Goal: Task Accomplishment & Management: Complete application form

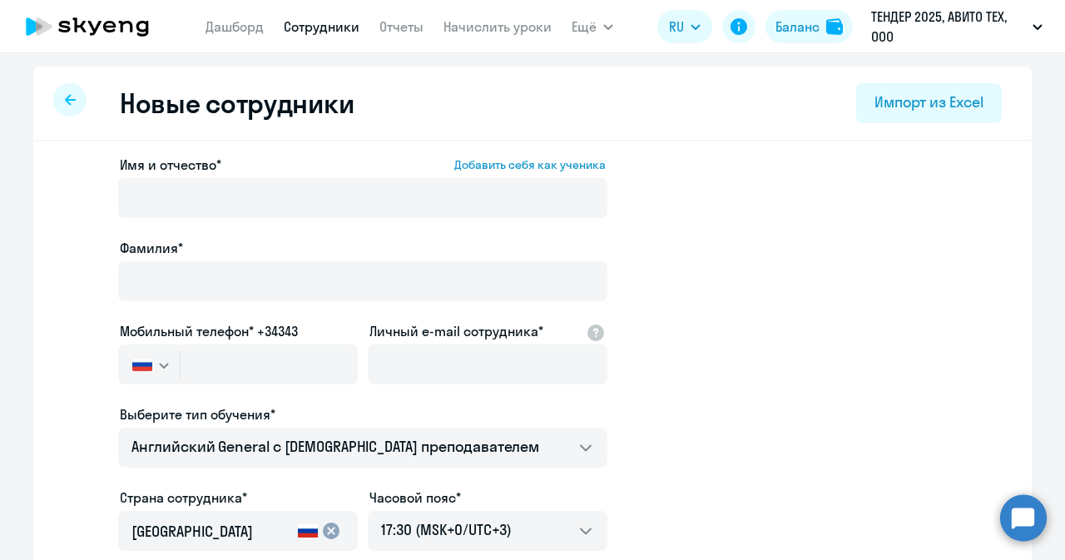
select select "english_adult_not_native_speaker"
select select "3"
click at [121, 24] on icon at bounding box center [126, 27] width 14 height 12
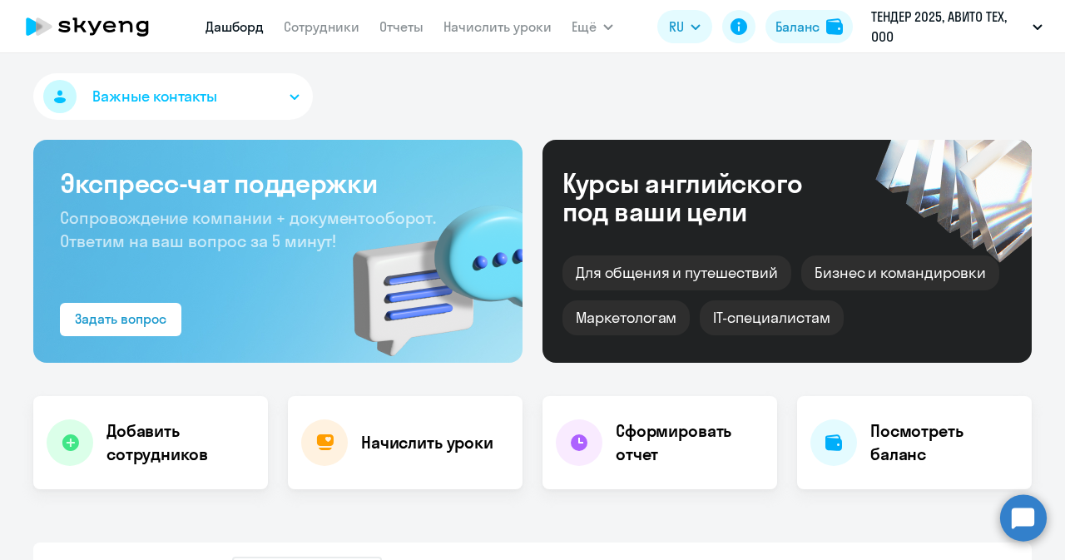
select select "30"
click at [325, 26] on link "Сотрудники" at bounding box center [322, 26] width 76 height 17
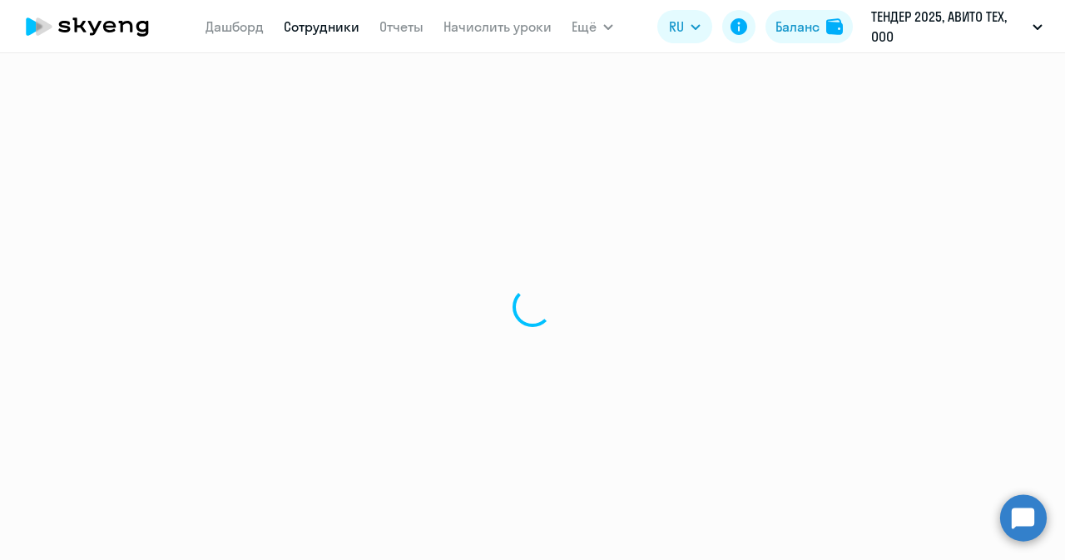
select select "30"
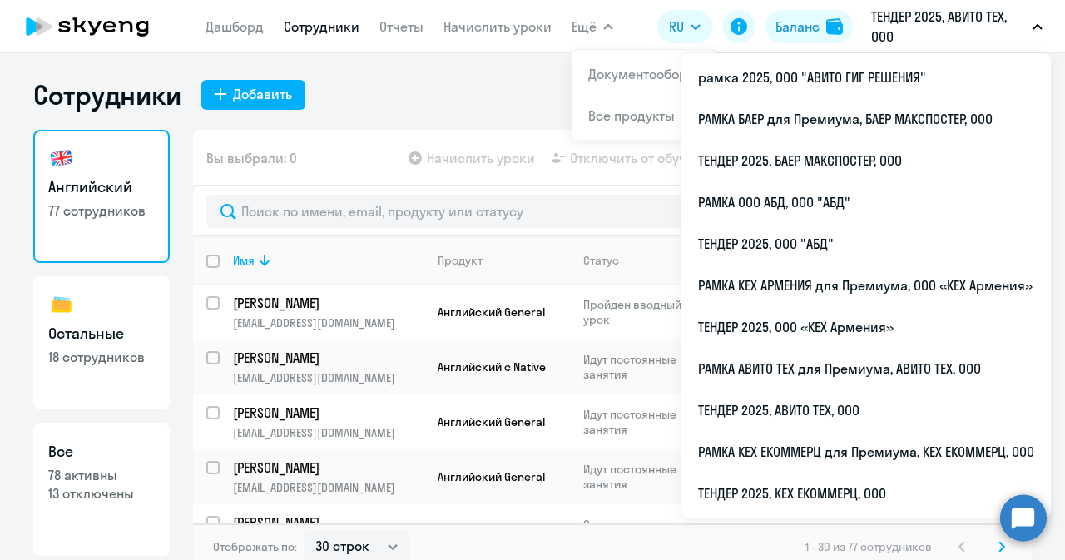
click at [892, 12] on p "ТЕНДЕР 2025, АВИТО ТЕХ, ООО" at bounding box center [948, 27] width 155 height 40
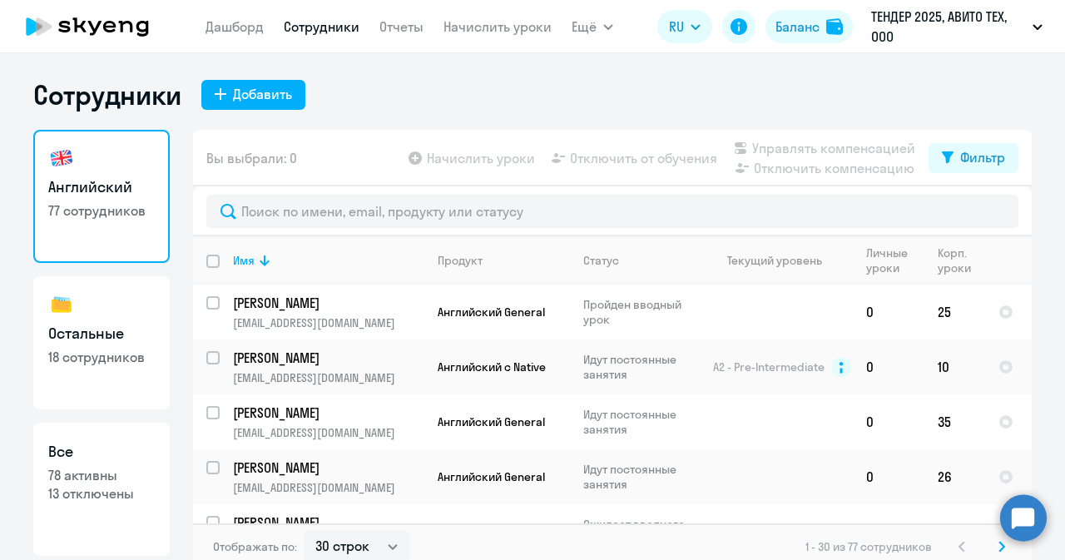
click at [892, 12] on p "ТЕНДЕР 2025, АВИТО ТЕХ, ООО" at bounding box center [948, 27] width 155 height 40
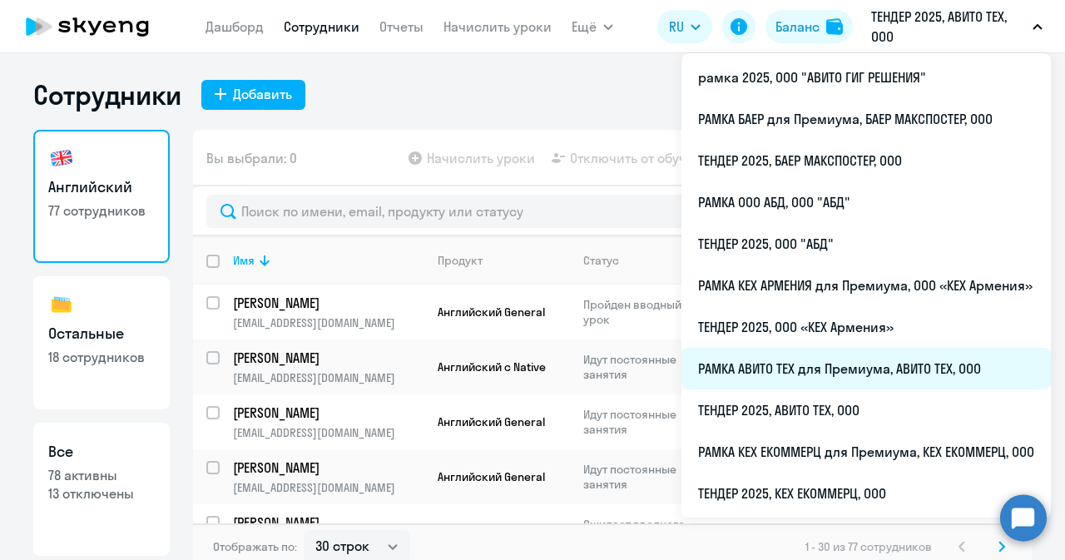
click at [804, 367] on li "РАМКА АВИТО ТЕХ для Премиума, АВИТО ТЕХ, ООО" at bounding box center [866, 369] width 369 height 42
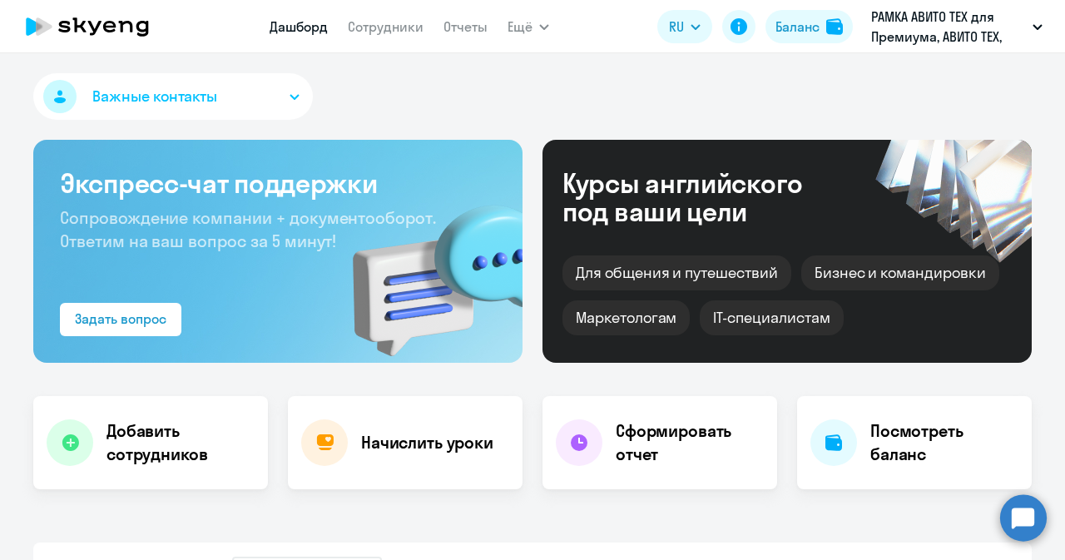
select select "30"
click at [376, 31] on link "Сотрудники" at bounding box center [386, 26] width 76 height 17
select select "30"
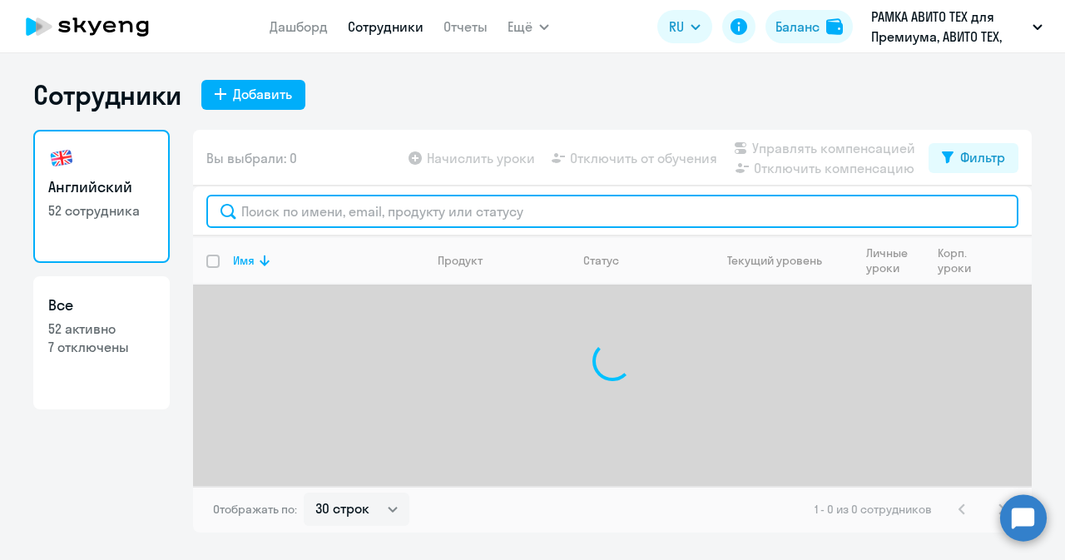
click at [290, 226] on input "text" at bounding box center [612, 211] width 812 height 33
type input "л"
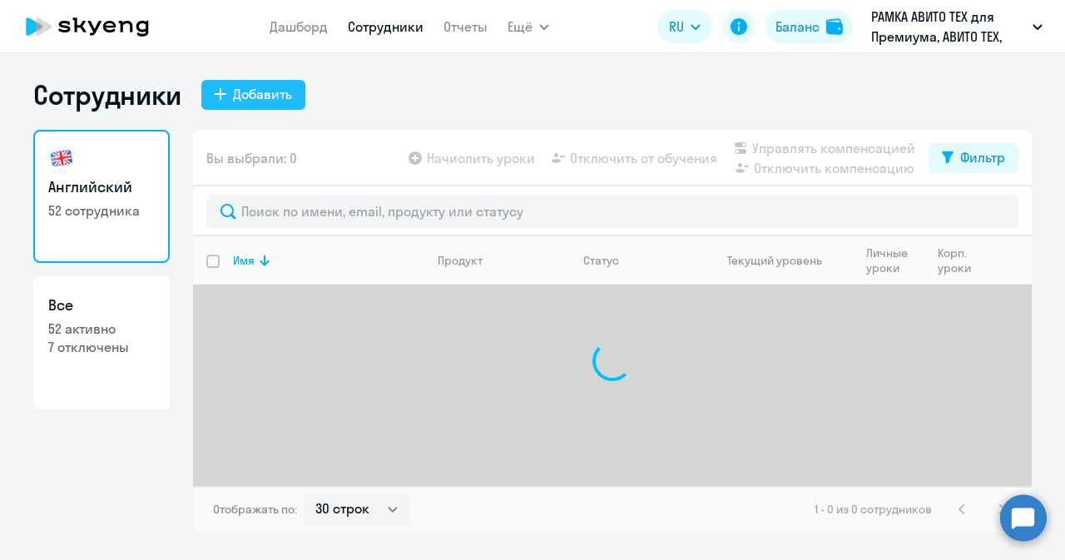
click at [271, 96] on div "Добавить" at bounding box center [262, 94] width 59 height 20
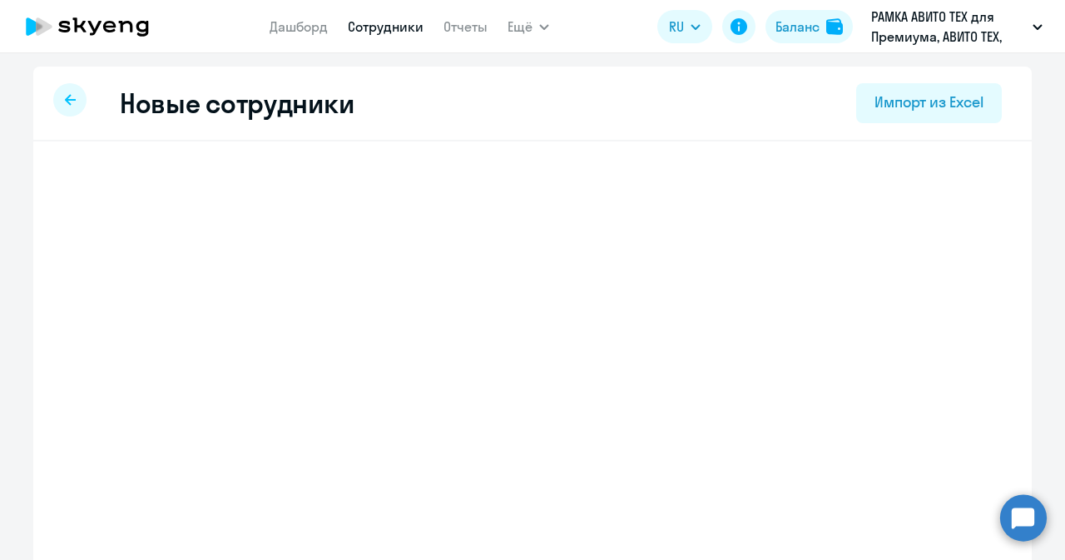
select select "english_adult_not_native_speaker_premium"
select select "3"
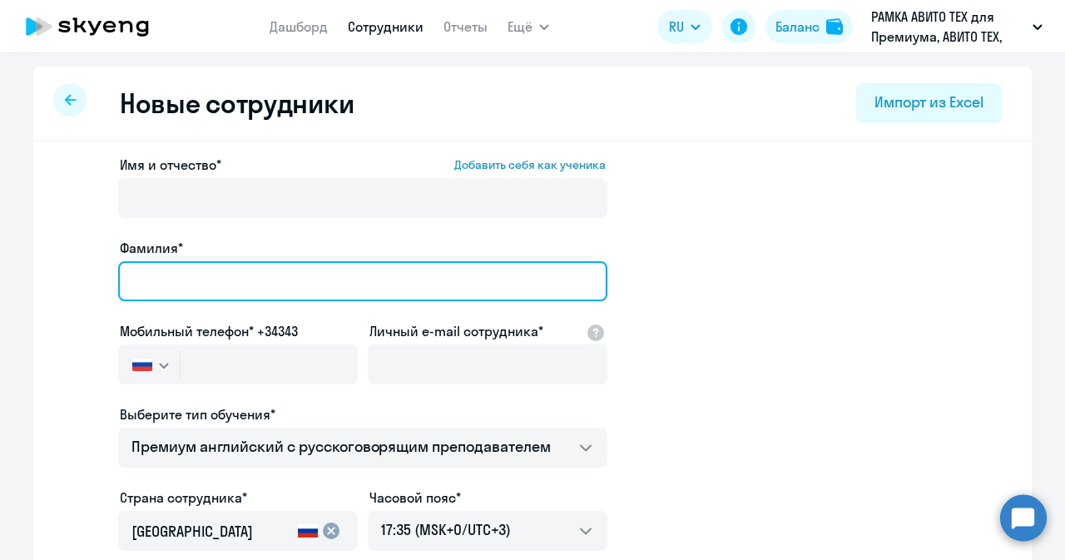
click at [342, 267] on input "Фамилия*" at bounding box center [362, 281] width 489 height 40
paste input "[PERSON_NAME]"
click at [151, 274] on input "[PERSON_NAME]" at bounding box center [362, 281] width 489 height 40
type input "[PERSON_NAME]"
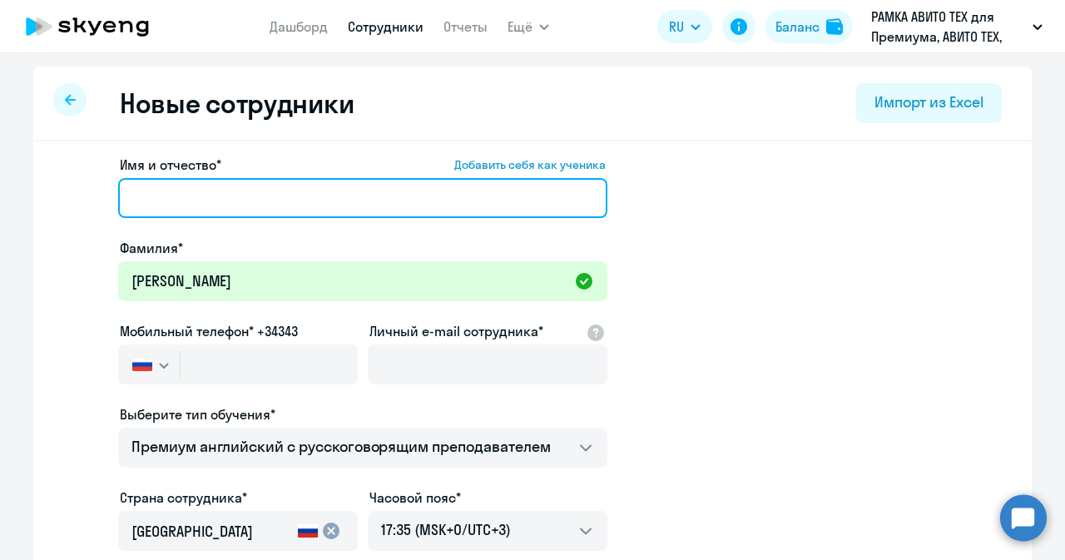
click at [305, 201] on input "Имя и отчество* Добавить себя как ученика" at bounding box center [362, 198] width 489 height 40
paste input "[PERSON_NAME]"
type input "[PERSON_NAME]"
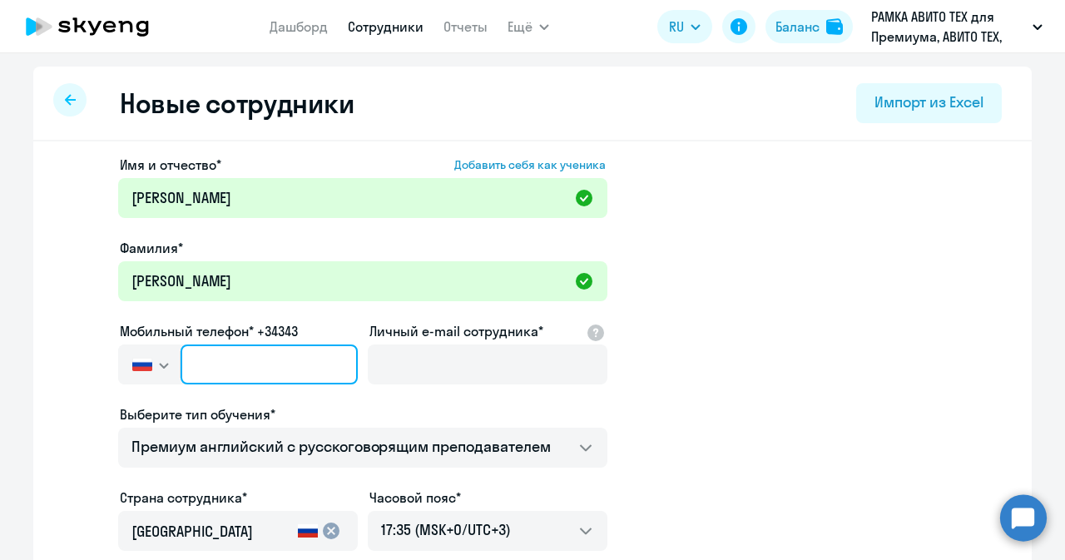
click at [277, 364] on input "text" at bounding box center [269, 364] width 177 height 40
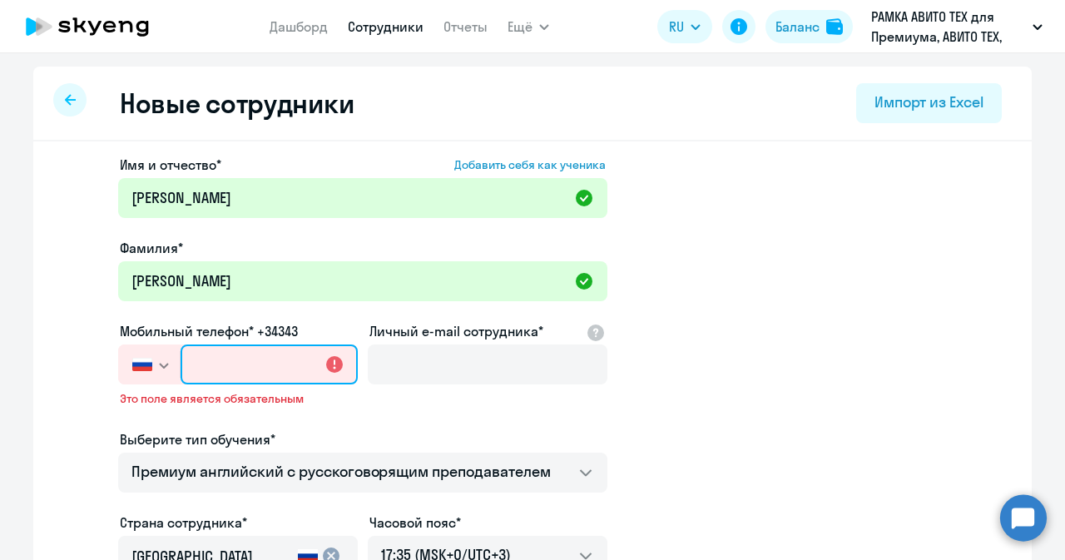
paste input "[PHONE_NUMBER]"
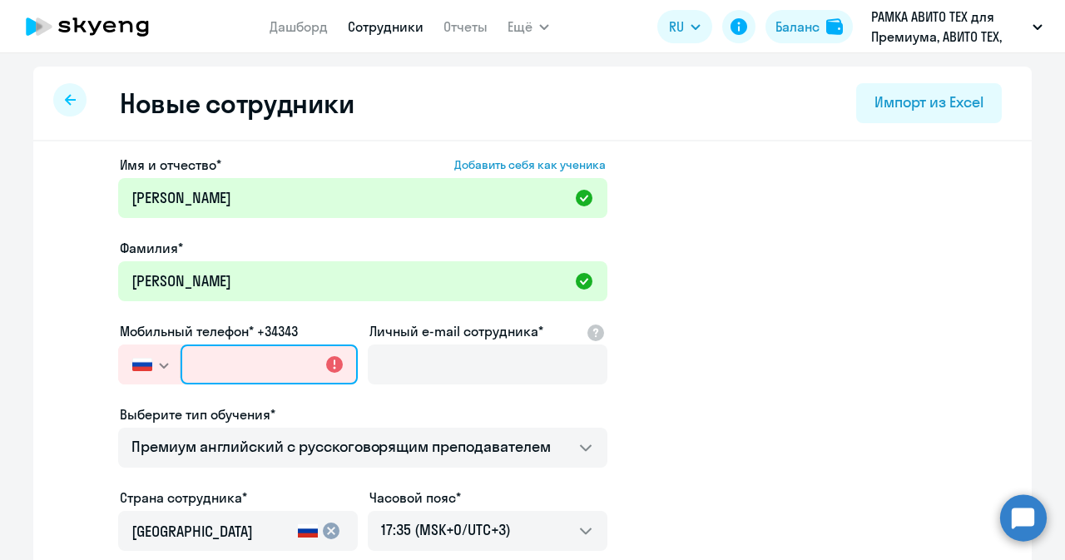
type input "[PHONE_NUMBER]"
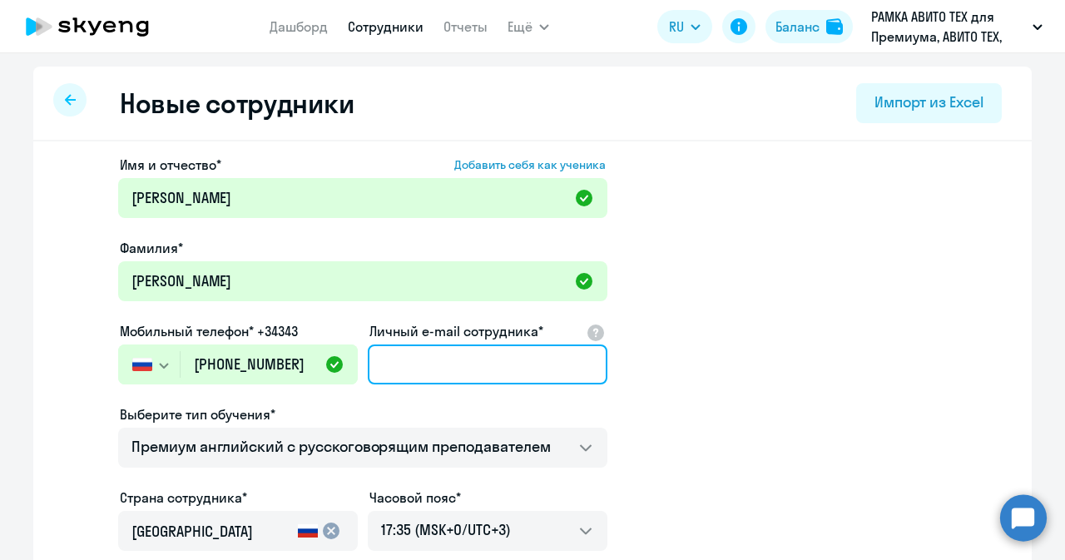
click at [423, 354] on input "Личный e-mail сотрудника*" at bounding box center [488, 364] width 240 height 40
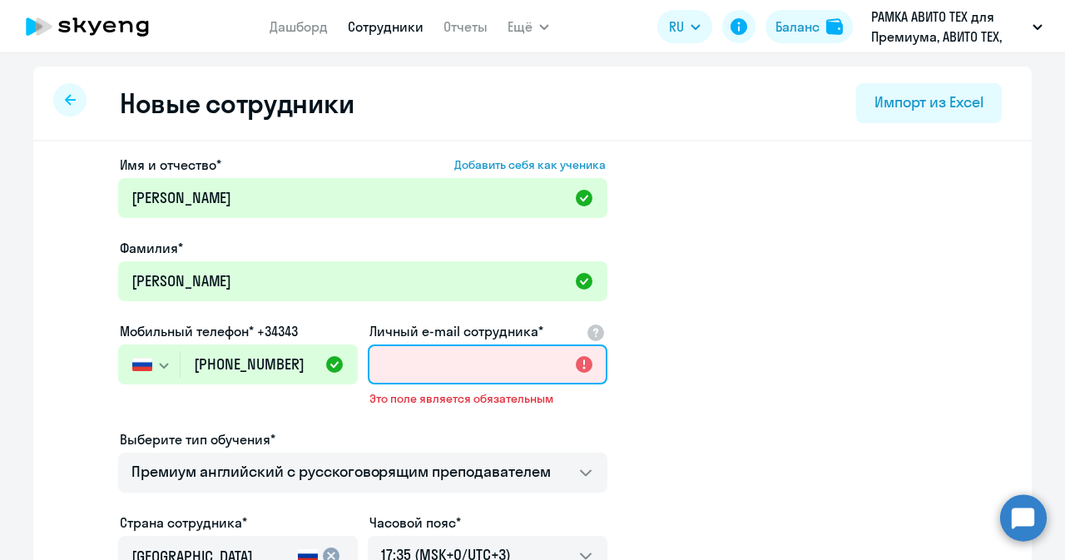
paste input "[EMAIL_ADDRESS][DOMAIN_NAME]"
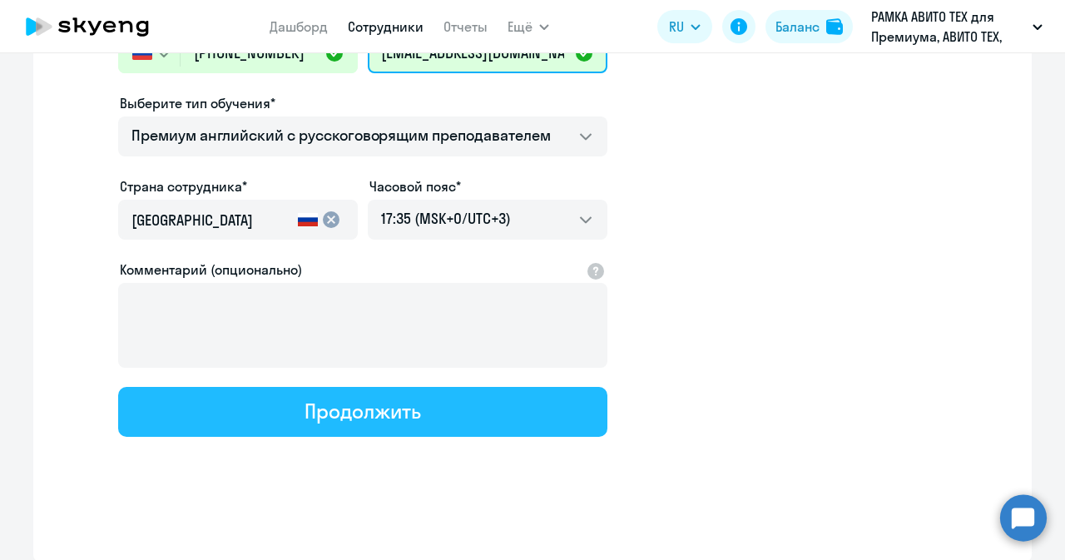
type input "[EMAIL_ADDRESS][DOMAIN_NAME]"
click at [383, 405] on div "Продолжить" at bounding box center [363, 411] width 116 height 27
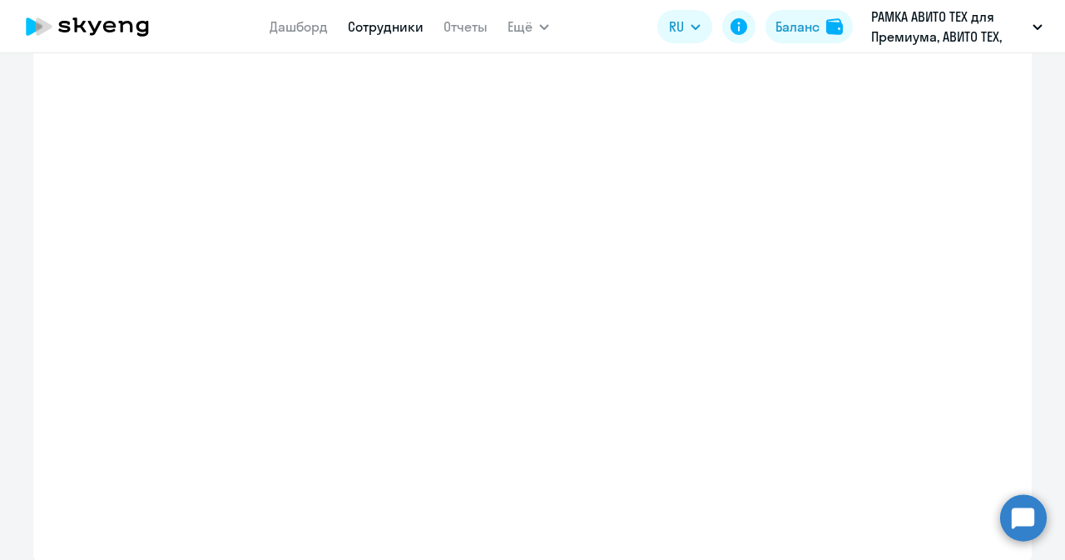
scroll to position [406, 0]
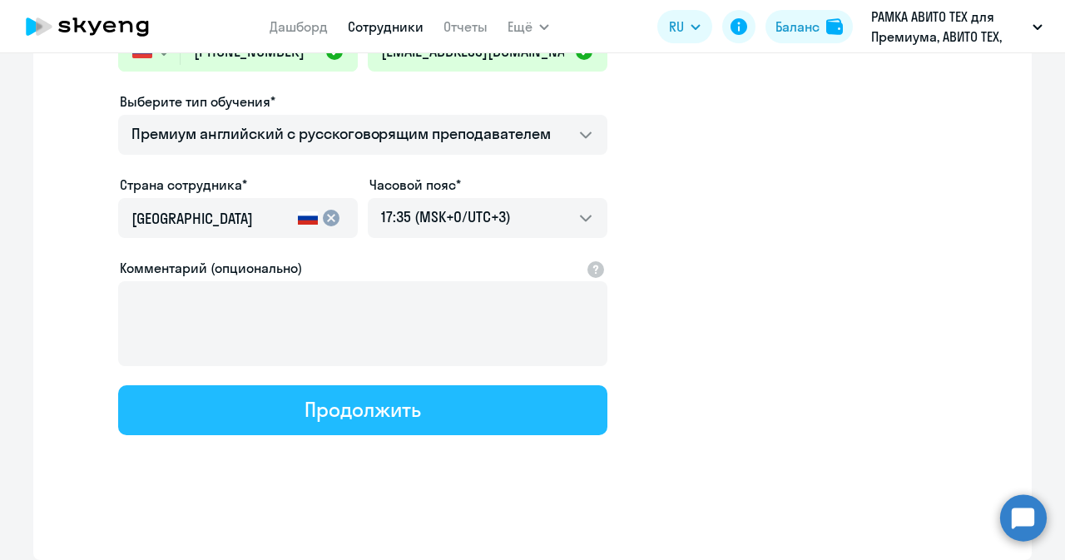
select select "english_adult_not_native_speaker_premium"
select select "3"
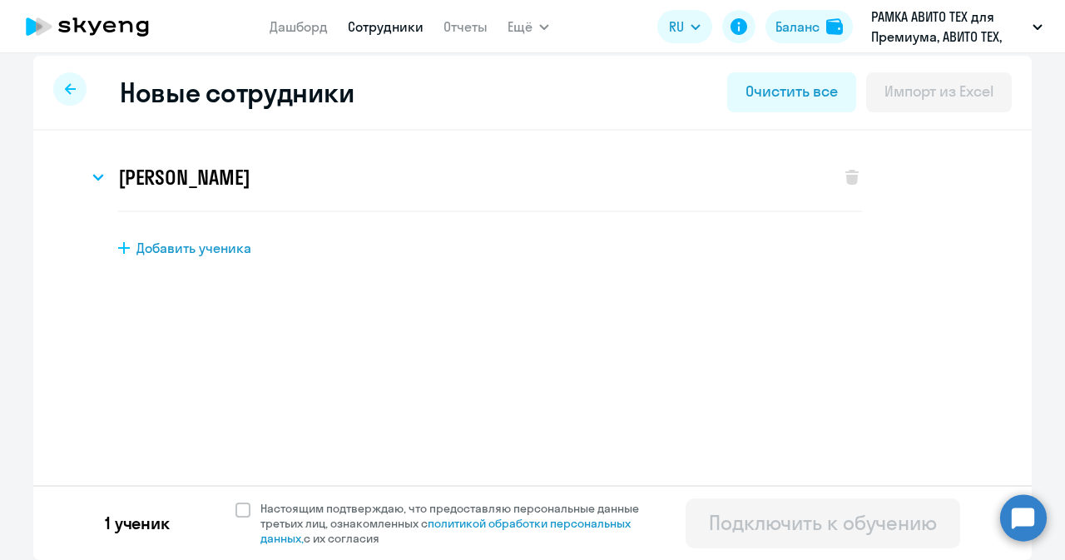
scroll to position [0, 0]
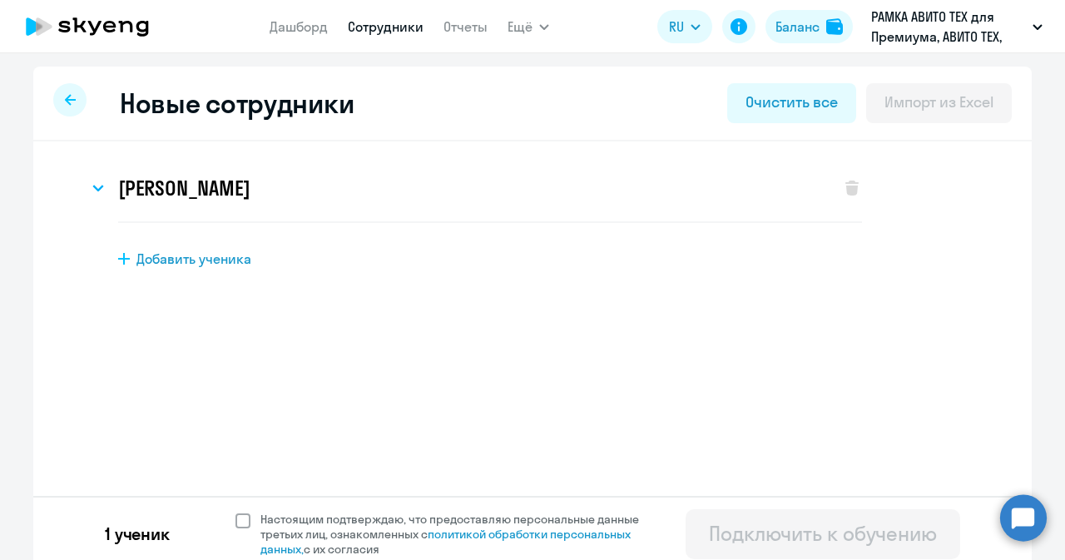
click at [236, 530] on label "Настоящим подтверждаю, что предоставляю персональные данные третьих лиц, ознако…" at bounding box center [447, 534] width 424 height 45
click at [235, 512] on input "Настоящим подтверждаю, что предоставляю персональные данные третьих лиц, ознако…" at bounding box center [235, 511] width 1 height 1
checkbox input "true"
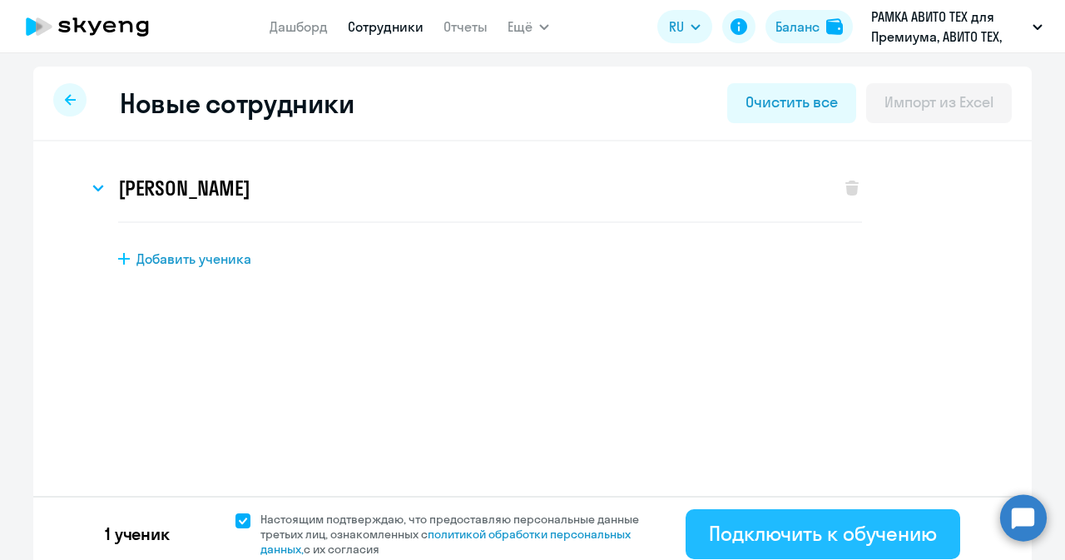
click at [731, 542] on div "Подключить к обучению" at bounding box center [823, 533] width 228 height 27
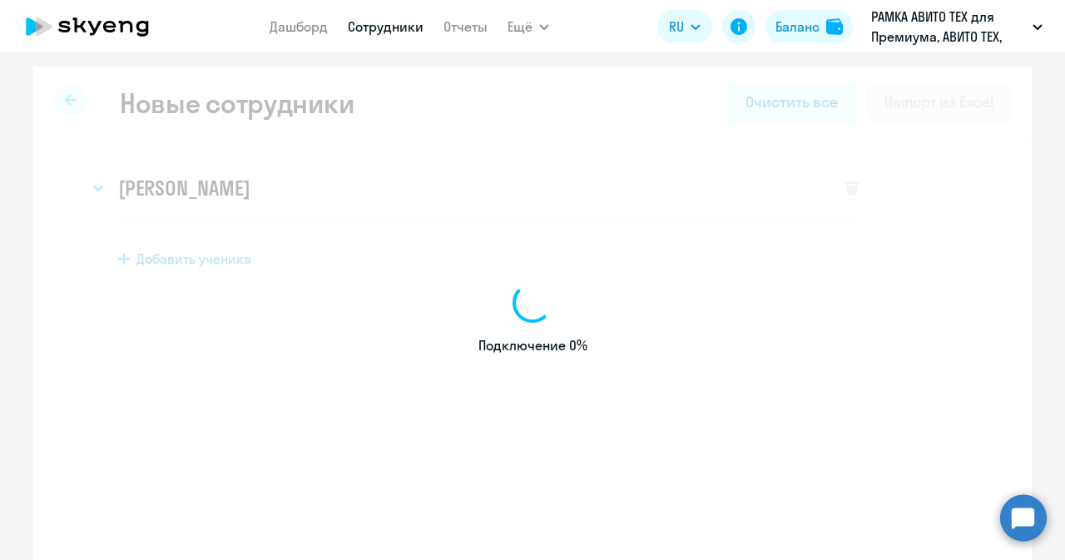
select select "english_adult_not_native_speaker_premium"
select select "3"
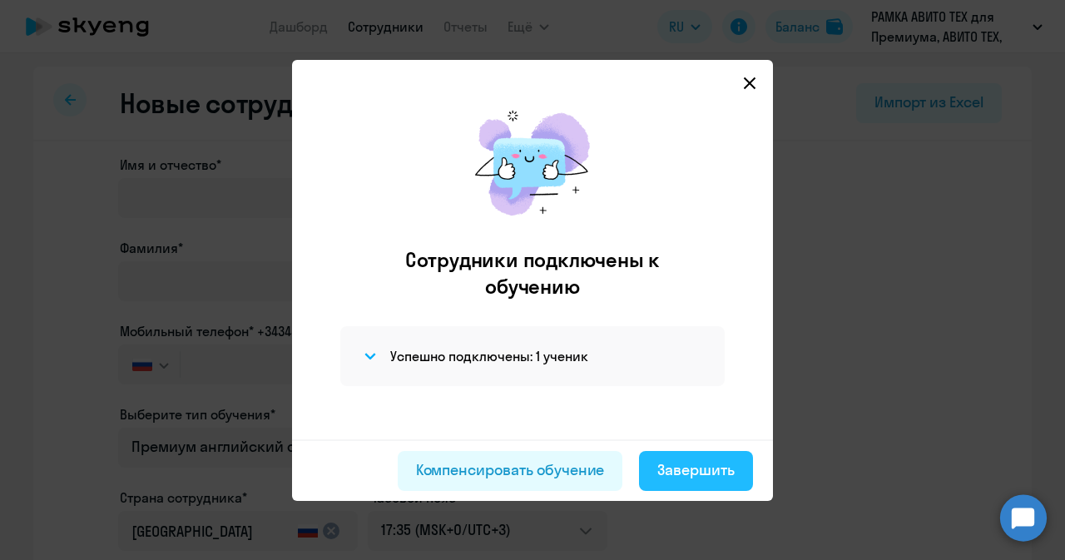
click at [696, 454] on button "Завершить" at bounding box center [696, 471] width 114 height 40
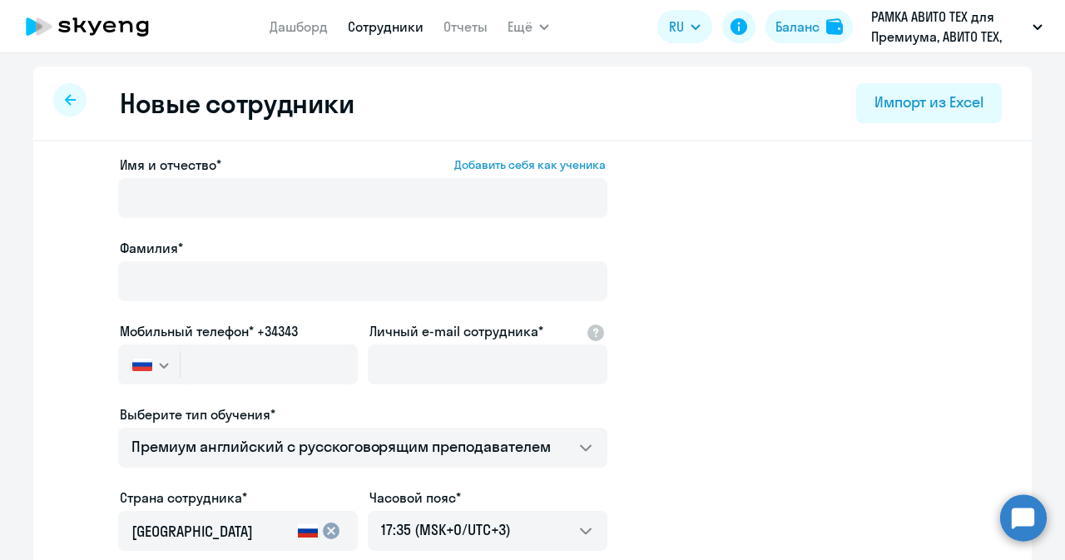
select select "30"
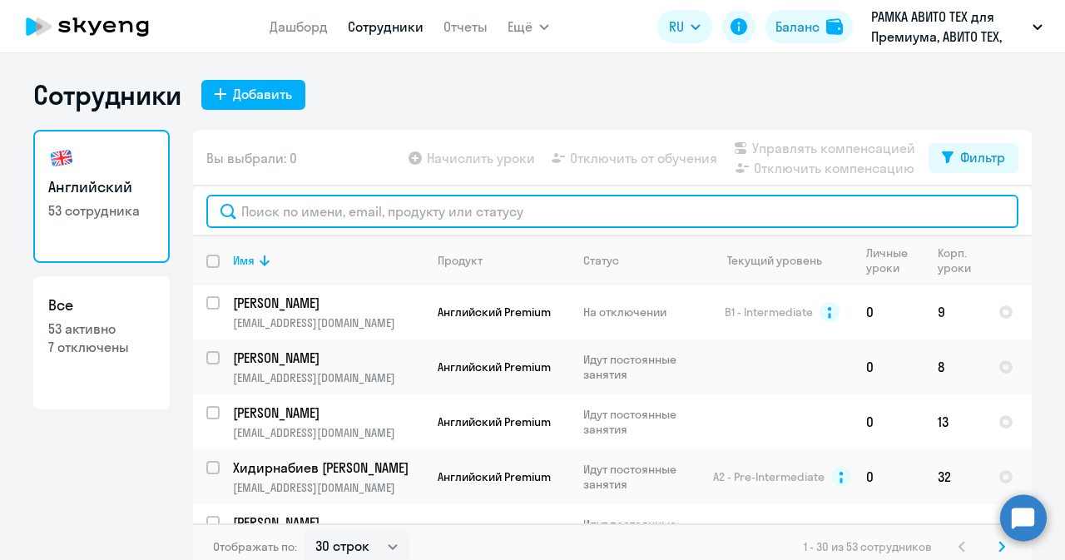
click at [359, 207] on input "text" at bounding box center [612, 211] width 812 height 33
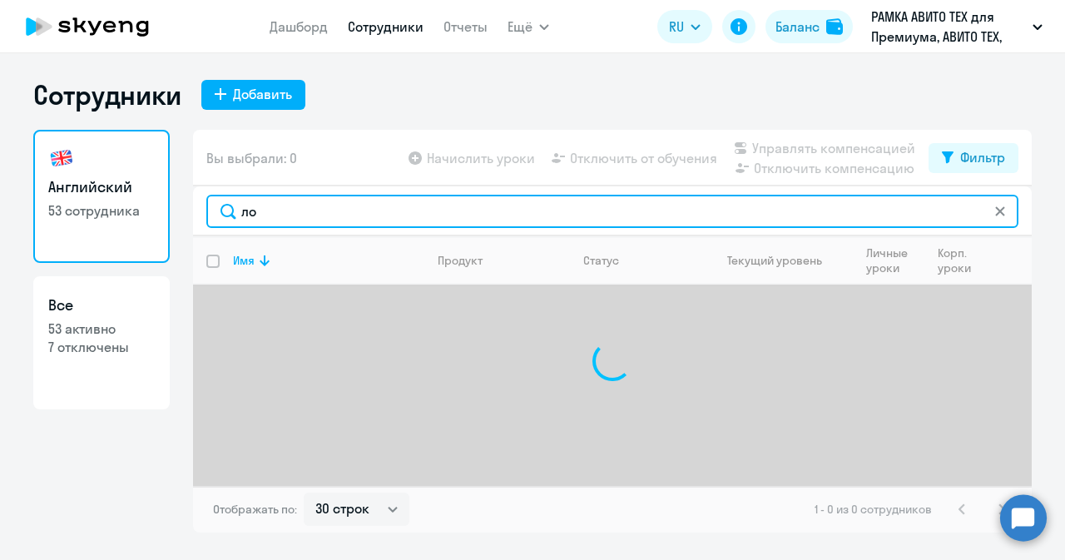
type input "л"
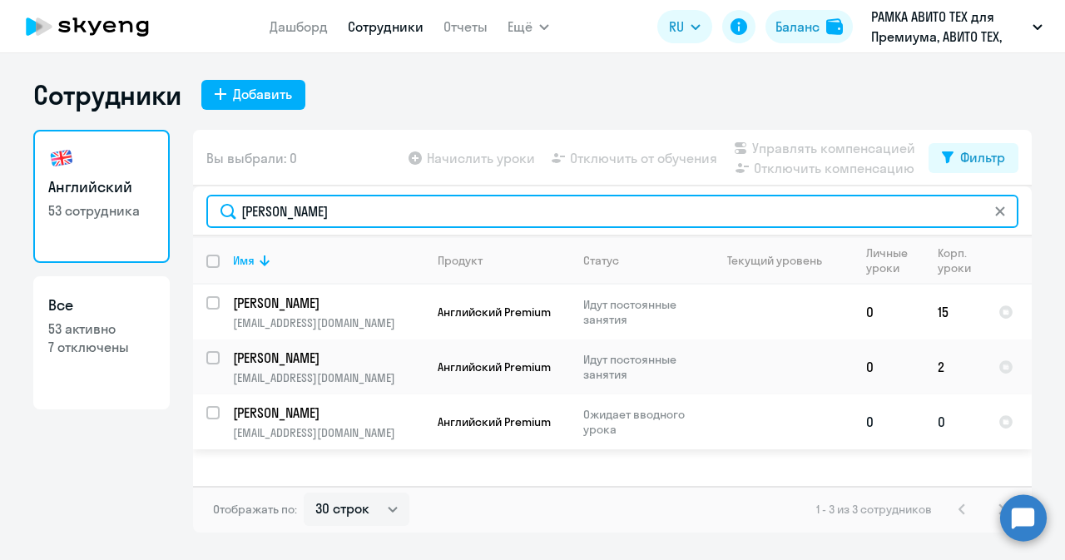
type input "[PERSON_NAME]"
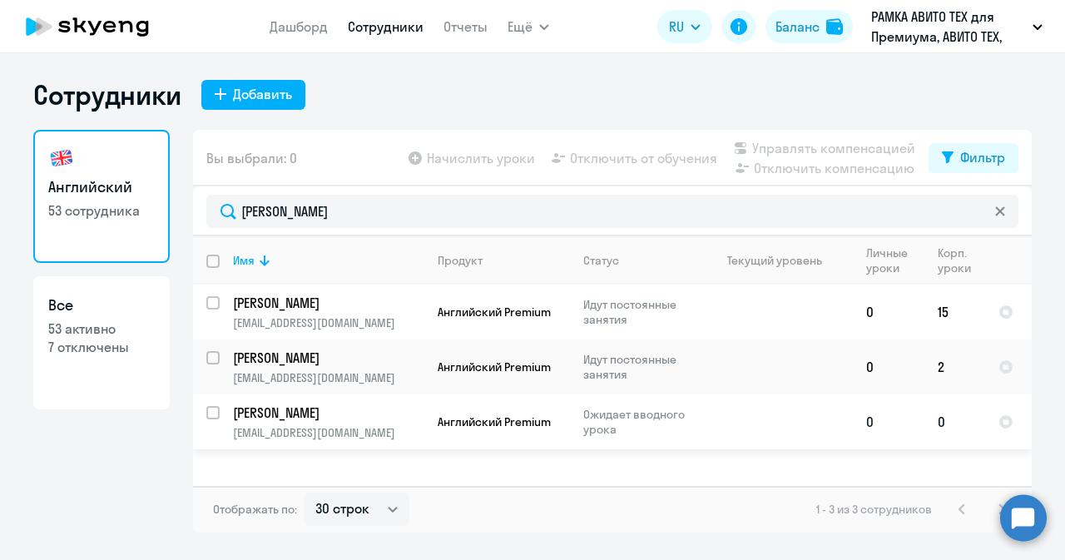
click at [372, 423] on td "[PERSON_NAME] [PERSON_NAME][EMAIL_ADDRESS][DOMAIN_NAME]" at bounding box center [322, 421] width 205 height 55
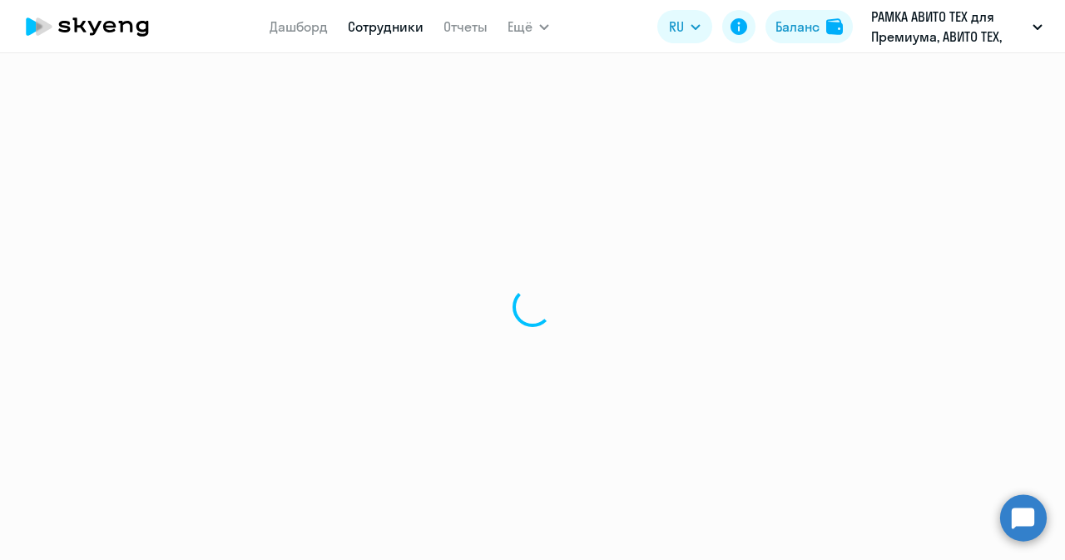
select select "english"
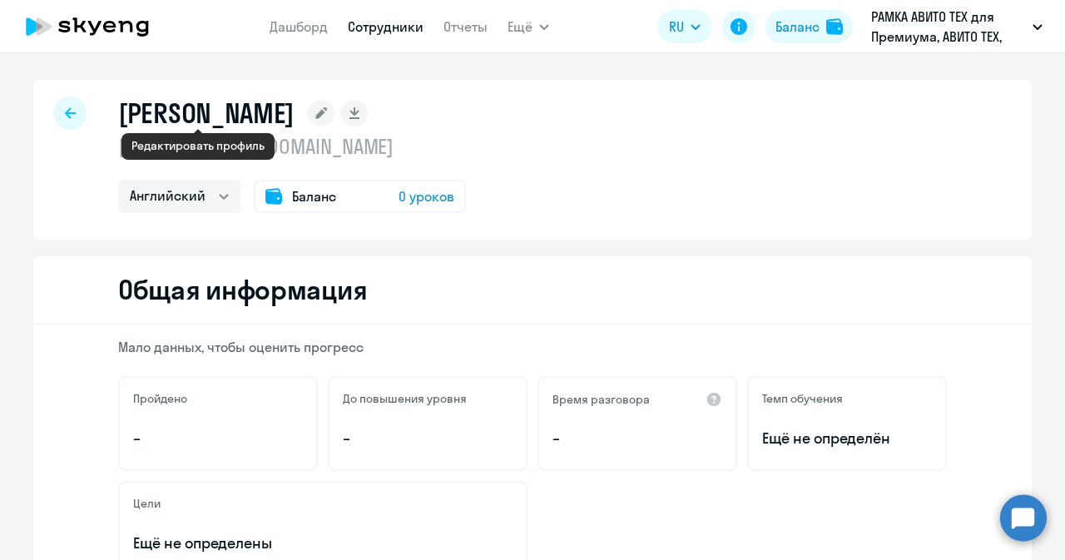
click at [308, 109] on rect at bounding box center [321, 113] width 27 height 27
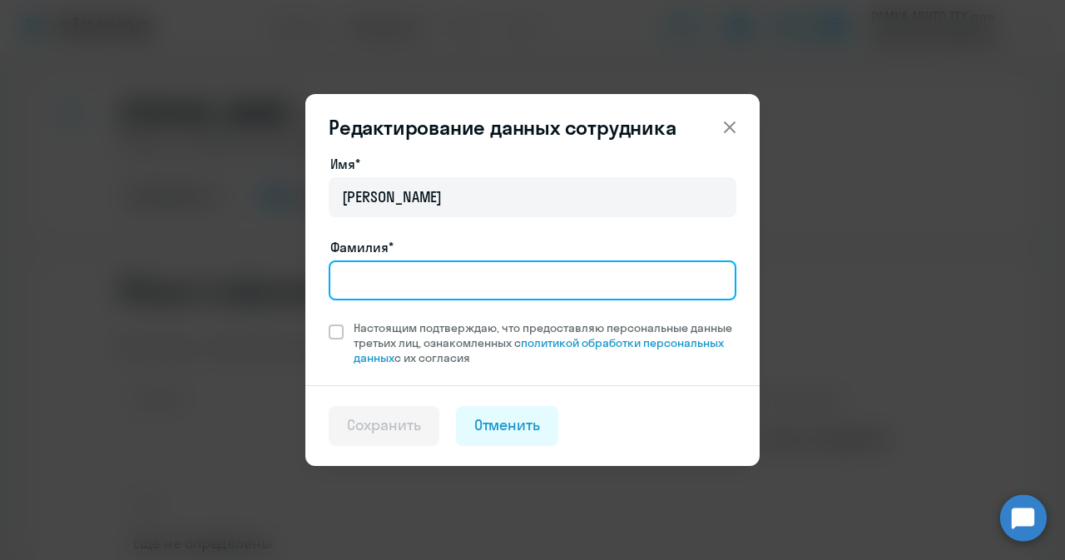
click at [361, 280] on input "Фамилия*" at bounding box center [533, 280] width 408 height 40
type input "[PERSON_NAME]"
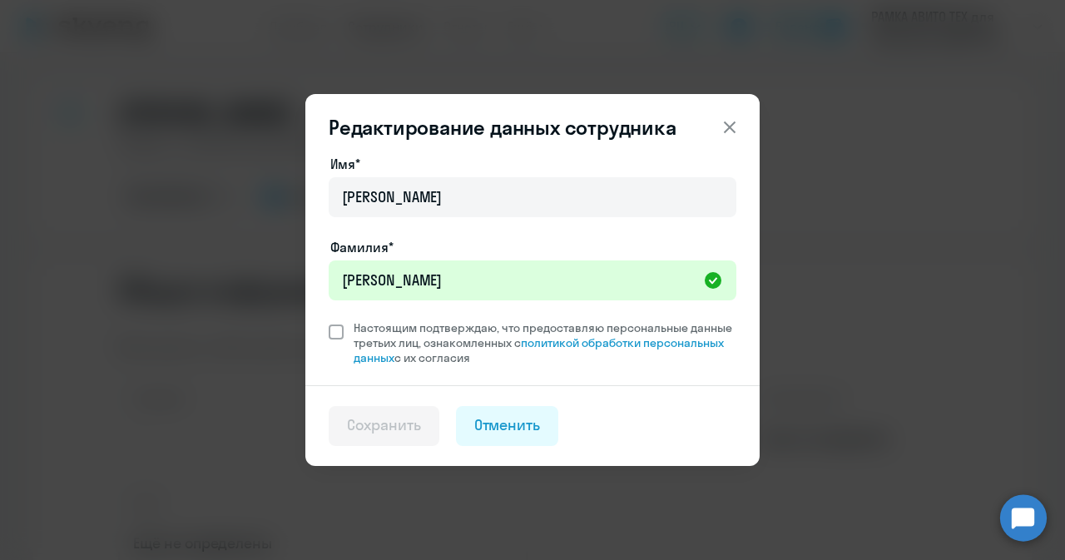
click at [330, 340] on label "Настоящим подтверждаю, что предоставляю персональные данные третьих лиц, ознако…" at bounding box center [533, 342] width 408 height 45
click at [329, 320] on input "Настоящим подтверждаю, что предоставляю персональные данные третьих лиц, ознако…" at bounding box center [328, 320] width 1 height 1
checkbox input "true"
click at [374, 419] on div "Сохранить" at bounding box center [384, 425] width 74 height 22
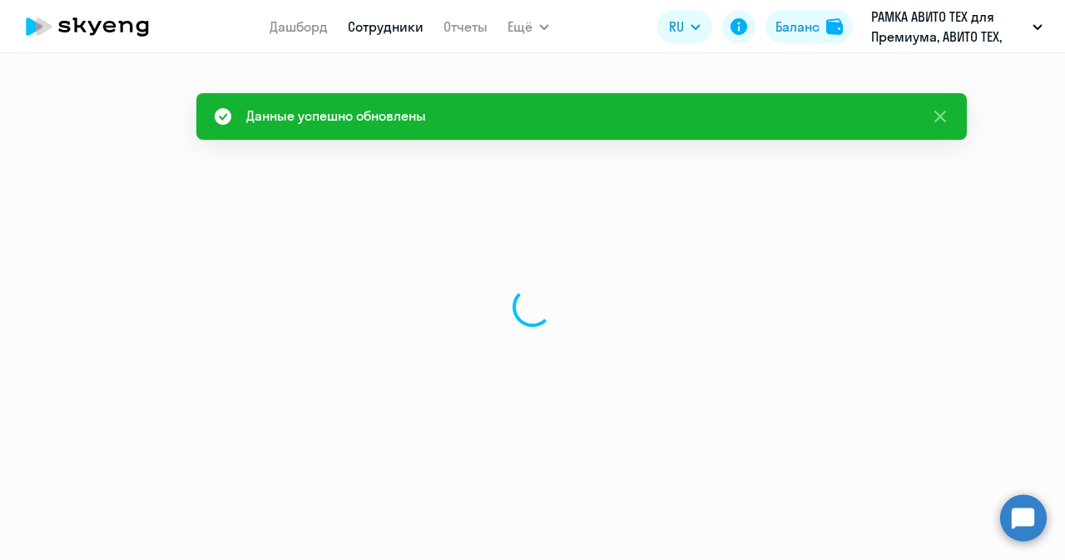
select select "english"
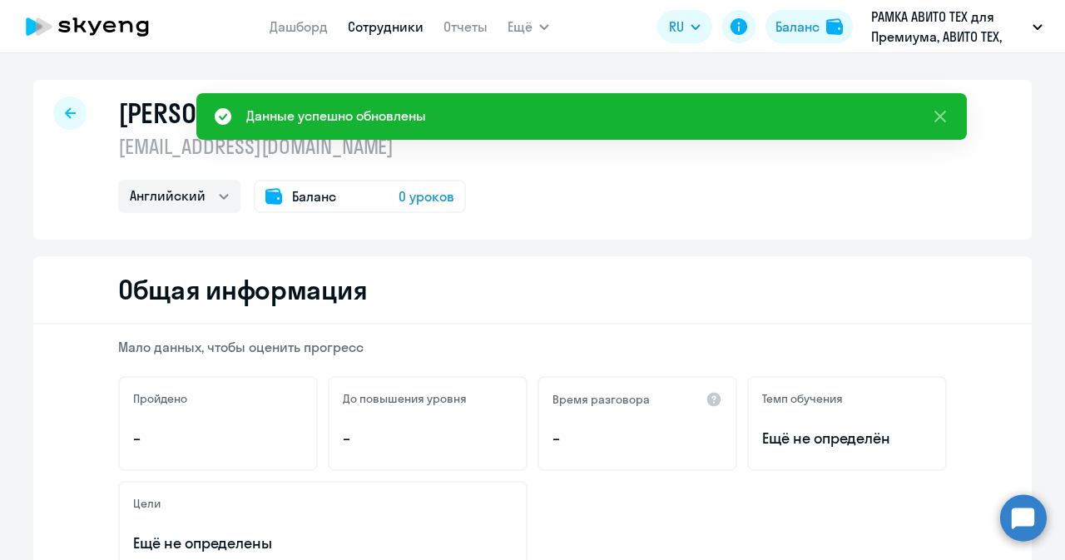
click at [421, 196] on span "0 уроков" at bounding box center [427, 196] width 56 height 20
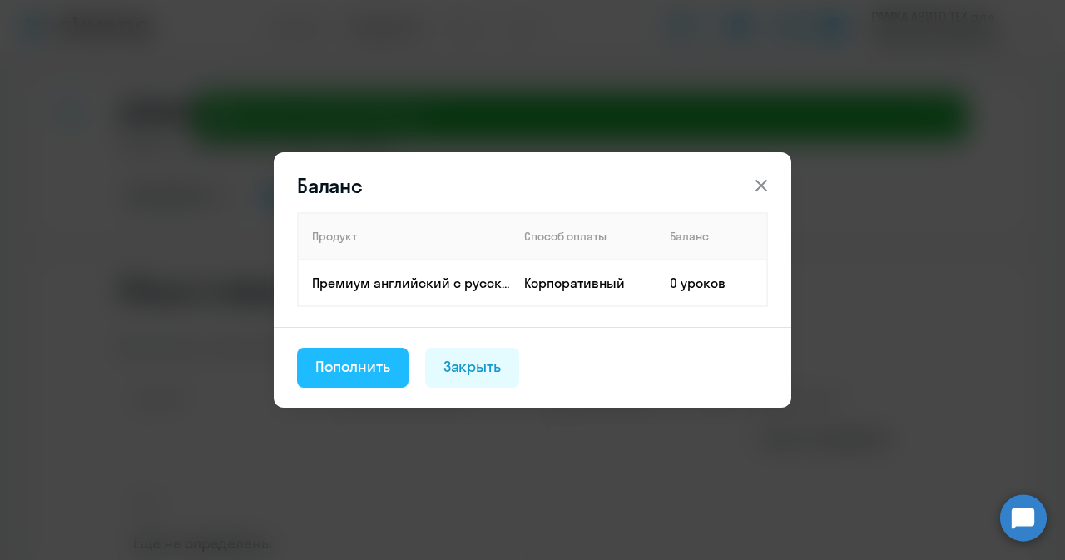
click at [366, 379] on button "Пополнить" at bounding box center [353, 368] width 112 height 40
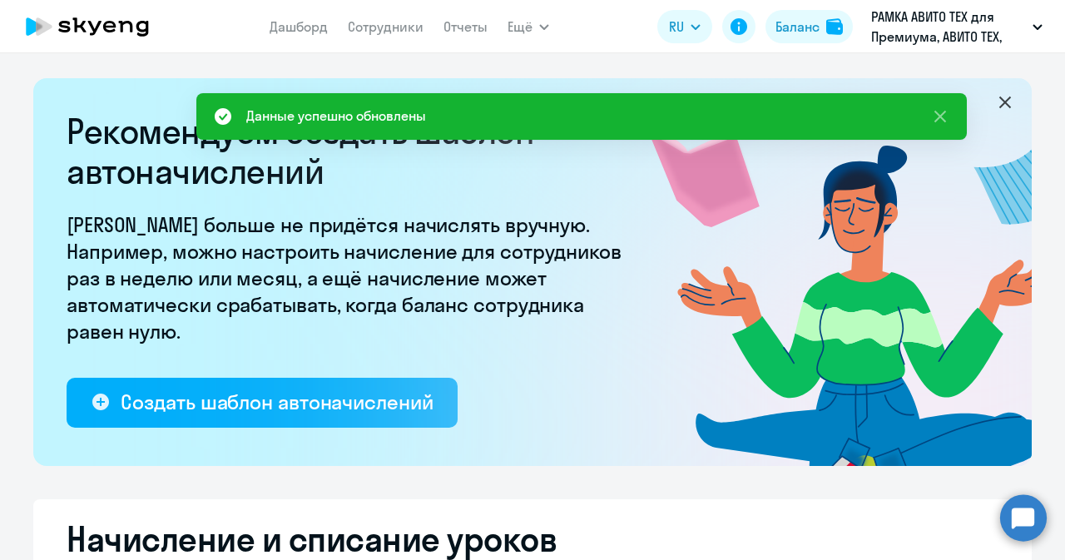
select select "10"
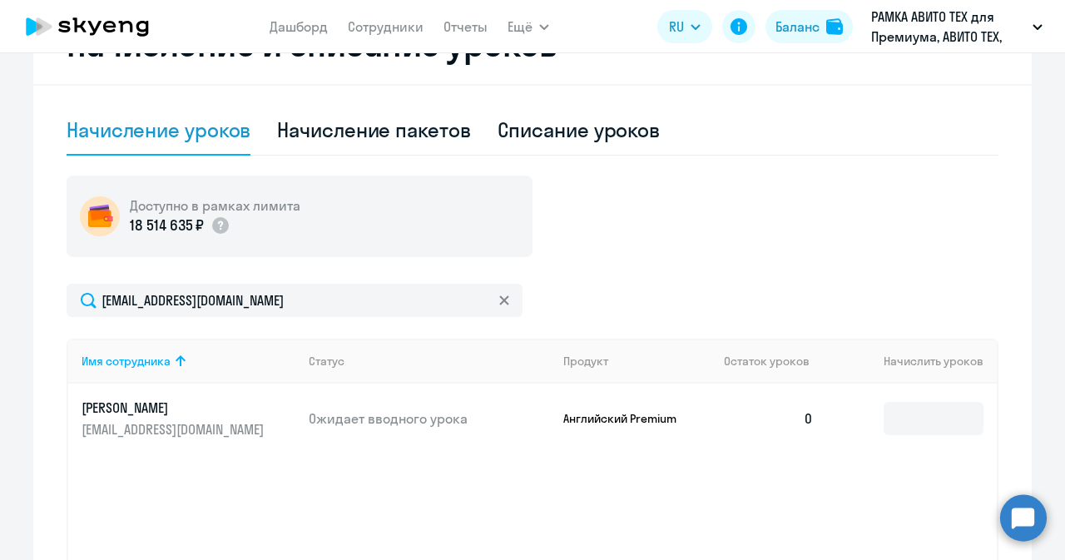
scroll to position [497, 0]
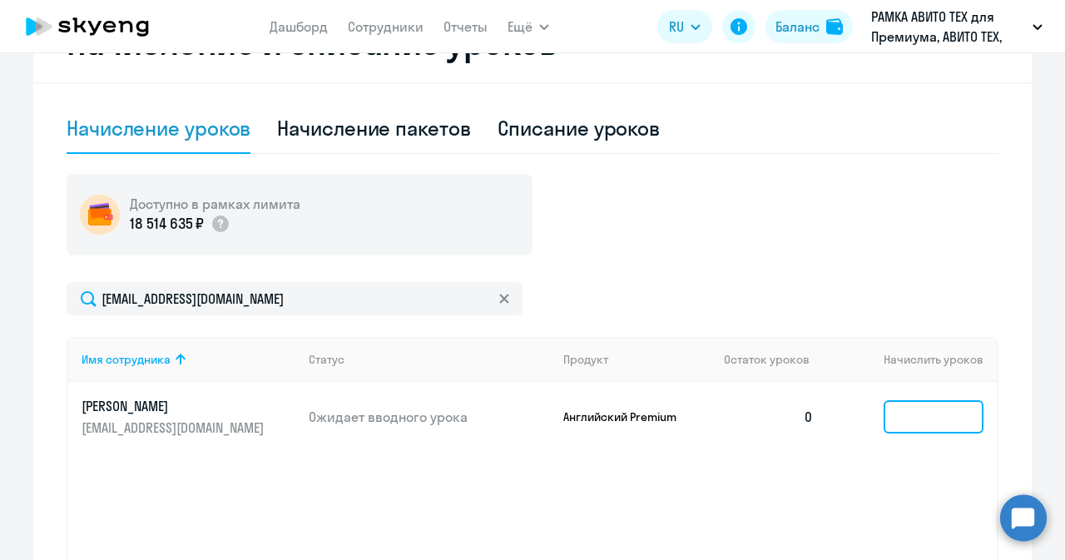
click at [895, 419] on input at bounding box center [934, 416] width 100 height 33
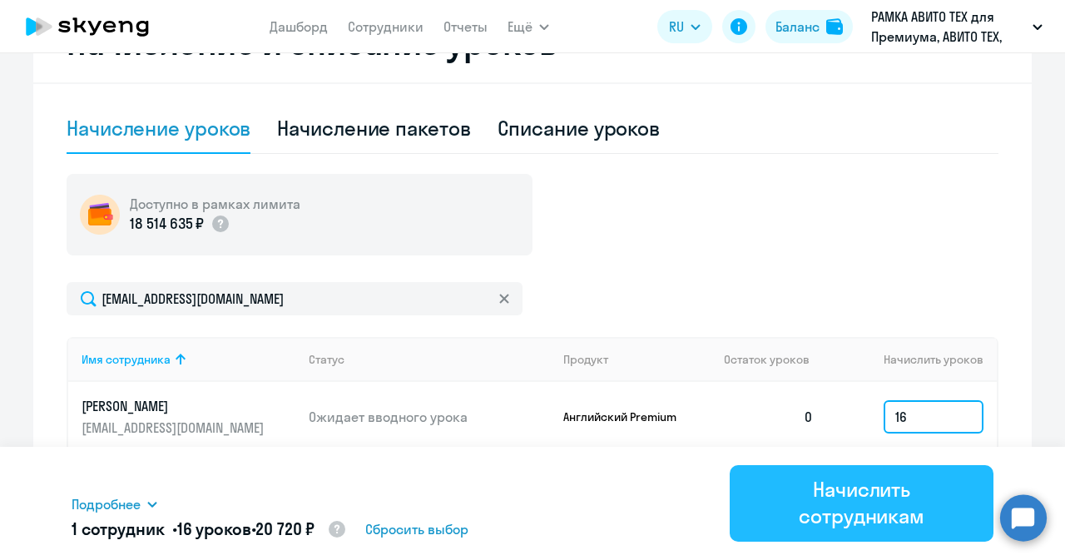
type input "16"
click at [885, 504] on div "Начислить сотрудникам" at bounding box center [861, 502] width 217 height 53
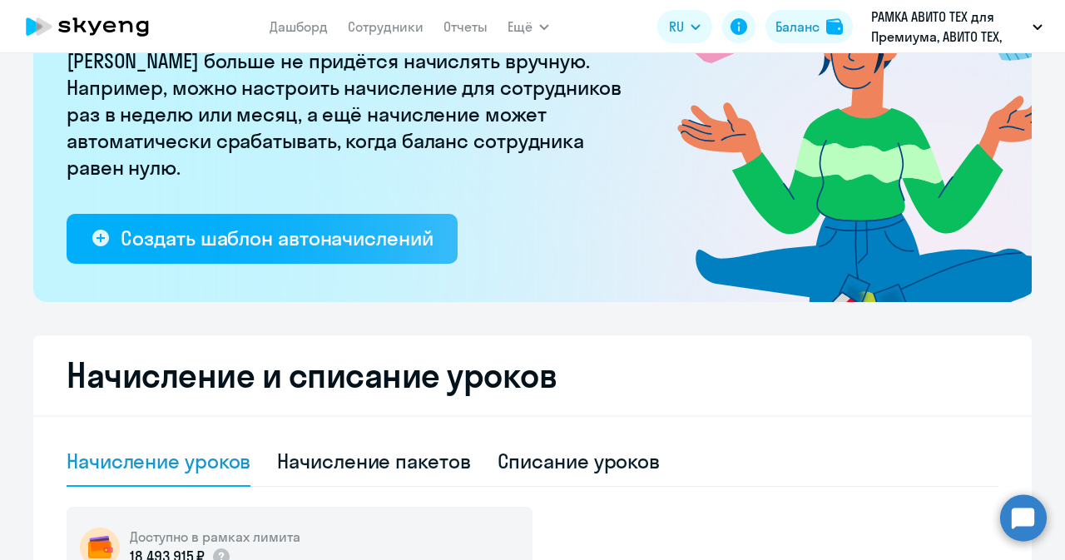
scroll to position [137, 0]
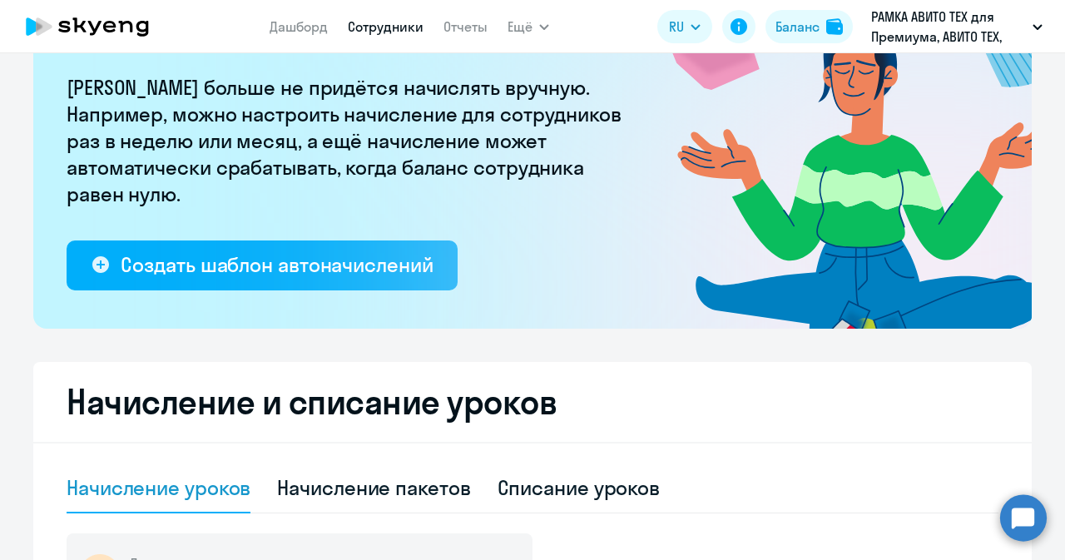
click at [394, 26] on link "Сотрудники" at bounding box center [386, 26] width 76 height 17
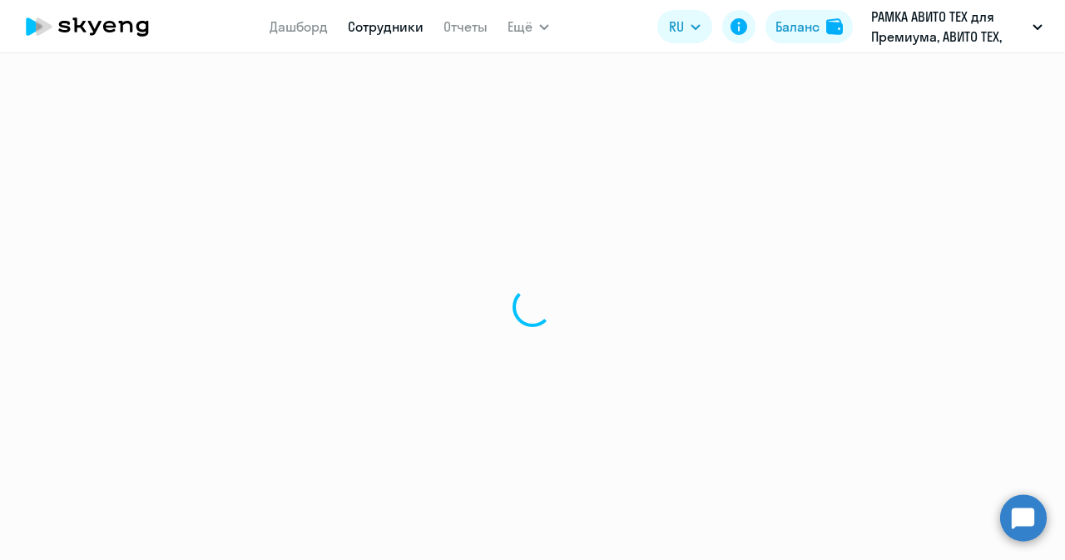
select select "30"
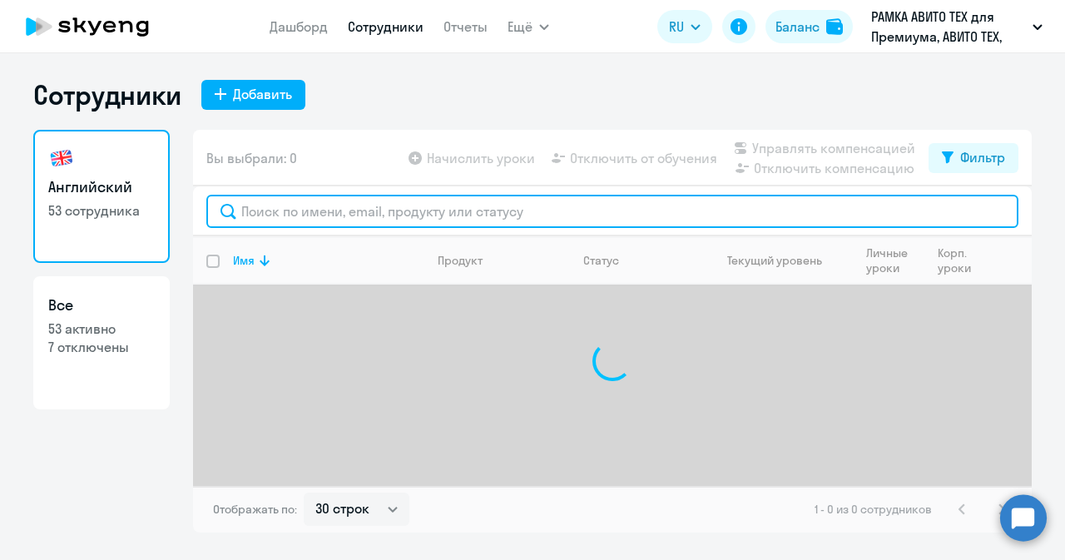
click at [327, 211] on input "text" at bounding box center [612, 211] width 812 height 33
type input "ф"
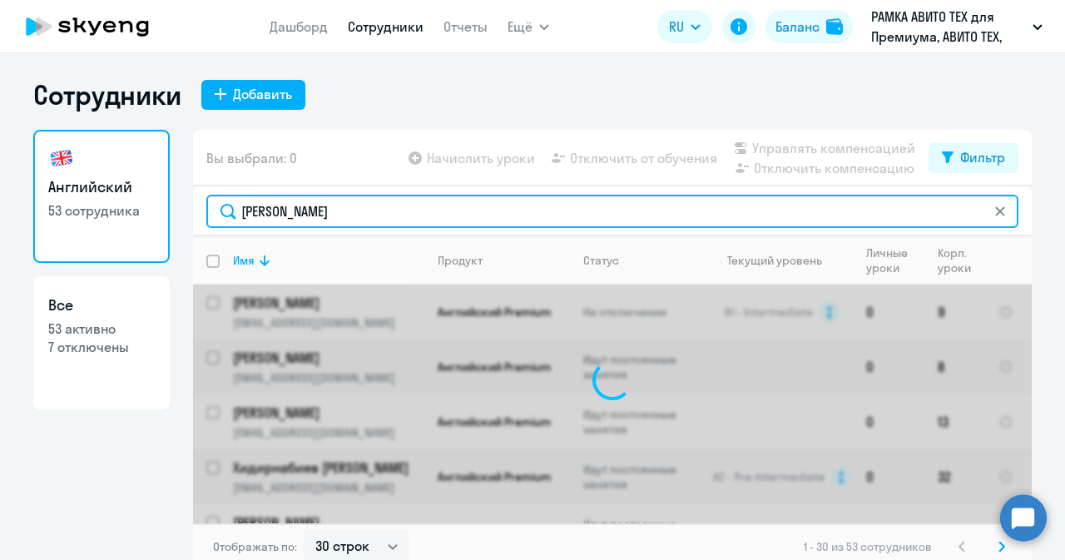
type input "[PERSON_NAME]"
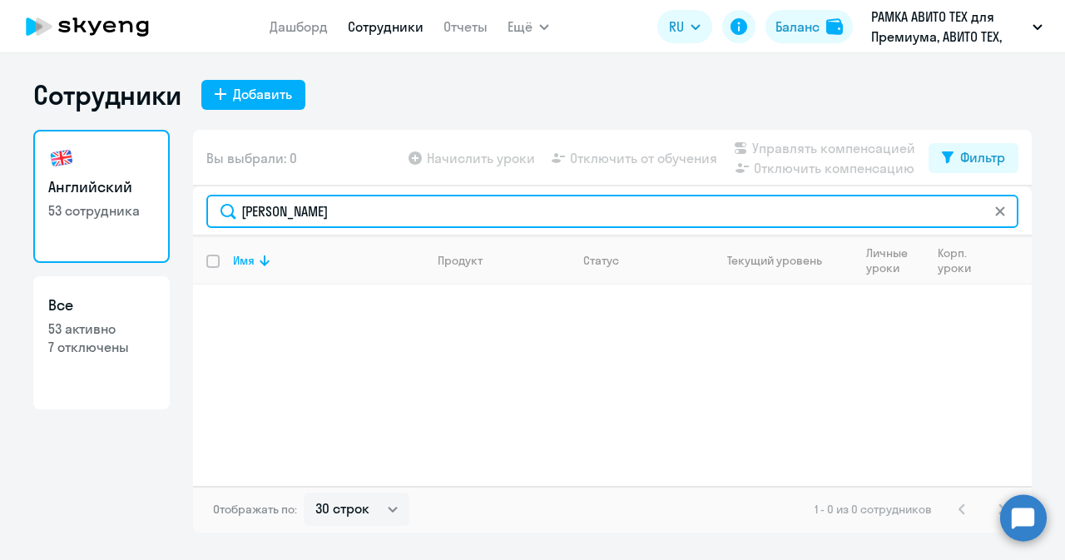
click at [377, 213] on input "[PERSON_NAME]" at bounding box center [612, 211] width 812 height 33
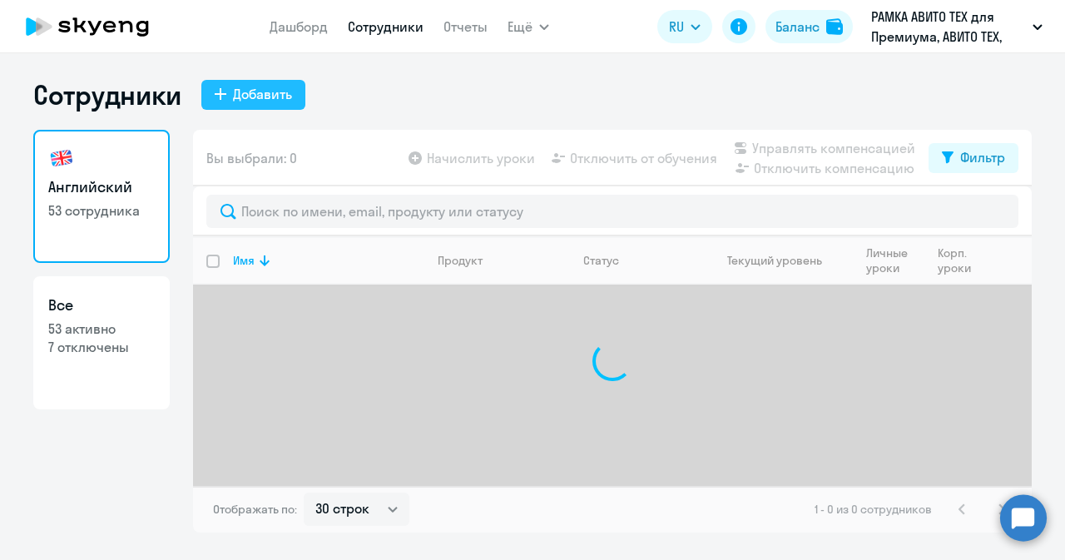
click at [263, 89] on div "Добавить" at bounding box center [262, 94] width 59 height 20
select select "english_adult_not_native_speaker_premium"
select select "3"
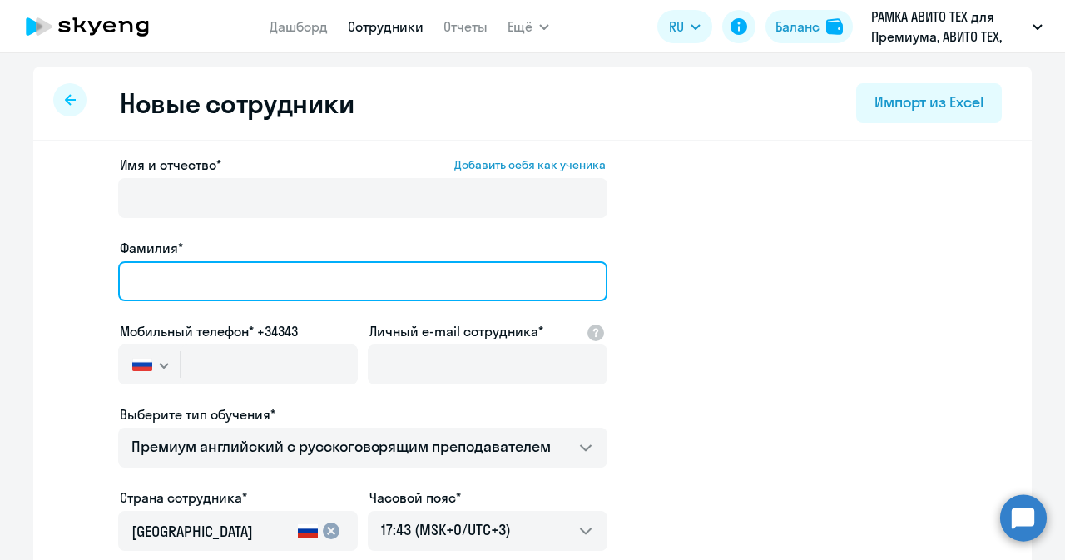
paste input "[PERSON_NAME]"
click at [375, 277] on input "[PERSON_NAME]" at bounding box center [362, 281] width 489 height 40
click at [147, 282] on input "[PERSON_NAME]" at bounding box center [362, 281] width 489 height 40
type input "[PERSON_NAME]"
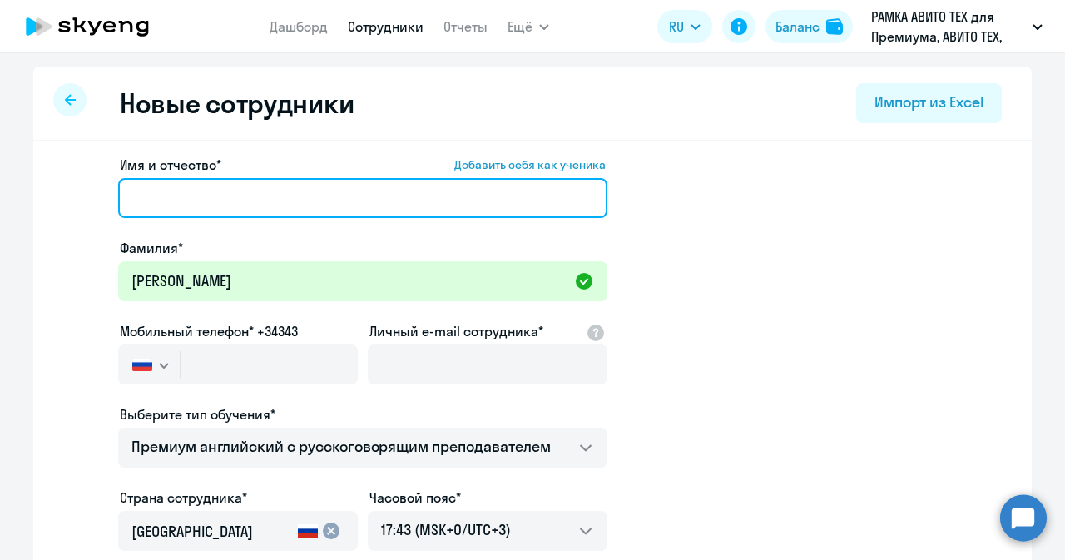
click at [396, 197] on input "Имя и отчество* Добавить себя как ученика" at bounding box center [362, 198] width 489 height 40
paste input "[PERSON_NAME]"
type input "[PERSON_NAME]"
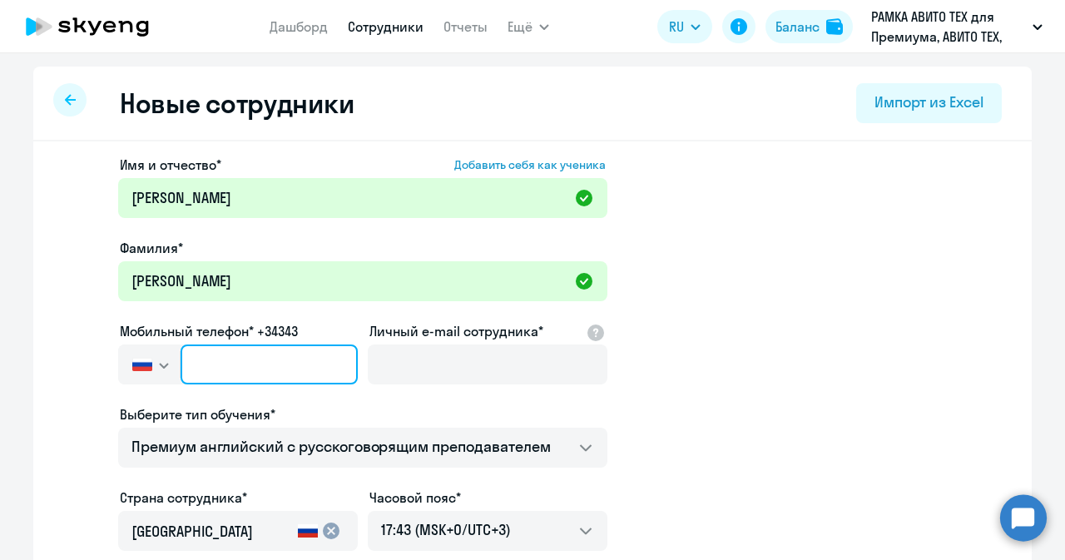
click at [268, 375] on input "text" at bounding box center [269, 364] width 177 height 40
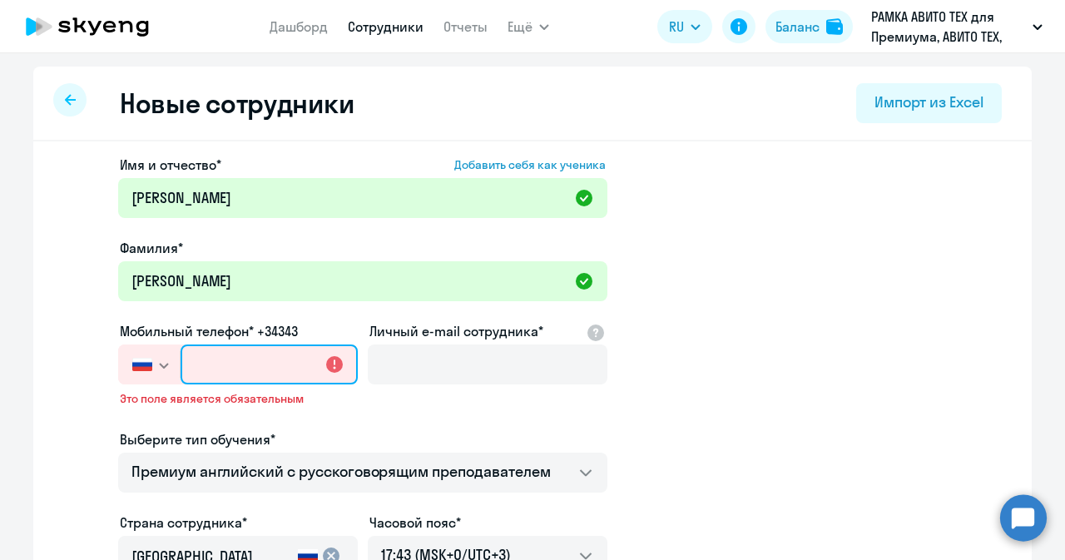
paste input "[PHONE_NUMBER]"
type input "[PHONE_NUMBER]"
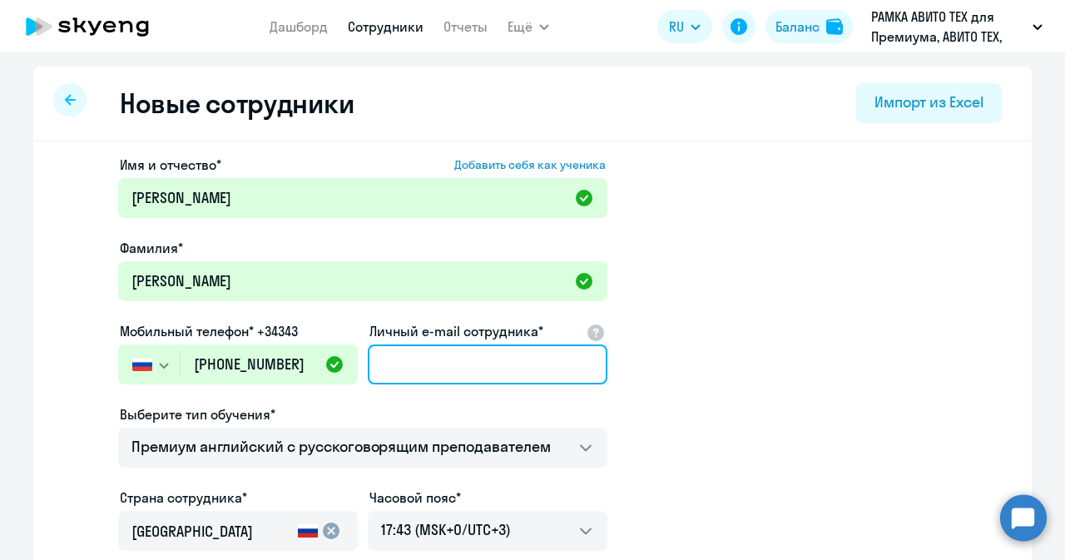
click at [415, 358] on input "Личный e-mail сотрудника*" at bounding box center [488, 364] width 240 height 40
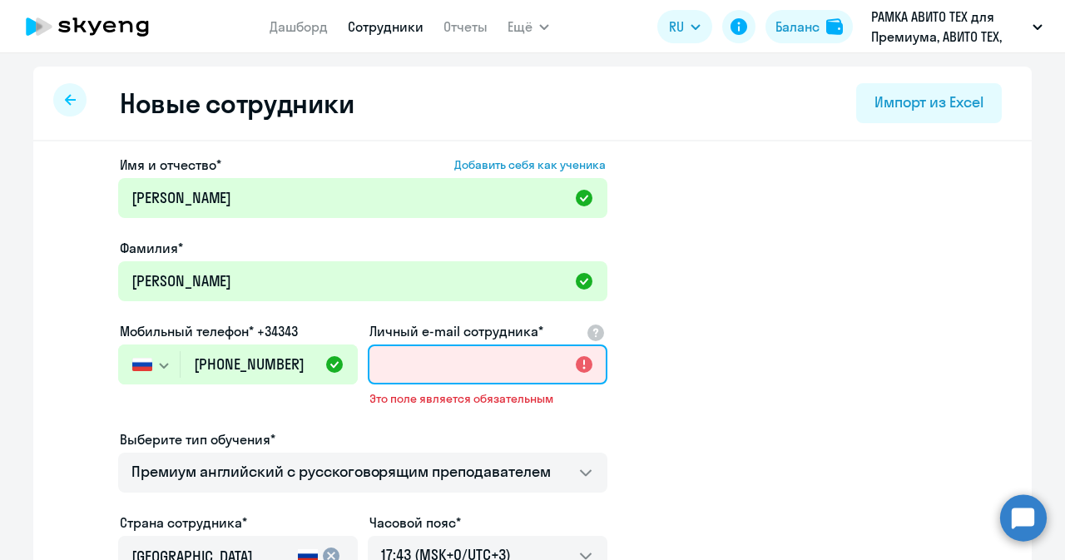
paste input "[EMAIL_ADDRESS][DOMAIN_NAME]"
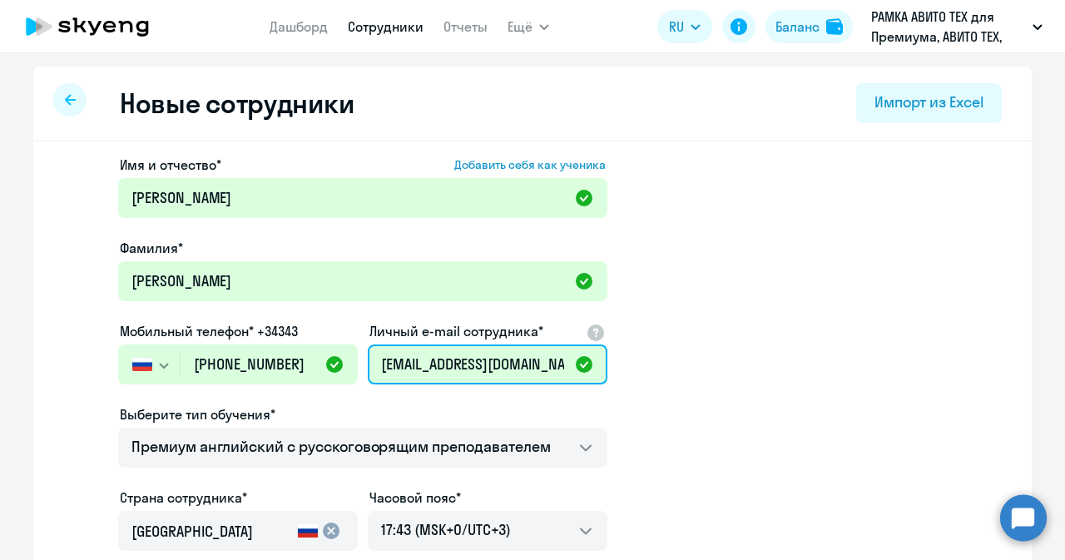
click at [390, 361] on input "[EMAIL_ADDRESS][DOMAIN_NAME]" at bounding box center [488, 364] width 240 height 40
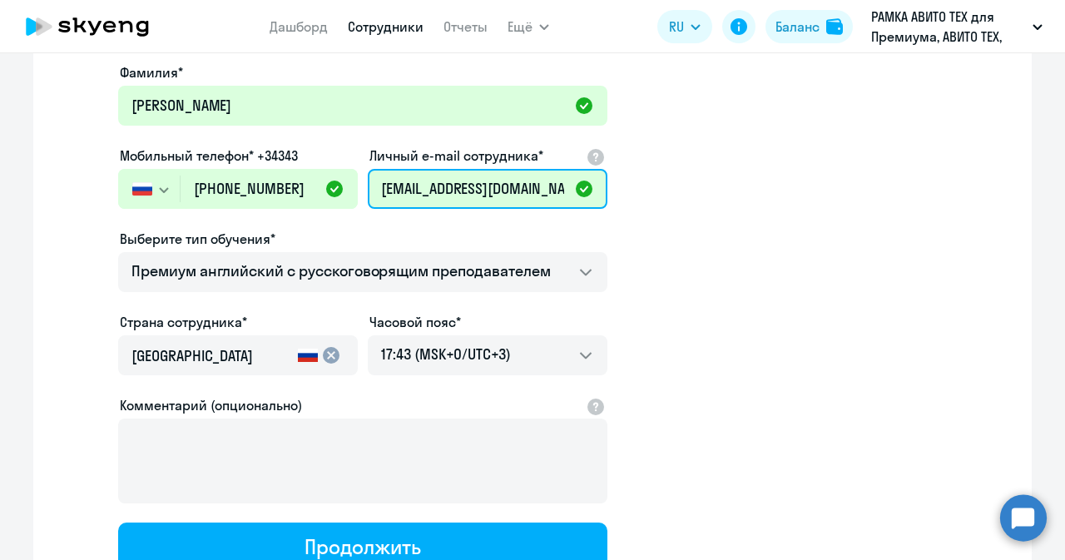
scroll to position [311, 0]
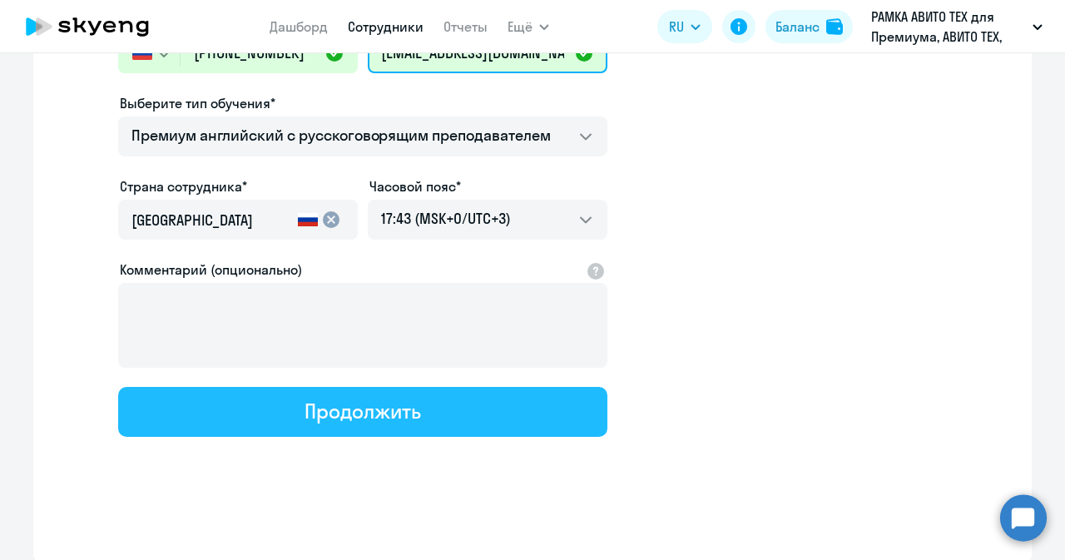
type input "[EMAIL_ADDRESS][DOMAIN_NAME]"
click at [463, 403] on button "Продолжить" at bounding box center [362, 412] width 489 height 50
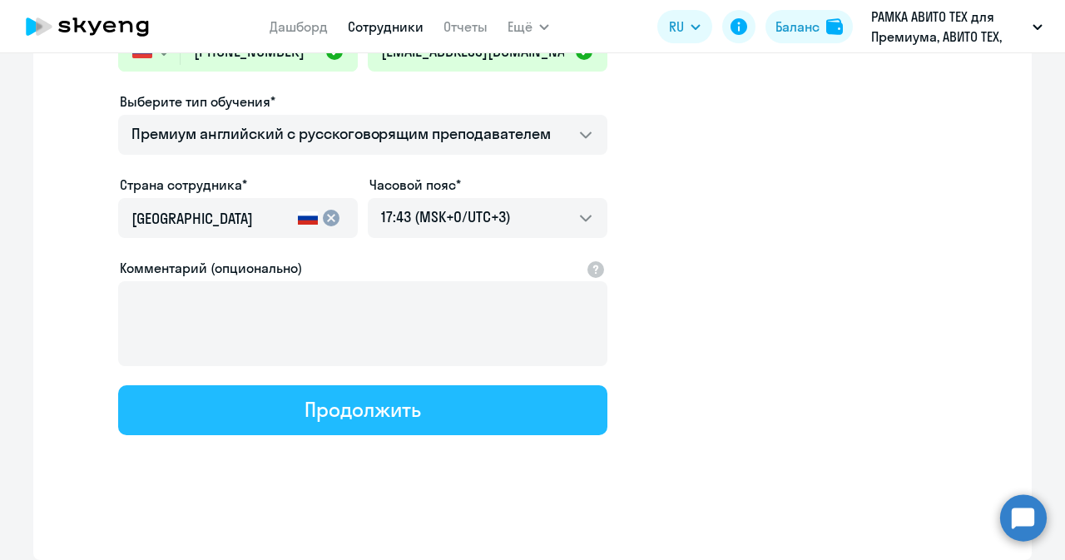
select select "english_adult_not_native_speaker_premium"
select select "3"
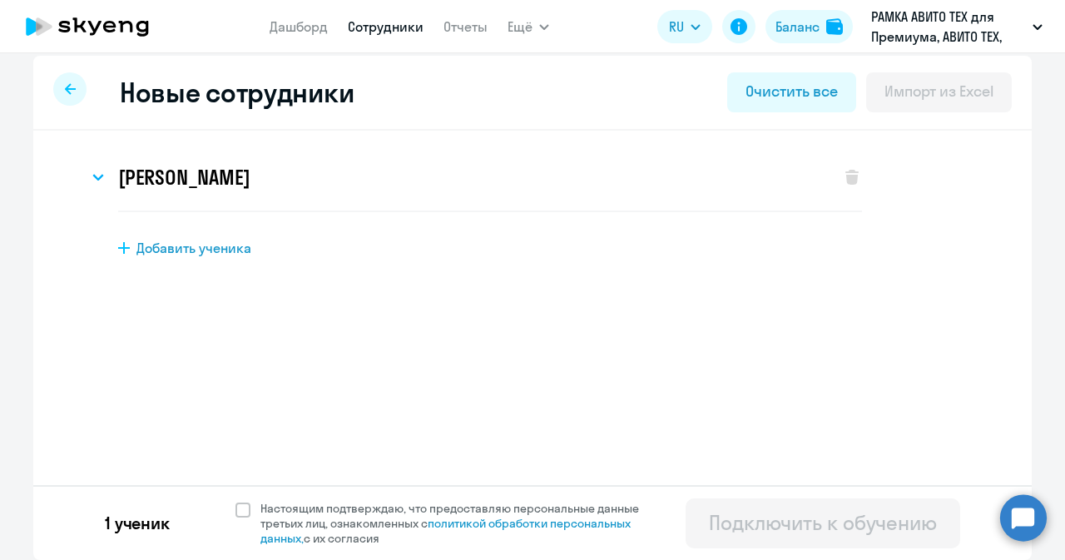
scroll to position [0, 0]
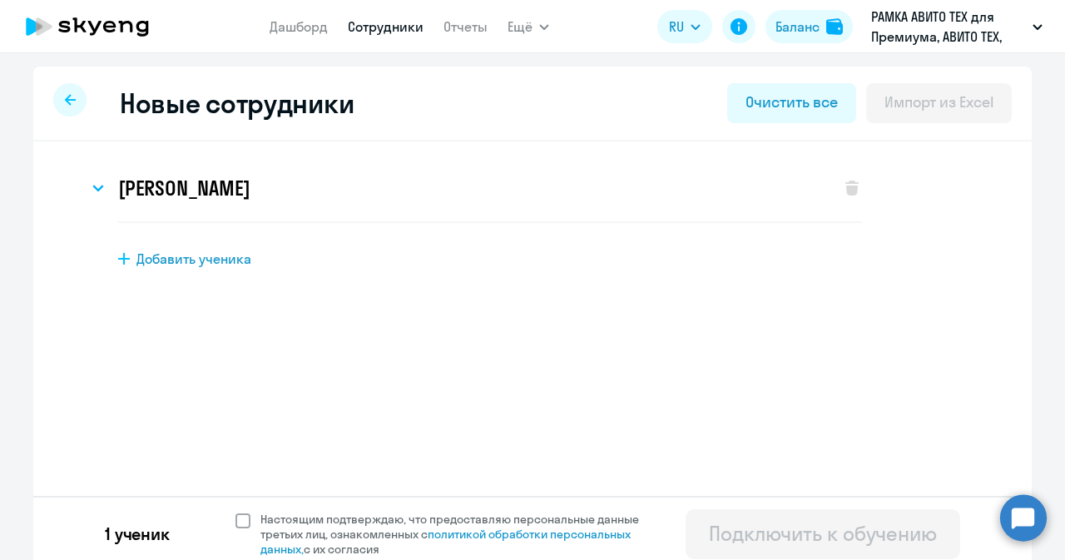
click at [235, 523] on span at bounding box center [242, 520] width 15 height 15
click at [235, 512] on input "Настоящим подтверждаю, что предоставляю персональные данные третьих лиц, ознако…" at bounding box center [235, 511] width 1 height 1
checkbox input "true"
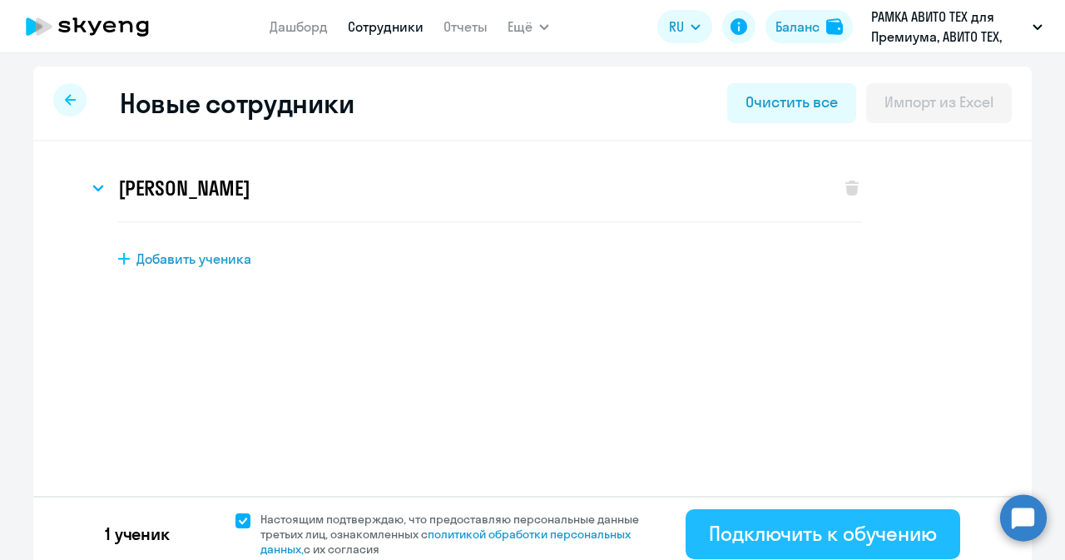
click at [729, 539] on div "Подключить к обучению" at bounding box center [823, 533] width 228 height 27
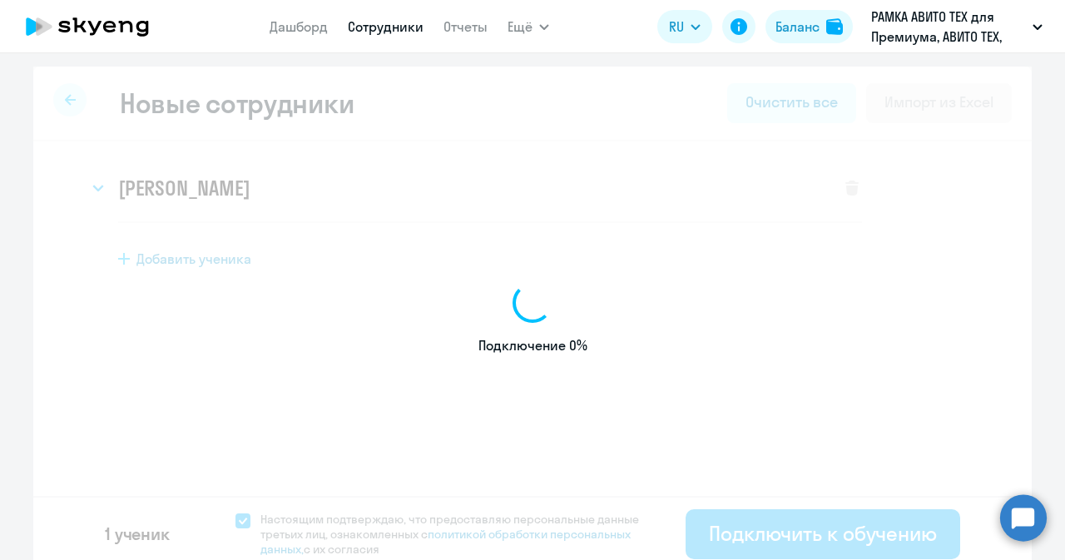
select select "english_adult_not_native_speaker_premium"
select select "3"
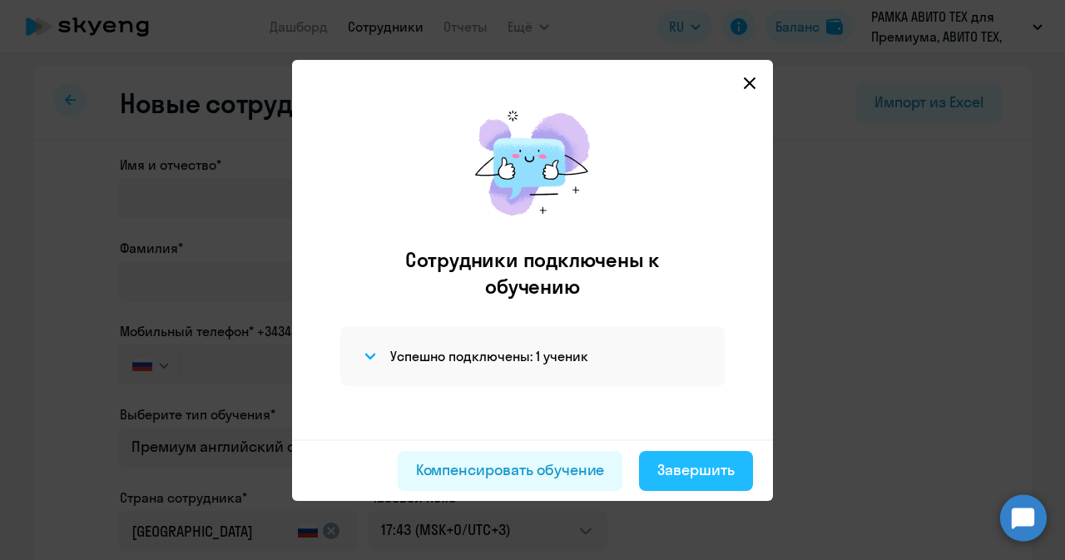
click at [672, 459] on div "Завершить" at bounding box center [695, 470] width 77 height 22
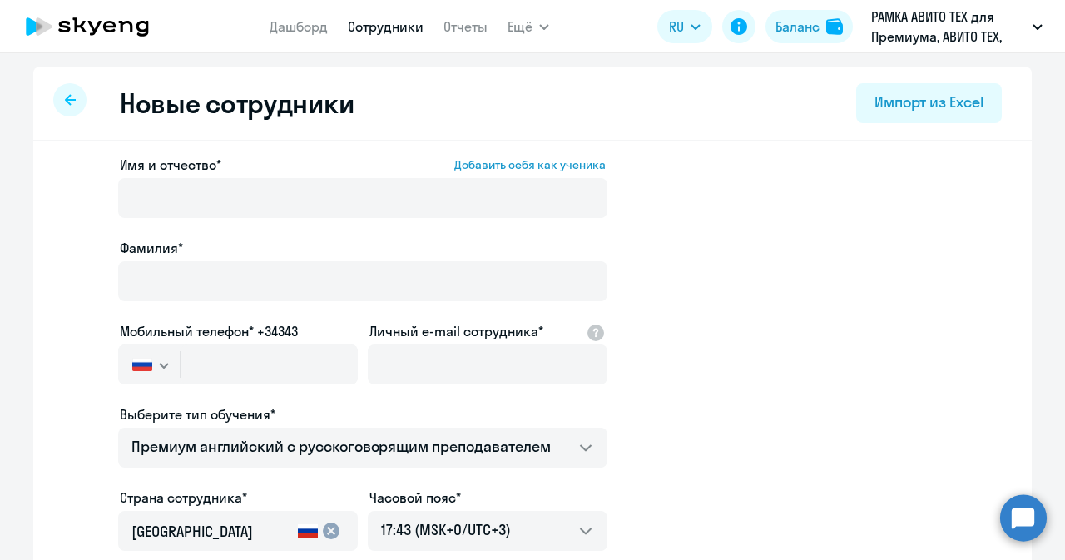
select select "30"
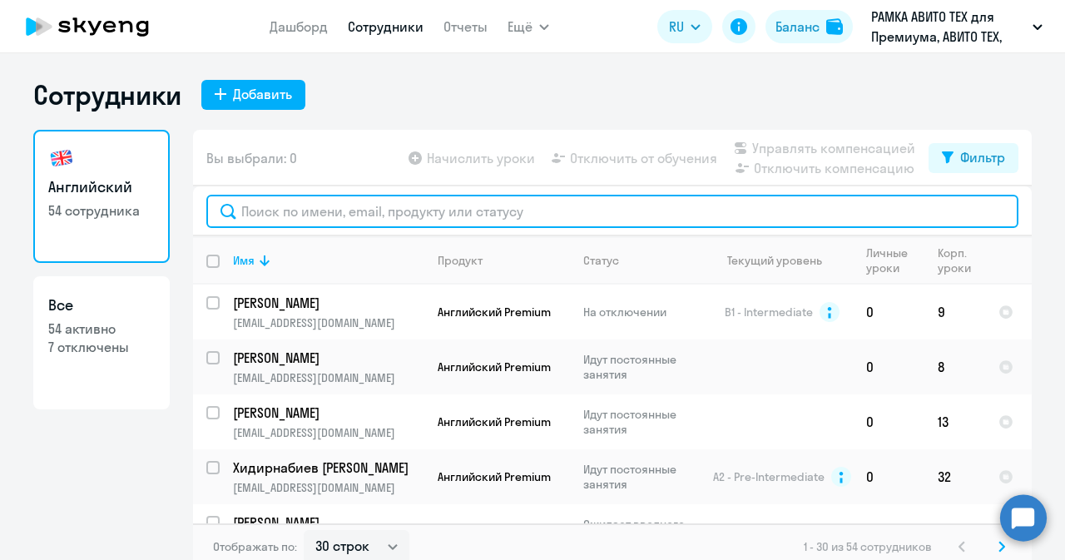
click at [524, 201] on input "text" at bounding box center [612, 211] width 812 height 33
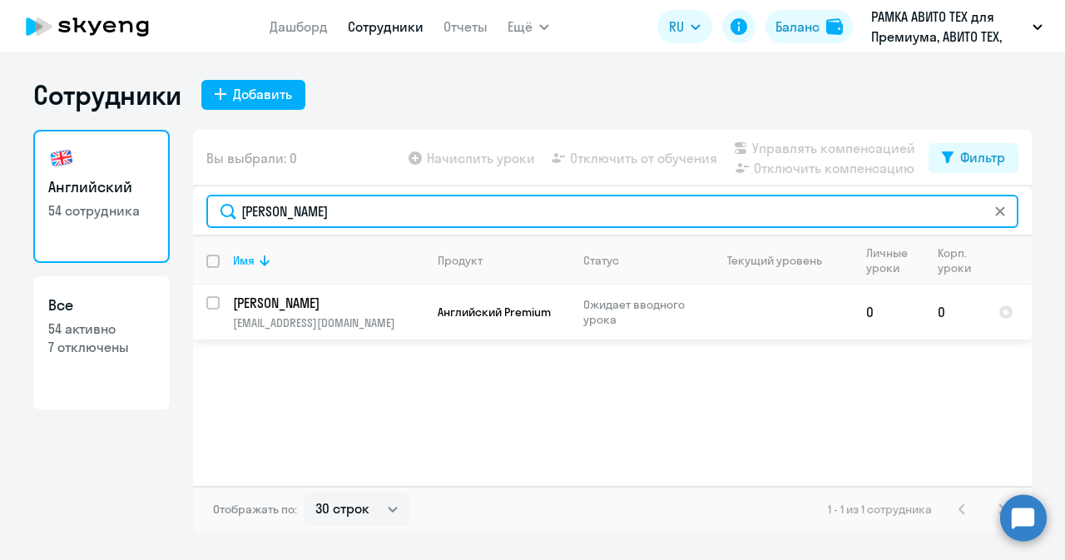
type input "[PERSON_NAME]"
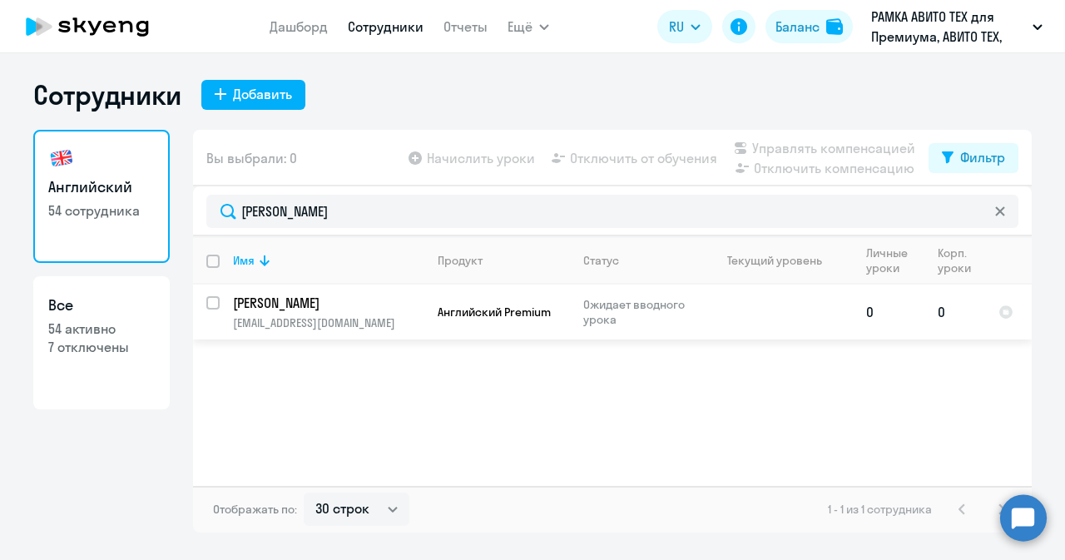
click at [211, 304] on input "select row 42896842" at bounding box center [222, 312] width 33 height 33
checkbox input "true"
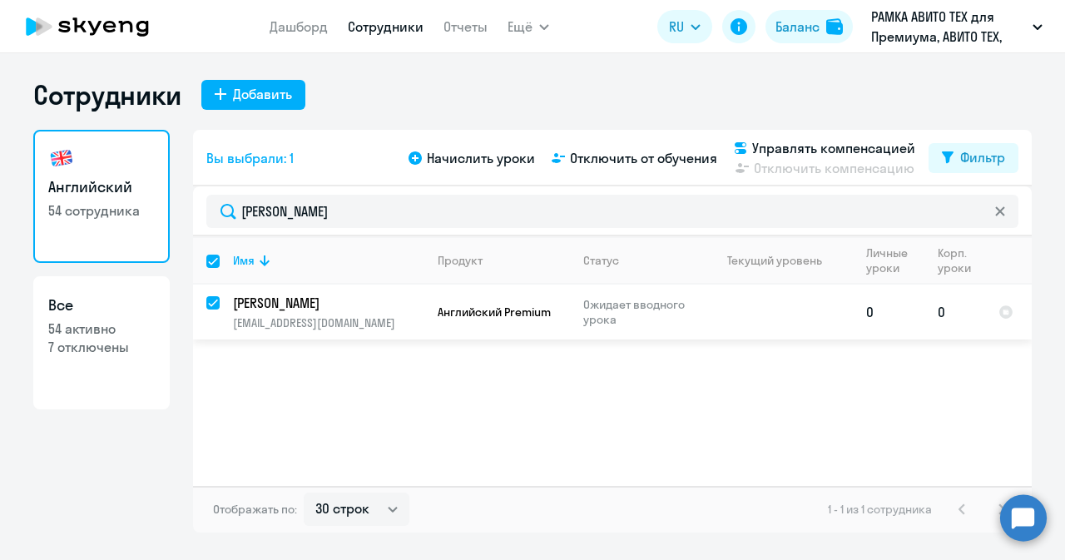
checkbox input "true"
click at [374, 324] on p "[EMAIL_ADDRESS][DOMAIN_NAME]" at bounding box center [328, 322] width 191 height 15
select select "english"
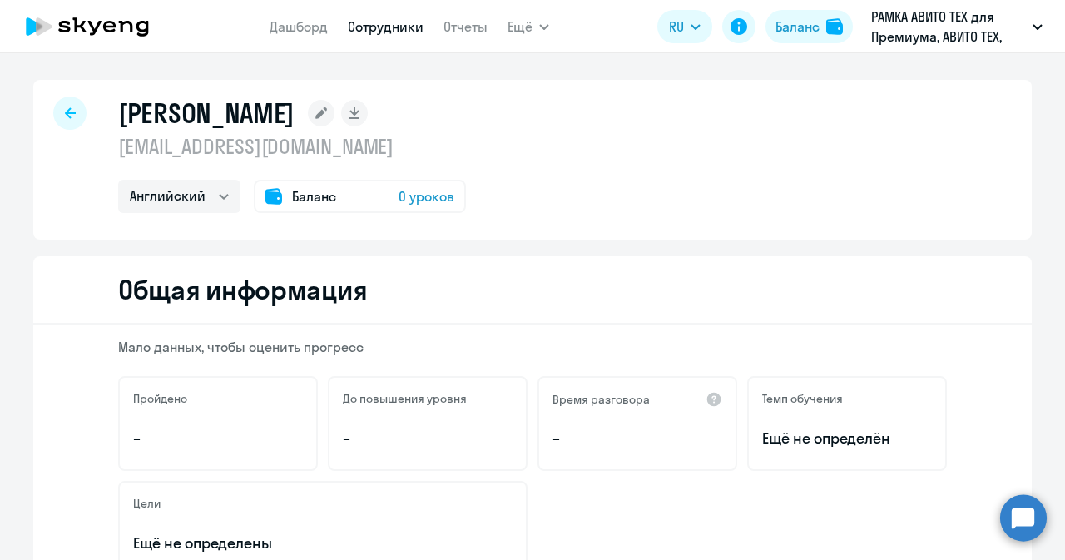
click at [414, 207] on div "Баланс 0 уроков" at bounding box center [360, 196] width 212 height 33
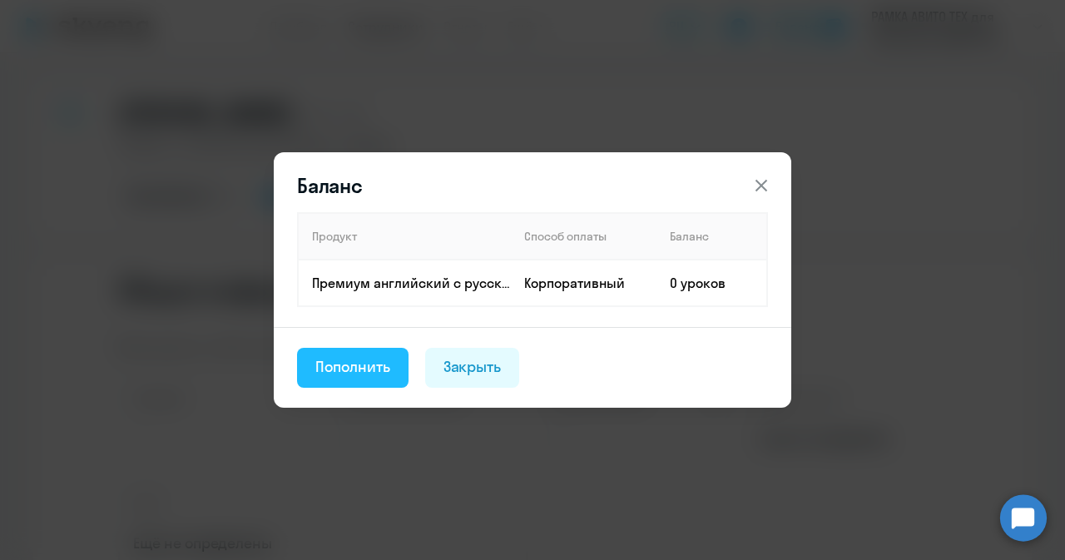
click at [356, 382] on button "Пополнить" at bounding box center [353, 368] width 112 height 40
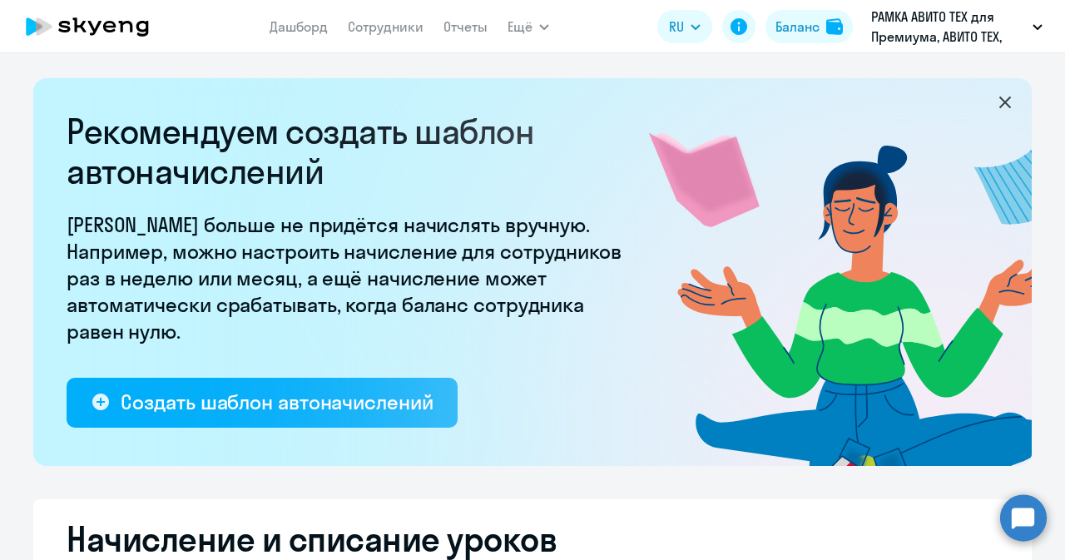
select select "10"
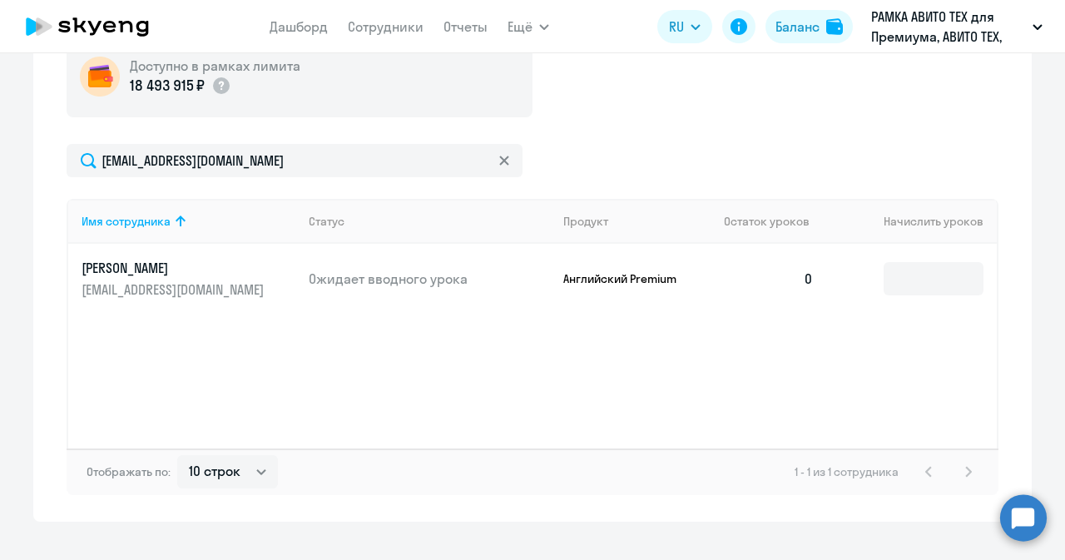
scroll to position [636, 0]
click at [938, 292] on input at bounding box center [934, 277] width 100 height 33
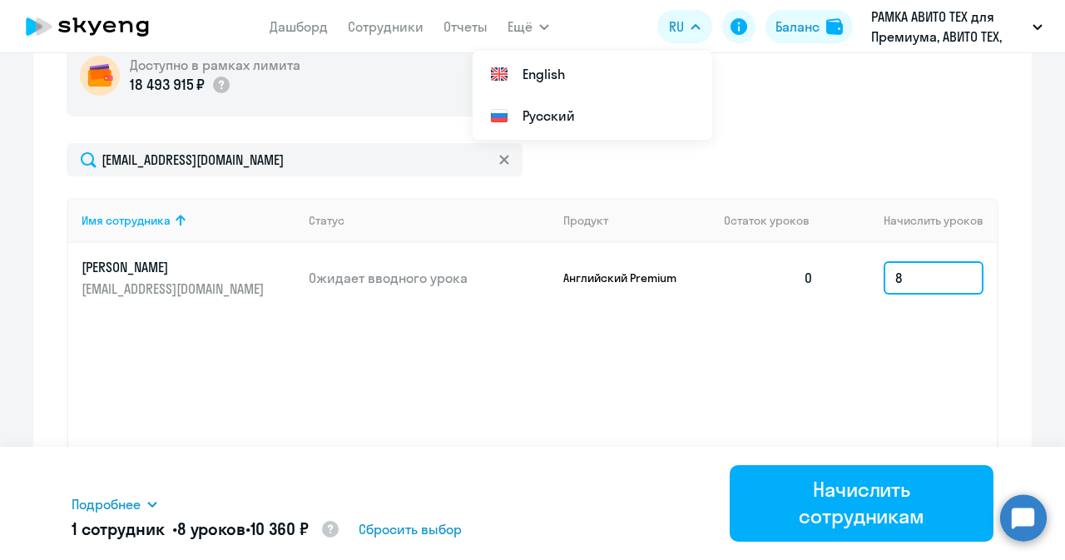
type input "8"
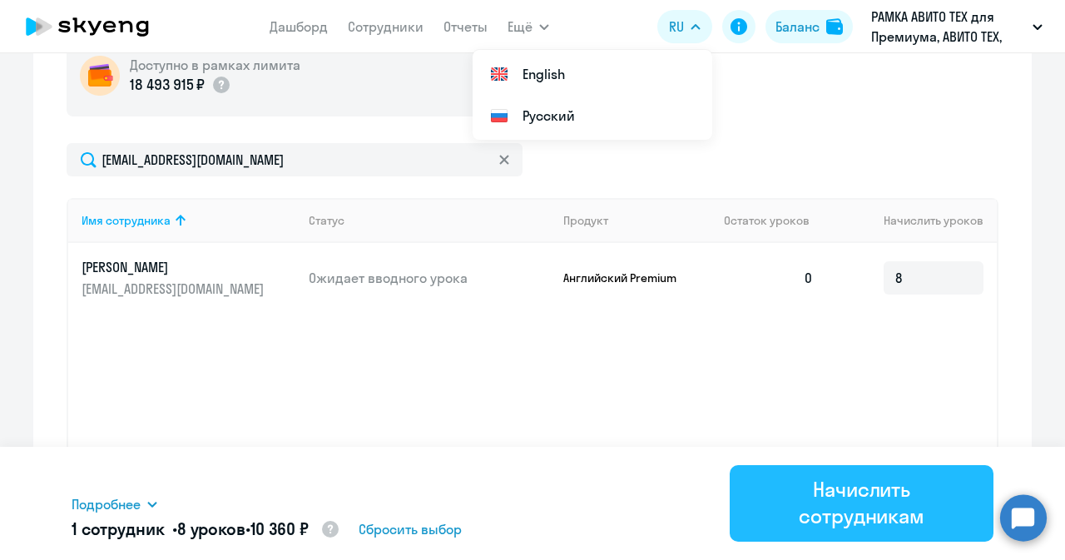
click at [850, 497] on div "Начислить сотрудникам" at bounding box center [861, 502] width 217 height 53
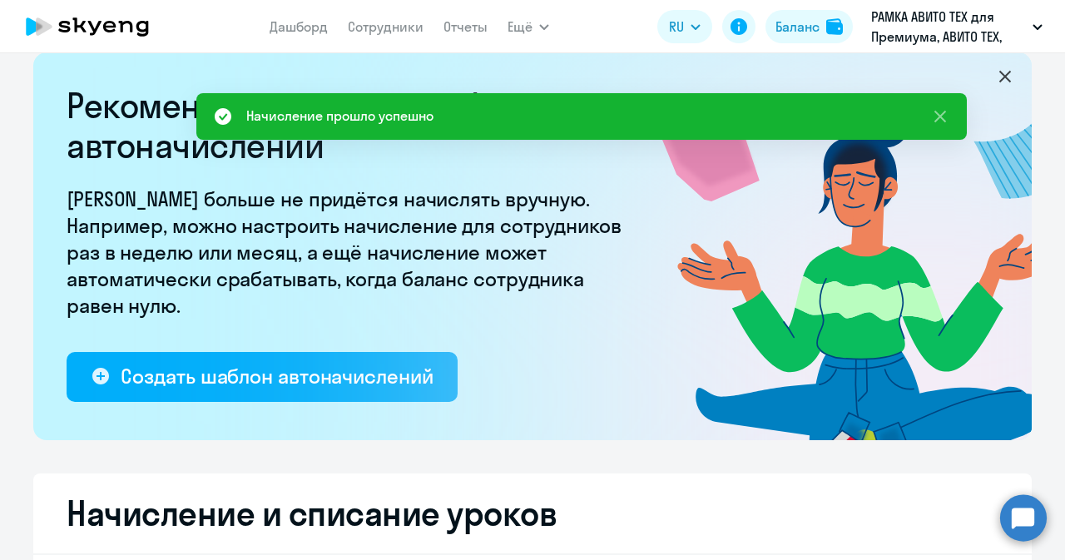
scroll to position [7, 0]
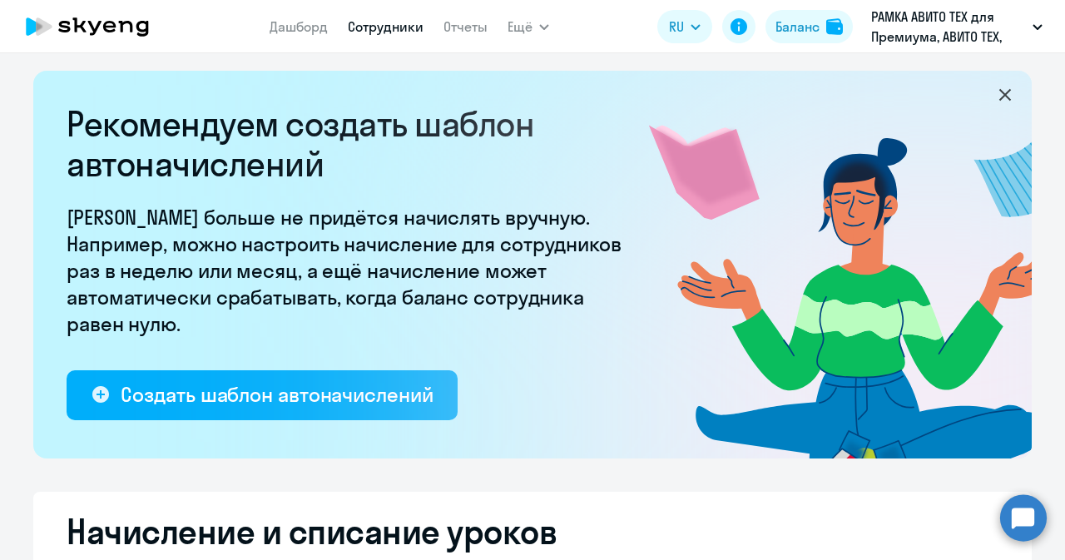
click at [364, 24] on link "Сотрудники" at bounding box center [386, 26] width 76 height 17
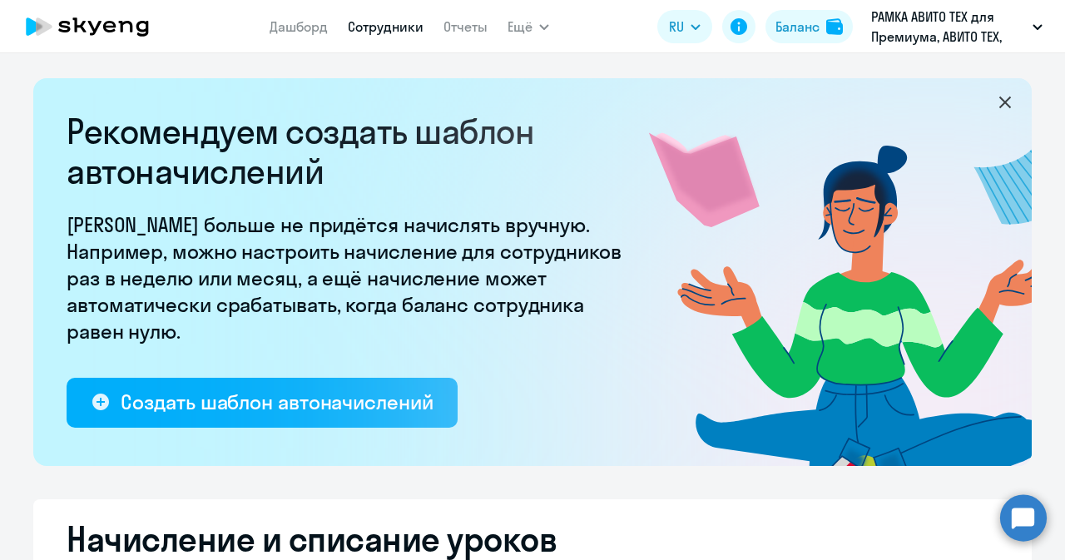
select select "30"
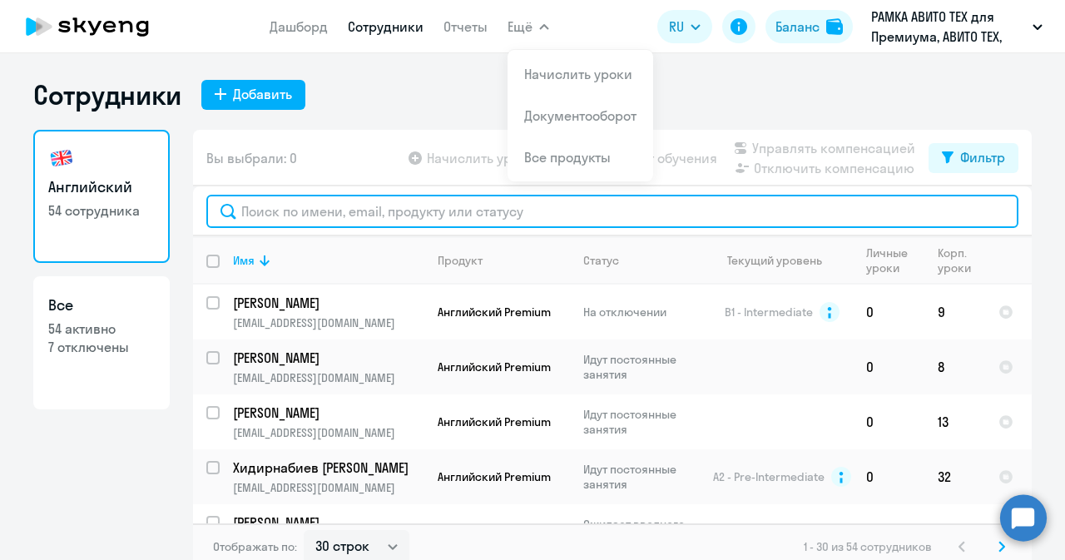
click at [316, 197] on input "text" at bounding box center [612, 211] width 812 height 33
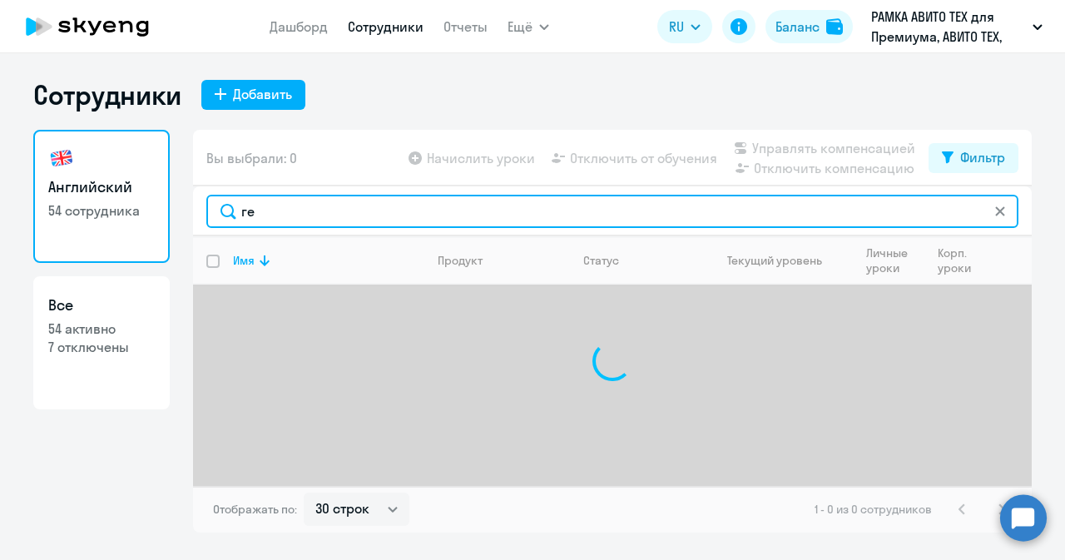
type input "г"
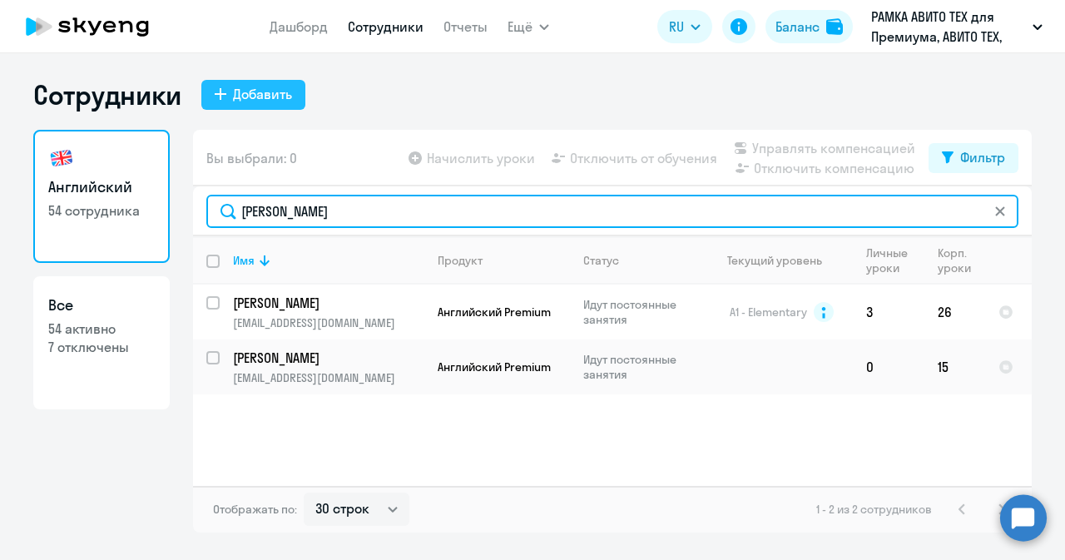
type input "[PERSON_NAME]"
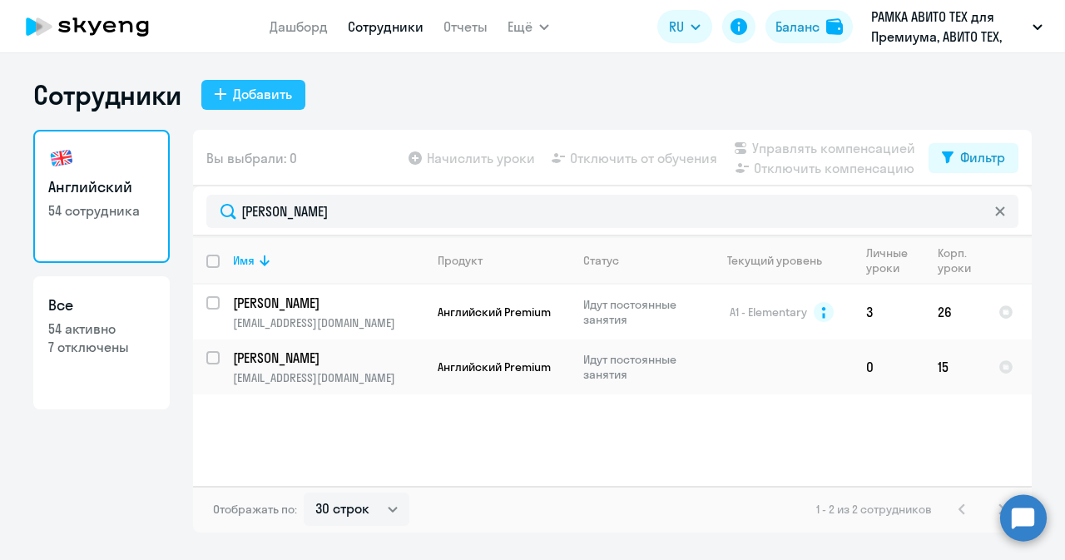
click at [258, 106] on button "Добавить" at bounding box center [253, 95] width 104 height 30
select select "english_adult_not_native_speaker_premium"
select select "3"
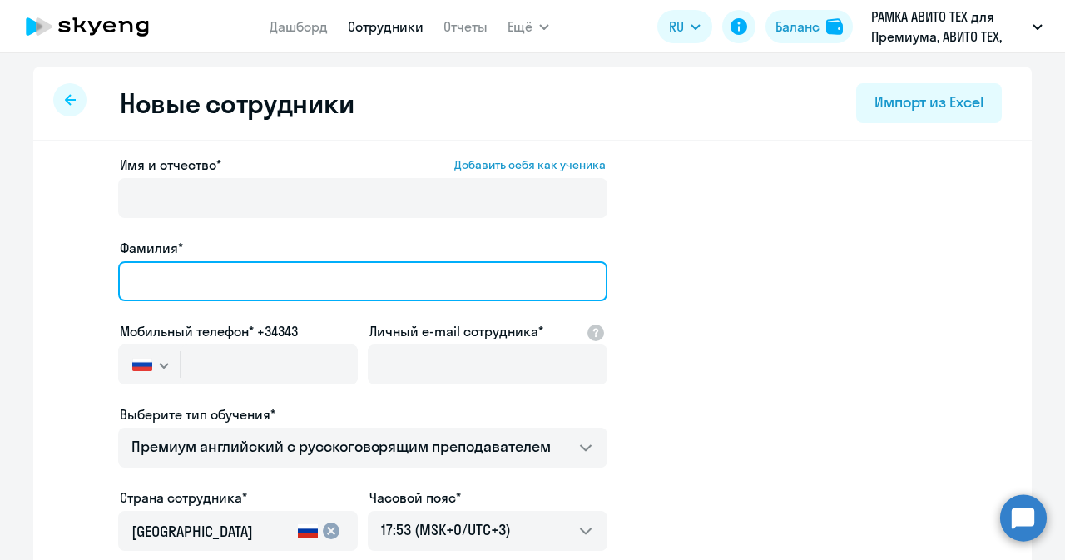
click at [368, 274] on input "Фамилия*" at bounding box center [362, 281] width 489 height 40
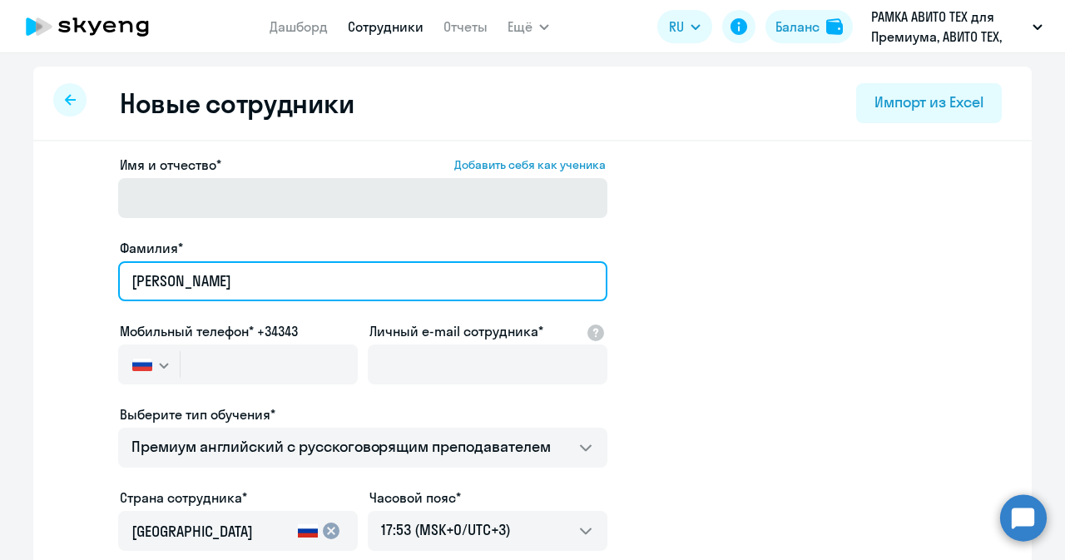
type input "[PERSON_NAME]"
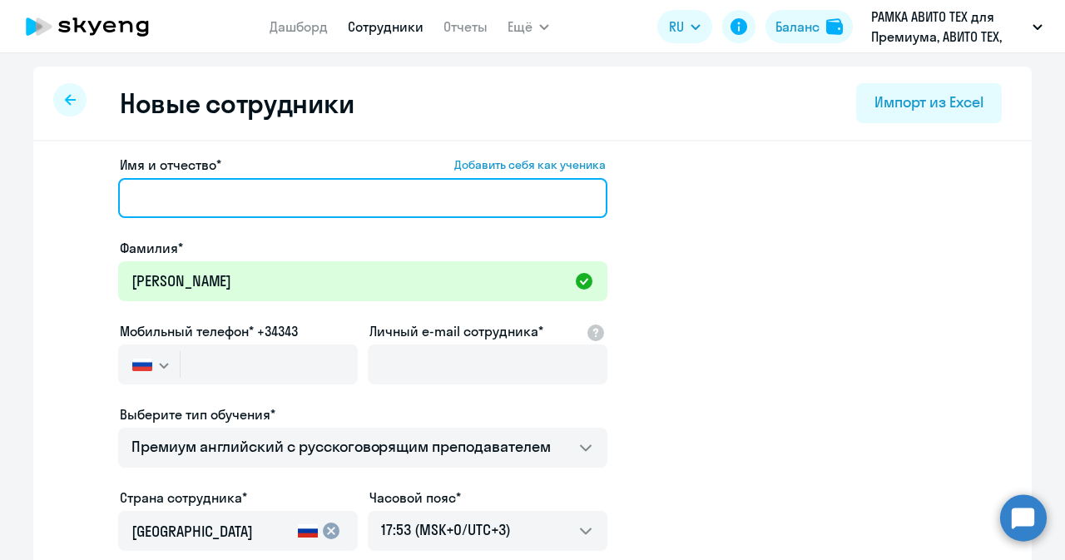
click at [348, 203] on input "Имя и отчество* Добавить себя как ученика" at bounding box center [362, 198] width 489 height 40
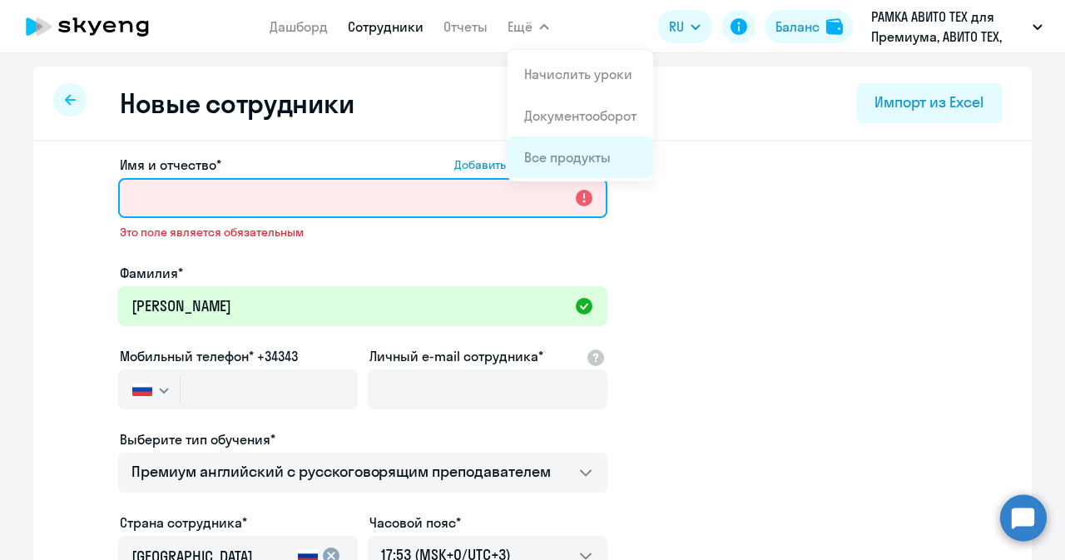
paste input "[PERSON_NAME]"
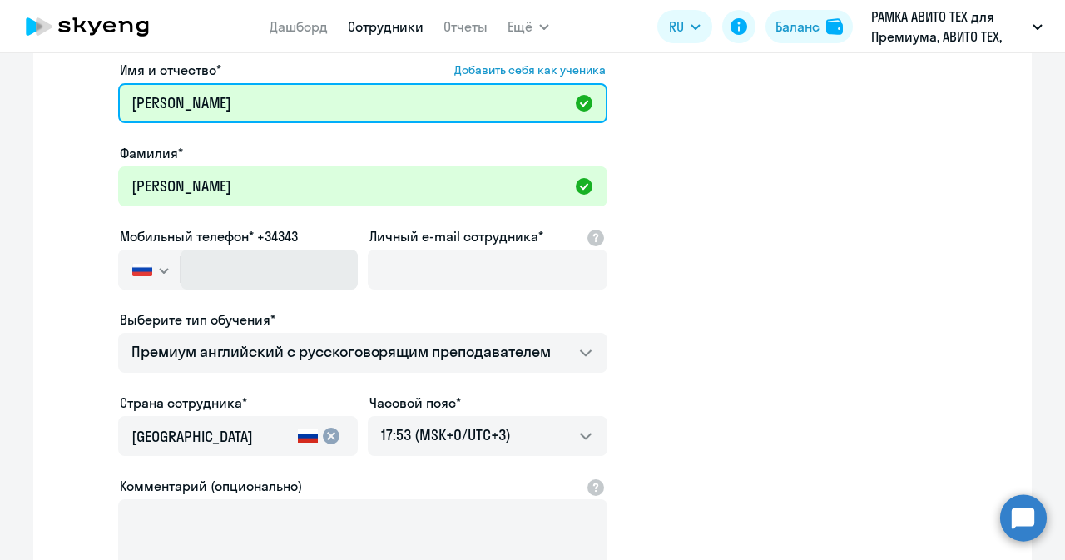
scroll to position [98, 0]
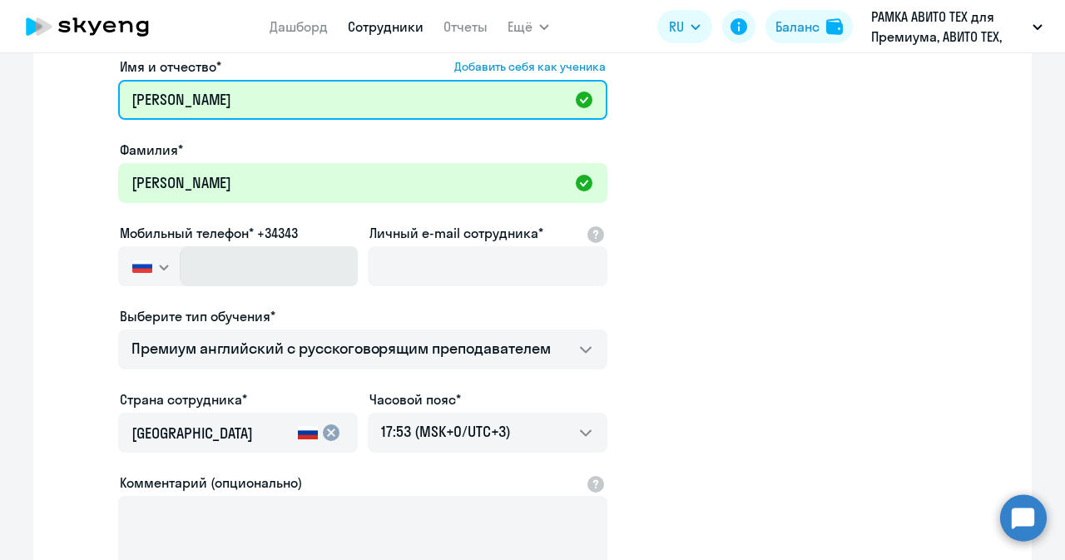
type input "[PERSON_NAME]"
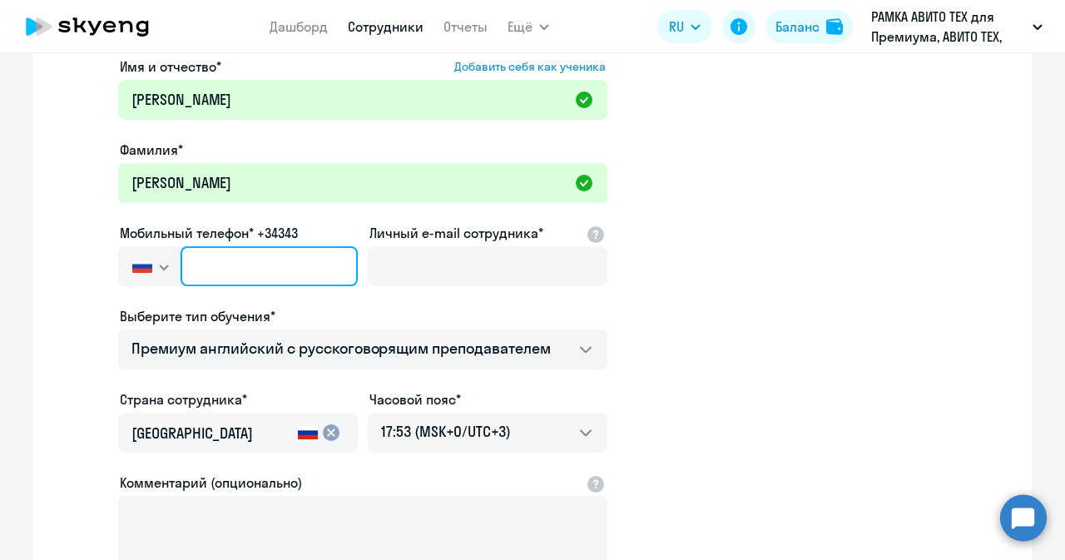
click at [326, 285] on input "text" at bounding box center [269, 266] width 177 height 40
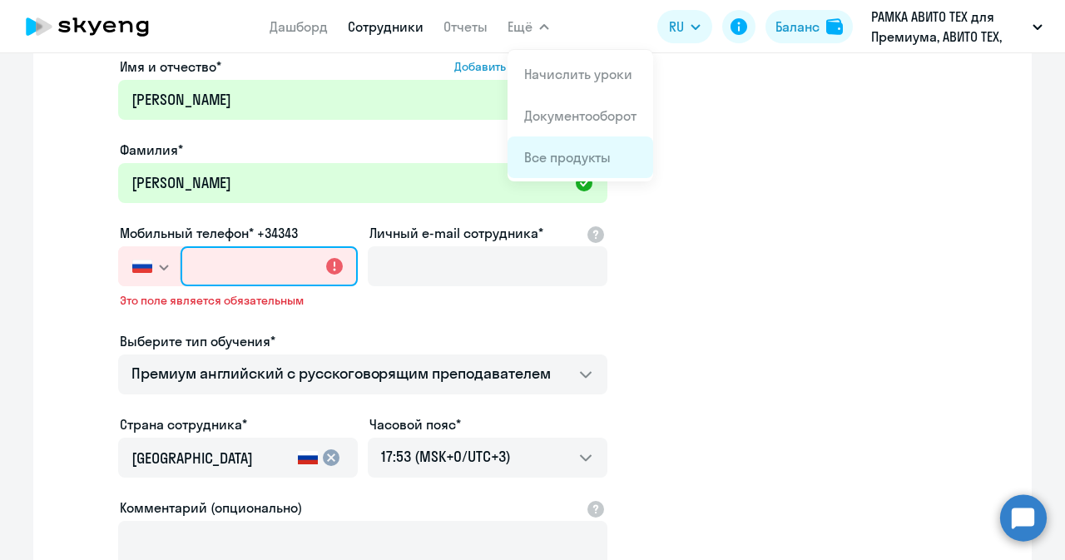
paste input "[PHONE_NUMBER]"
type input "[PHONE_NUMBER]"
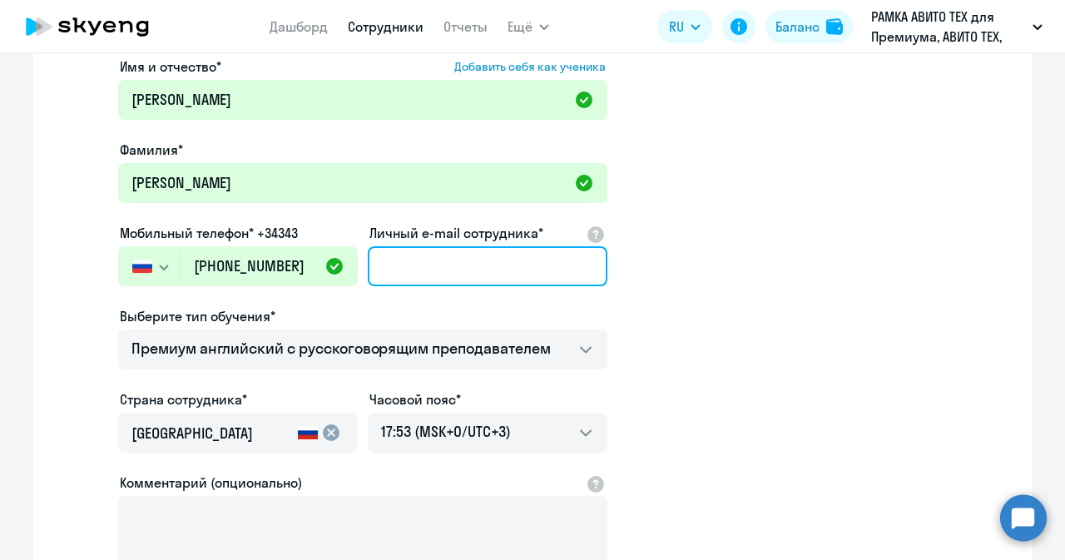
click at [447, 257] on input "Личный e-mail сотрудника*" at bounding box center [488, 266] width 240 height 40
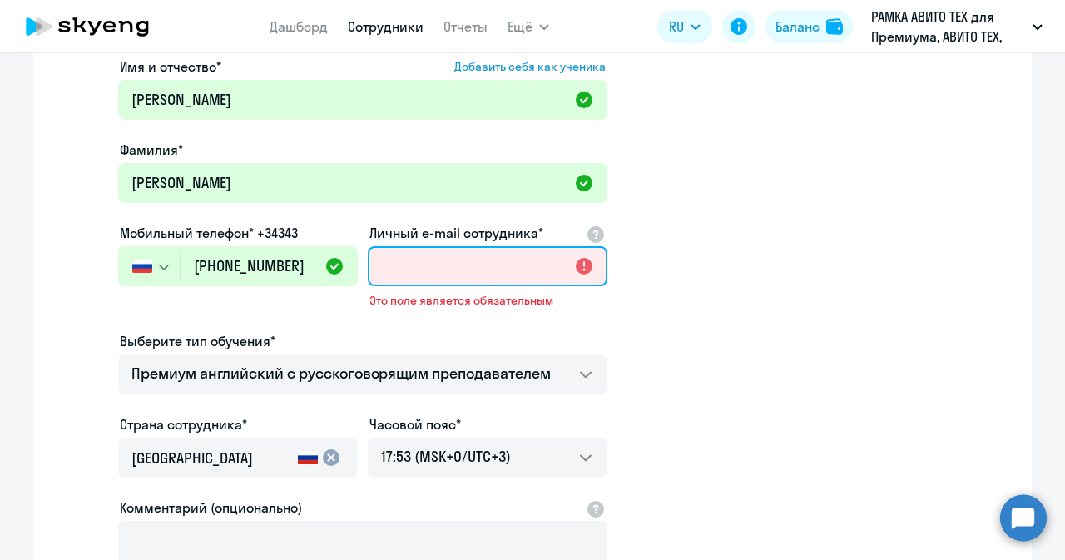
paste input "[EMAIL_ADDRESS][DOMAIN_NAME]"
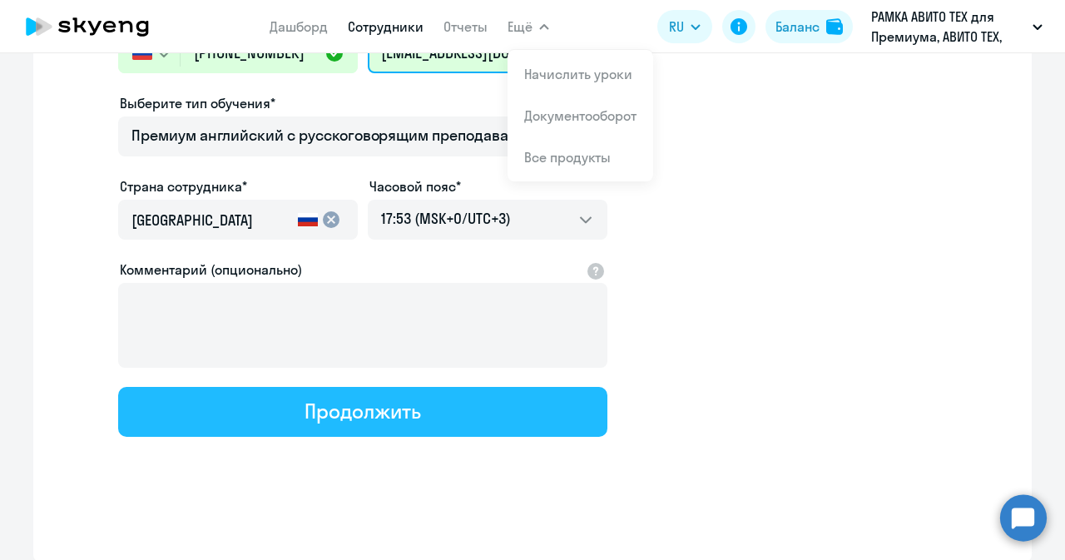
type input "[EMAIL_ADDRESS][DOMAIN_NAME]"
click at [310, 419] on div "Продолжить" at bounding box center [363, 411] width 116 height 27
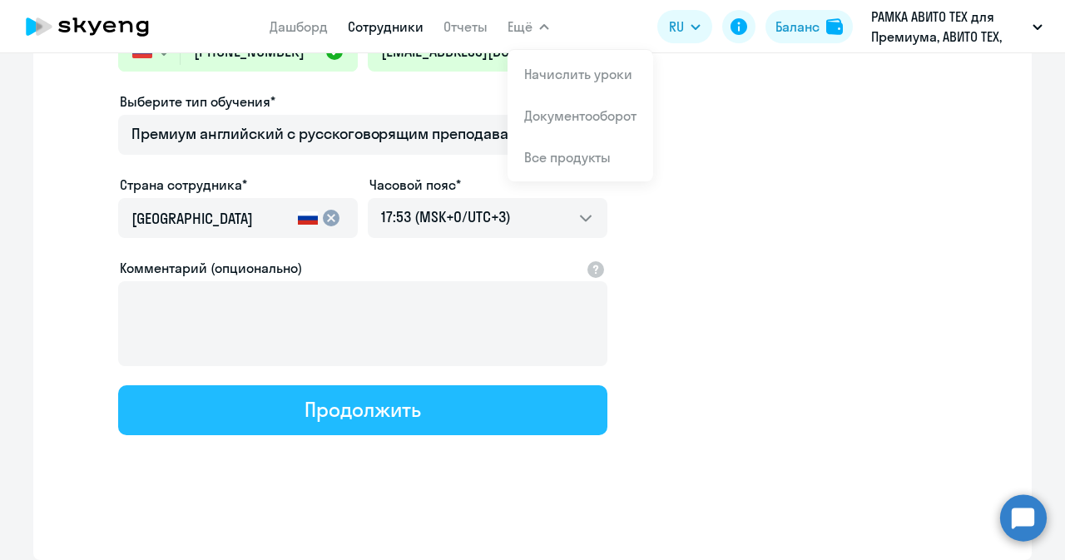
select select "english_adult_not_native_speaker_premium"
select select "3"
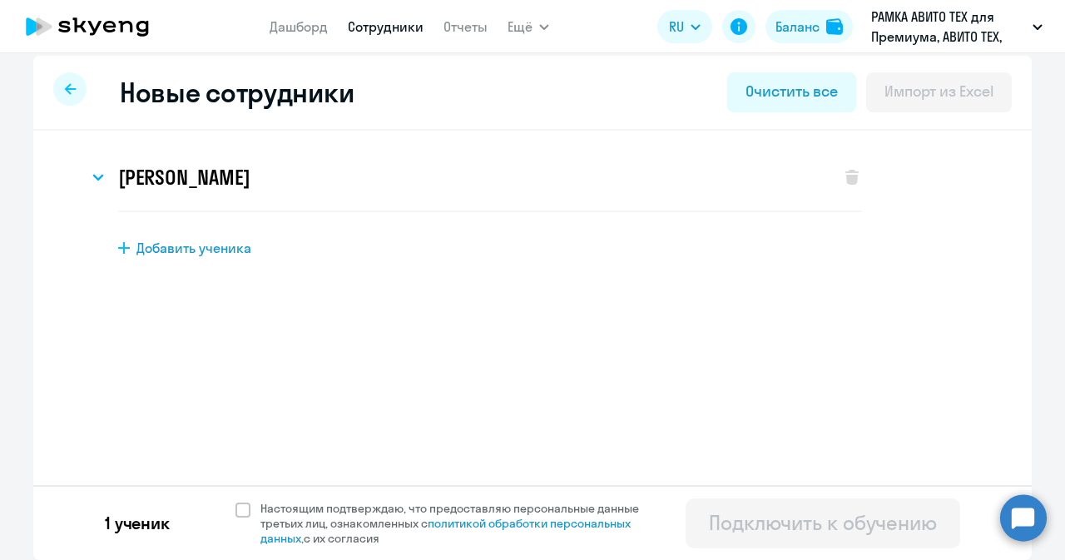
scroll to position [0, 0]
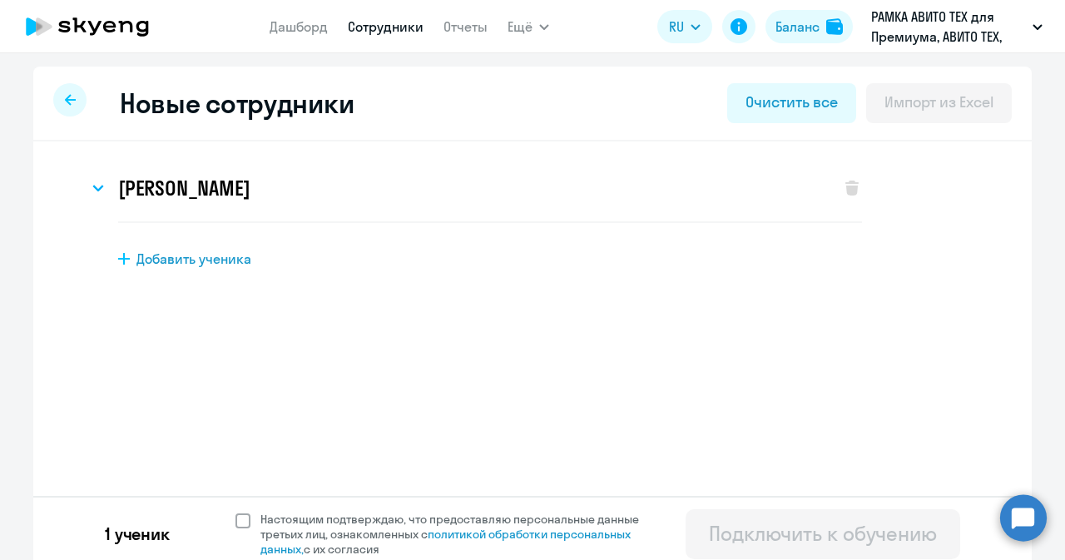
click at [250, 514] on span "Настоящим подтверждаю, что предоставляю персональные данные третьих лиц, ознако…" at bounding box center [454, 534] width 409 height 45
click at [235, 512] on input "Настоящим подтверждаю, что предоставляю персональные данные третьих лиц, ознако…" at bounding box center [235, 511] width 1 height 1
checkbox input "true"
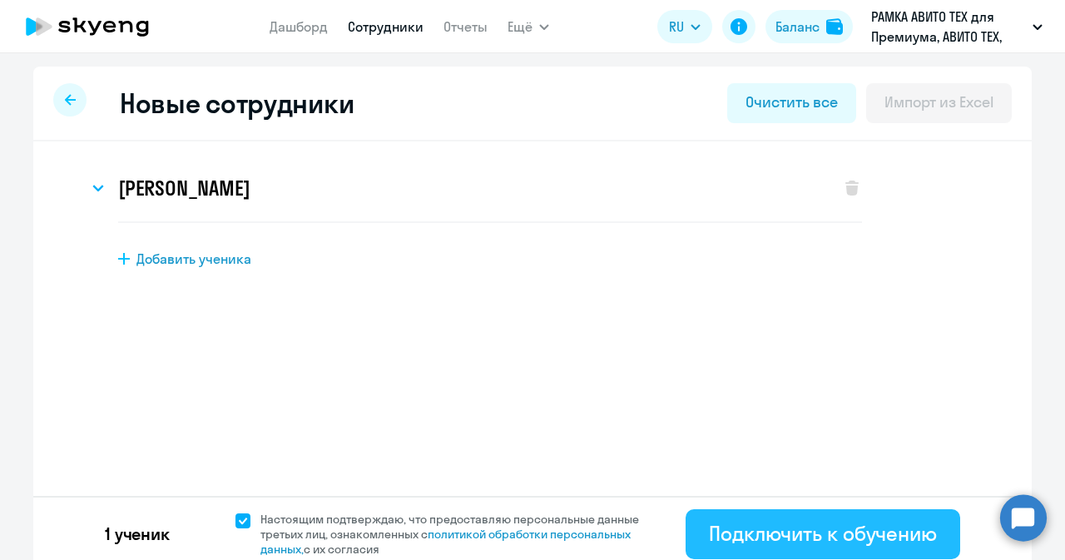
click at [776, 528] on div "Подключить к обучению" at bounding box center [823, 533] width 228 height 27
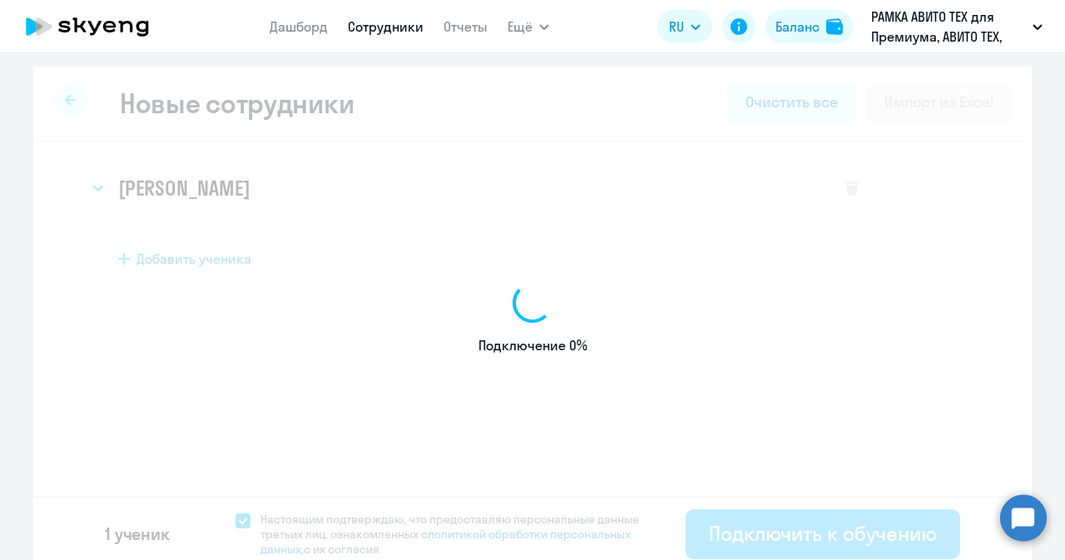
select select "english_adult_not_native_speaker_premium"
select select "3"
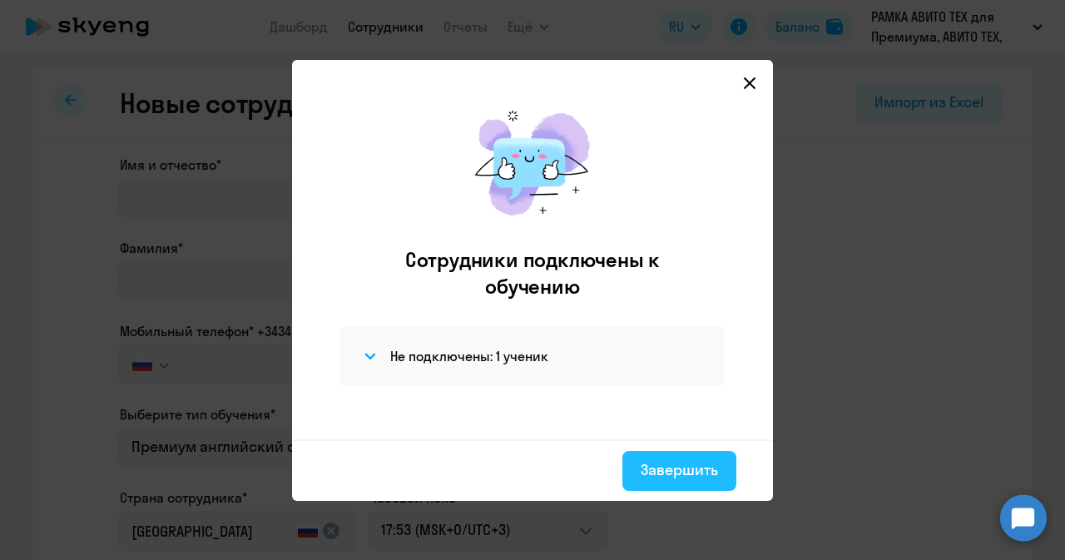
click at [712, 475] on div "Завершить" at bounding box center [679, 470] width 77 height 22
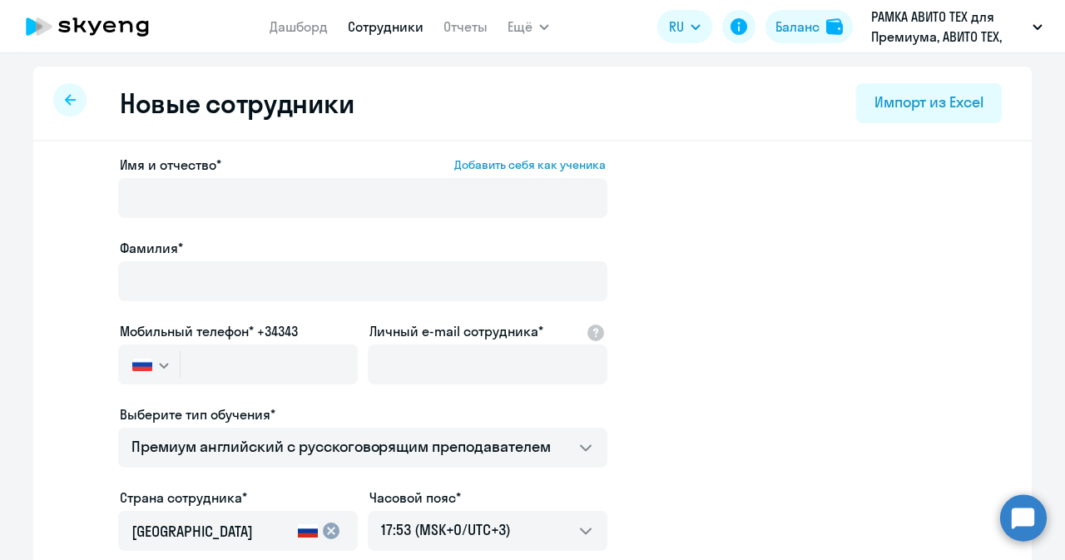
select select "30"
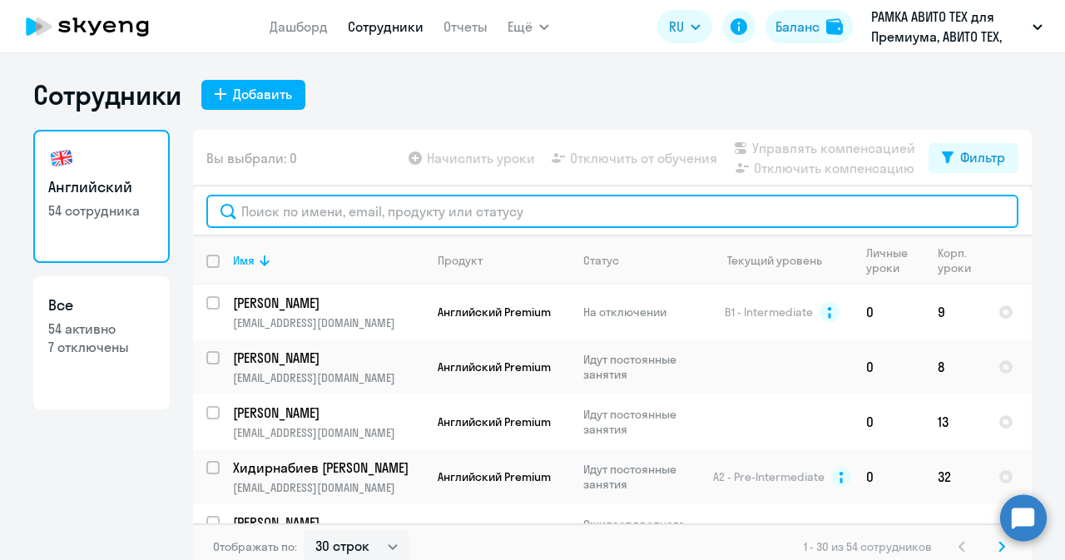
click at [455, 208] on input "text" at bounding box center [612, 211] width 812 height 33
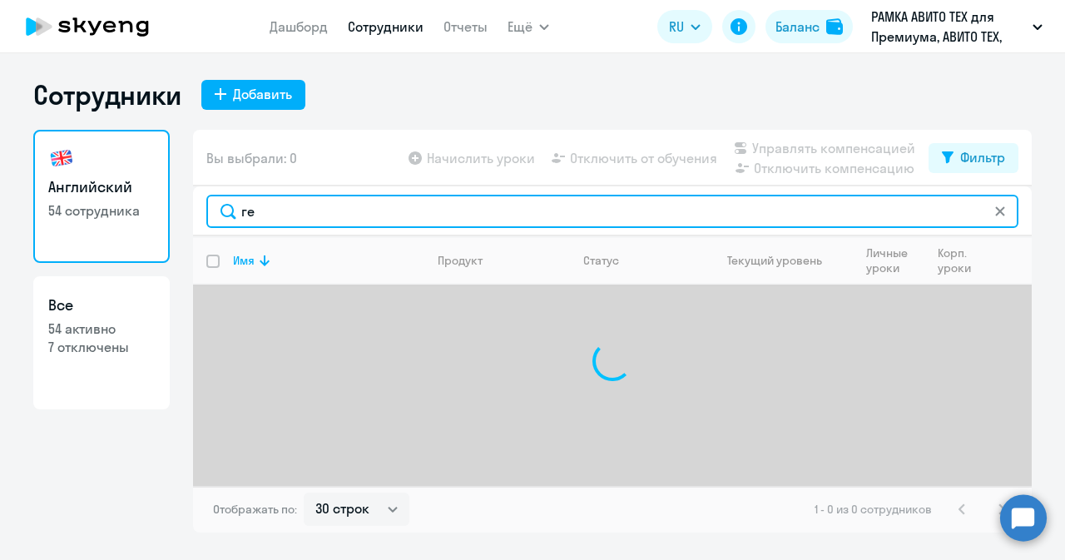
type input "г"
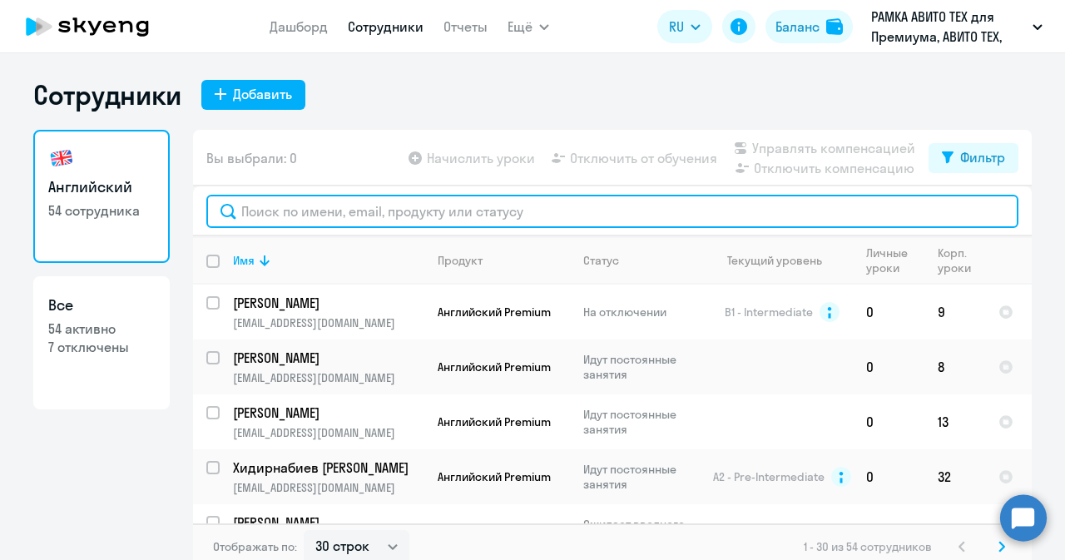
paste input "[PHONE_NUMBER]"
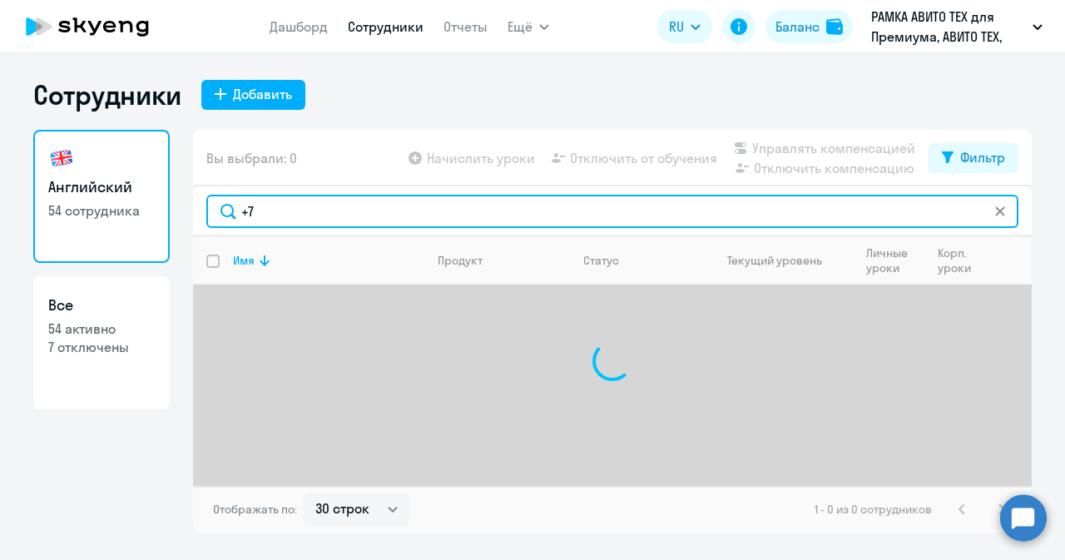
type input "+"
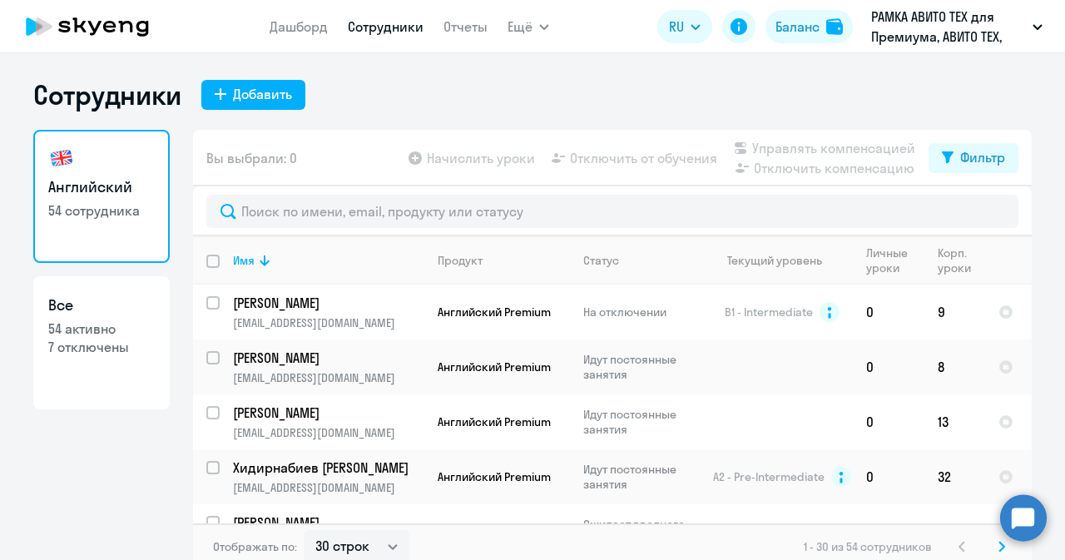
click at [1026, 530] on circle at bounding box center [1023, 517] width 47 height 47
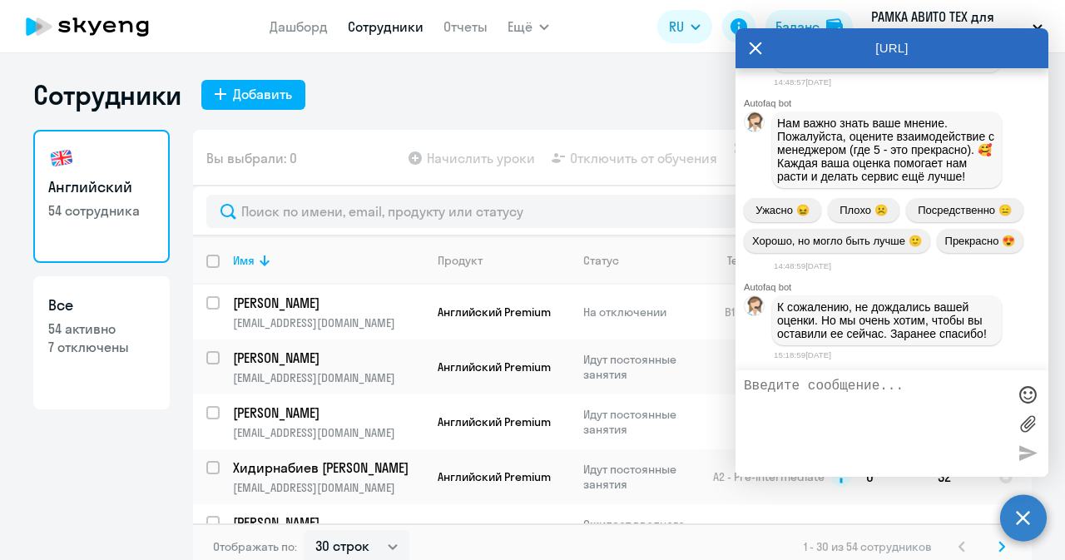
scroll to position [65017, 0]
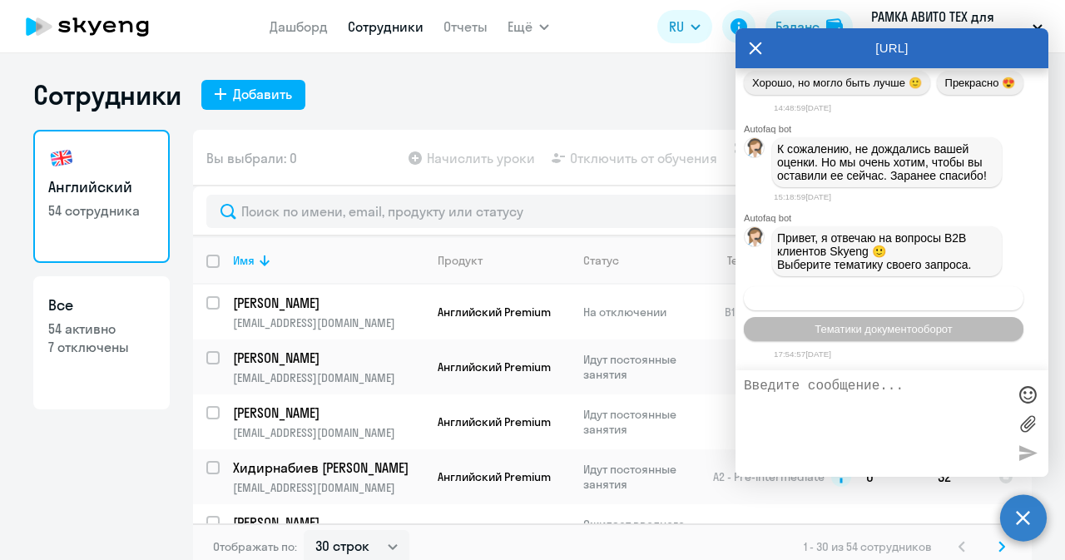
click at [907, 300] on span "Операционное сопровождение" at bounding box center [883, 298] width 156 height 12
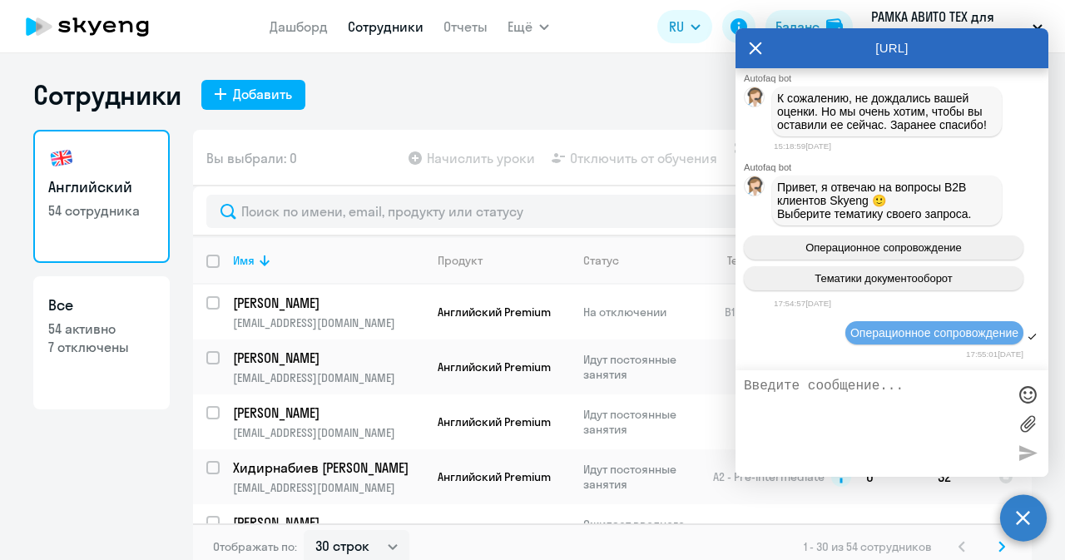
scroll to position [65167, 0]
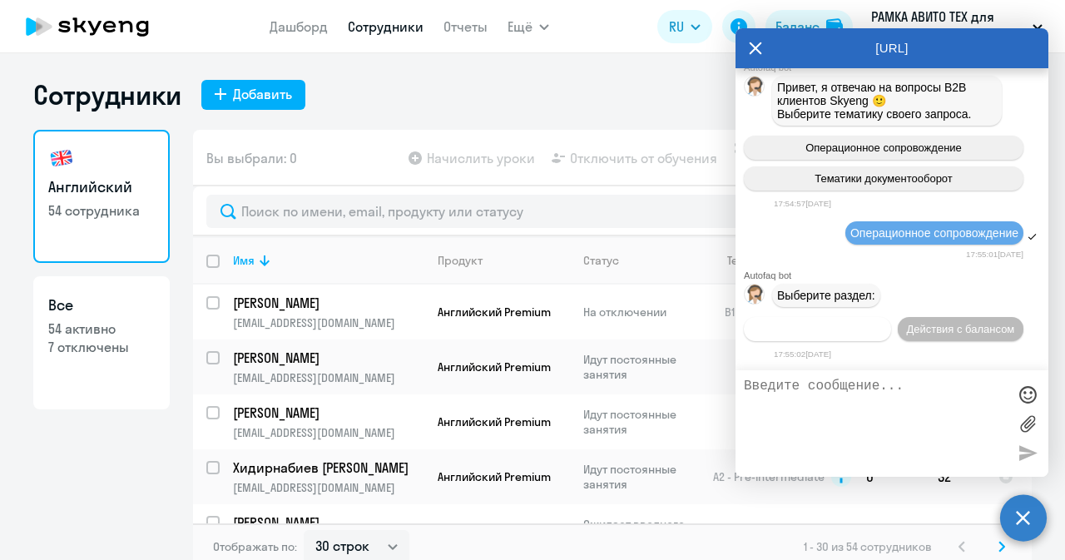
click at [842, 328] on span "Действия по сотрудникам" at bounding box center [817, 329] width 129 height 12
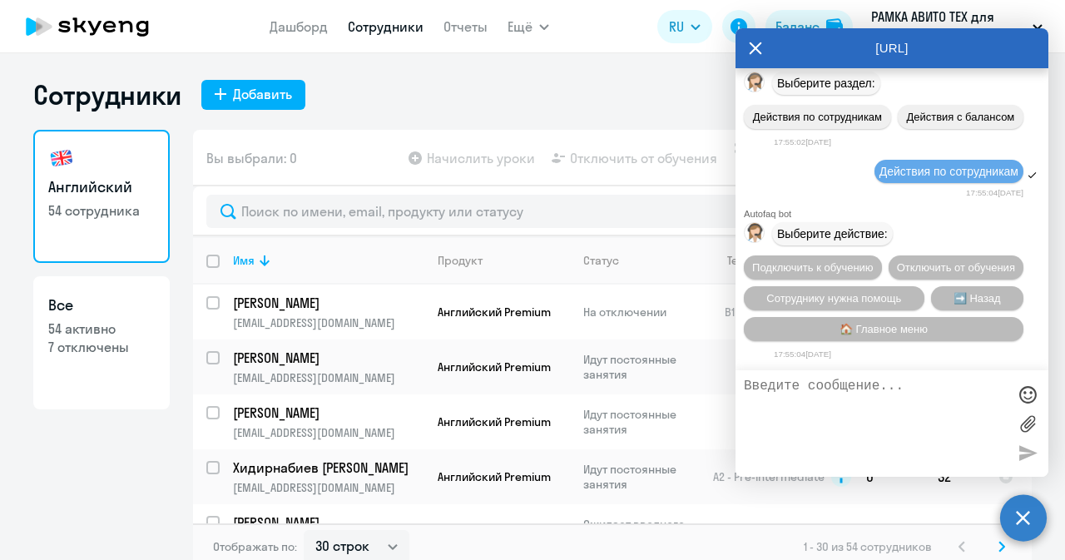
scroll to position [65413, 0]
click at [866, 261] on span "Подключить к обучению" at bounding box center [812, 267] width 121 height 12
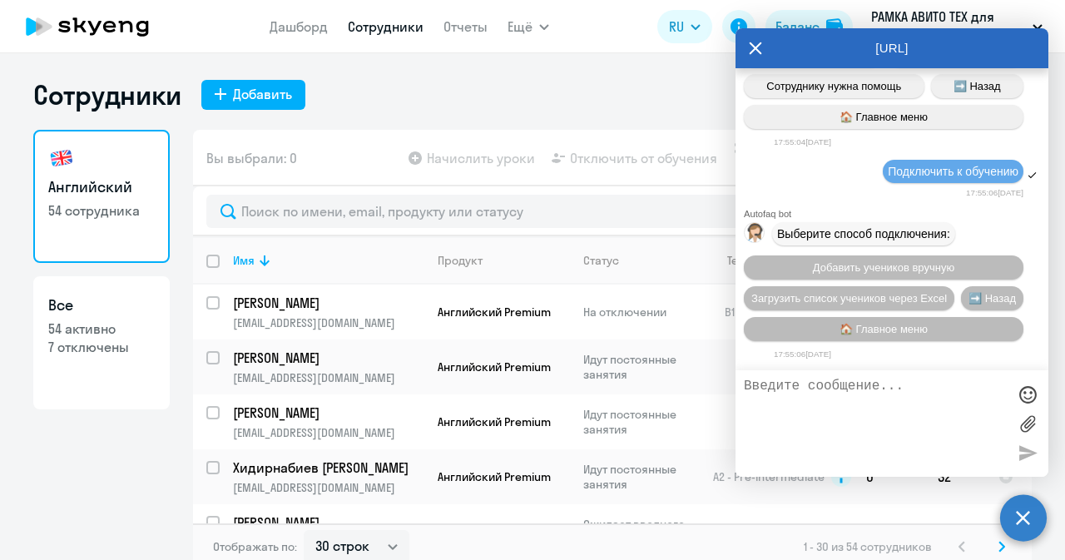
scroll to position [65627, 0]
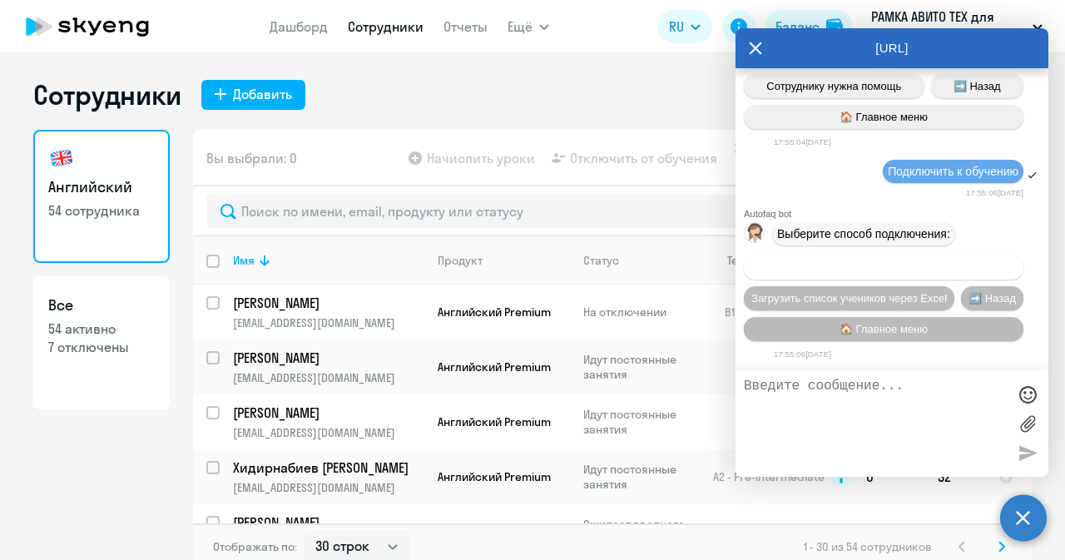
click at [860, 269] on span "Добавить учеников вручную" at bounding box center [883, 267] width 141 height 12
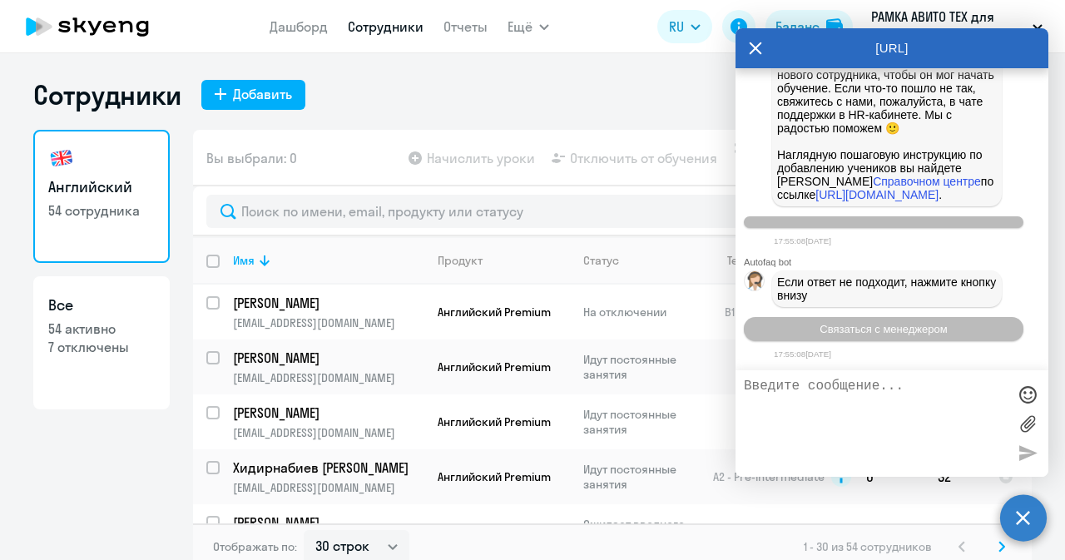
scroll to position [66451, 0]
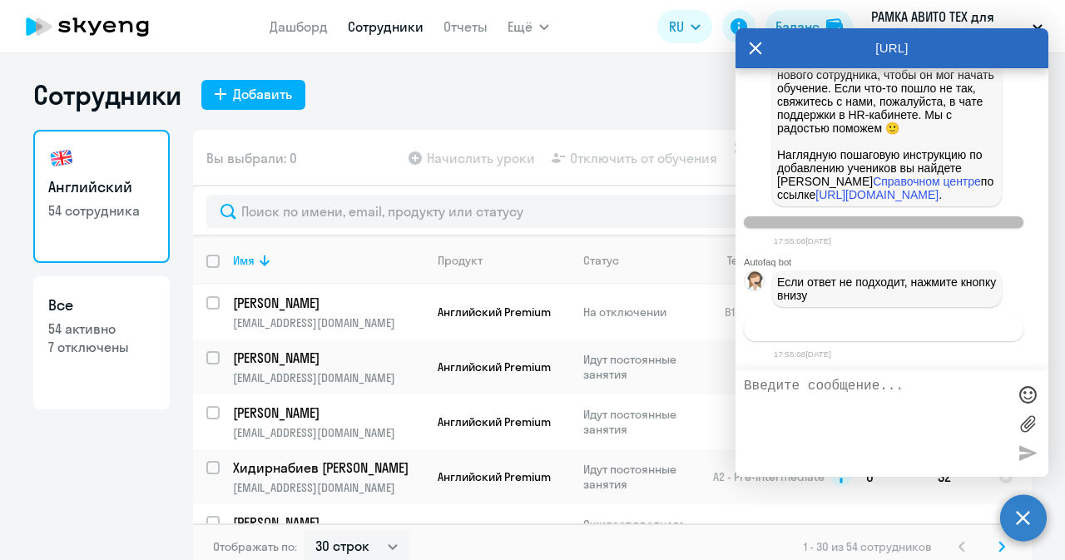
click at [840, 337] on button "Связаться с менеджером" at bounding box center [884, 329] width 280 height 24
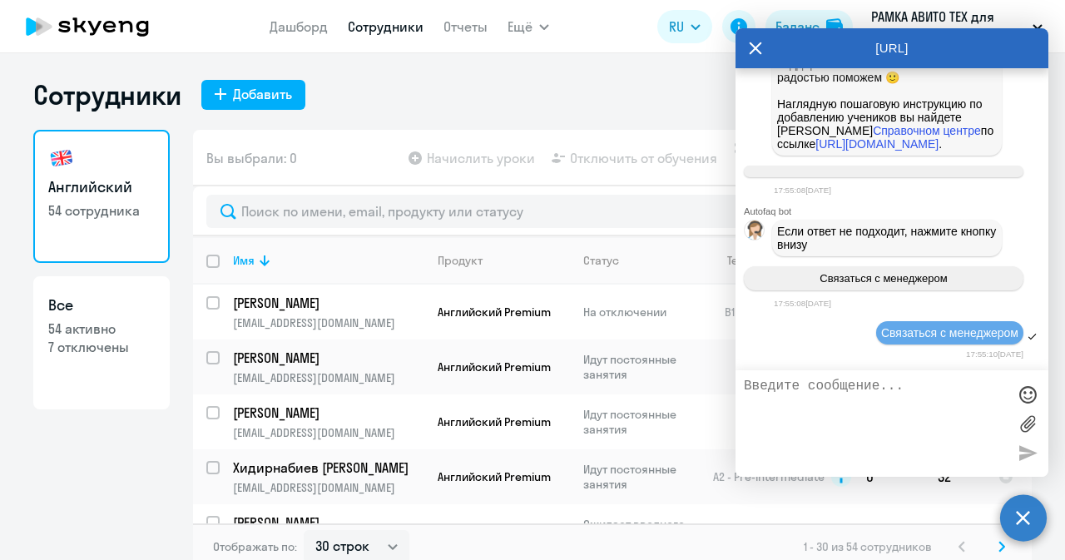
click at [825, 386] on textarea at bounding box center [875, 424] width 263 height 90
type textarea "н"
type textarea "Д"
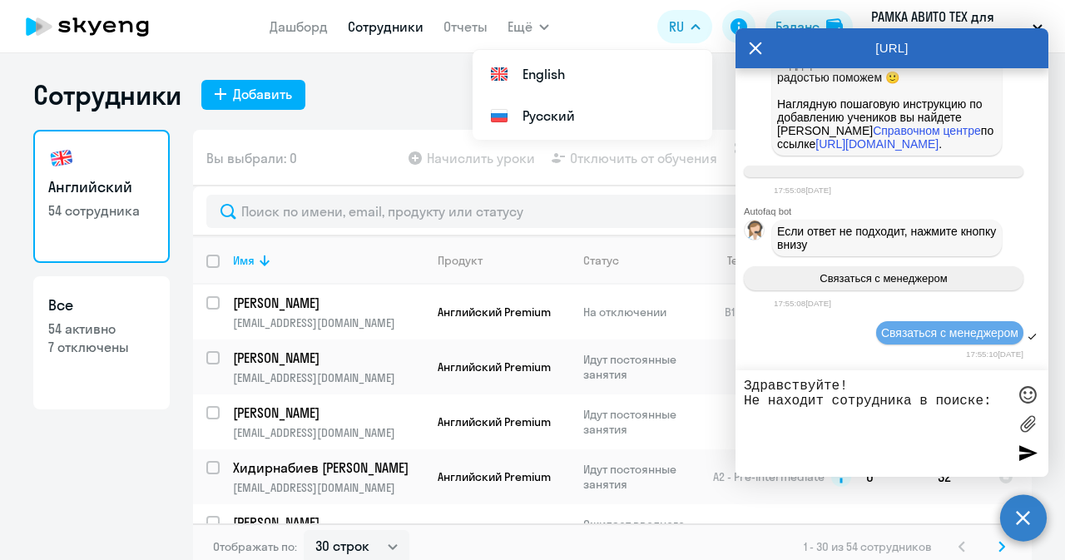
paste textarea "[PERSON_NAME]"
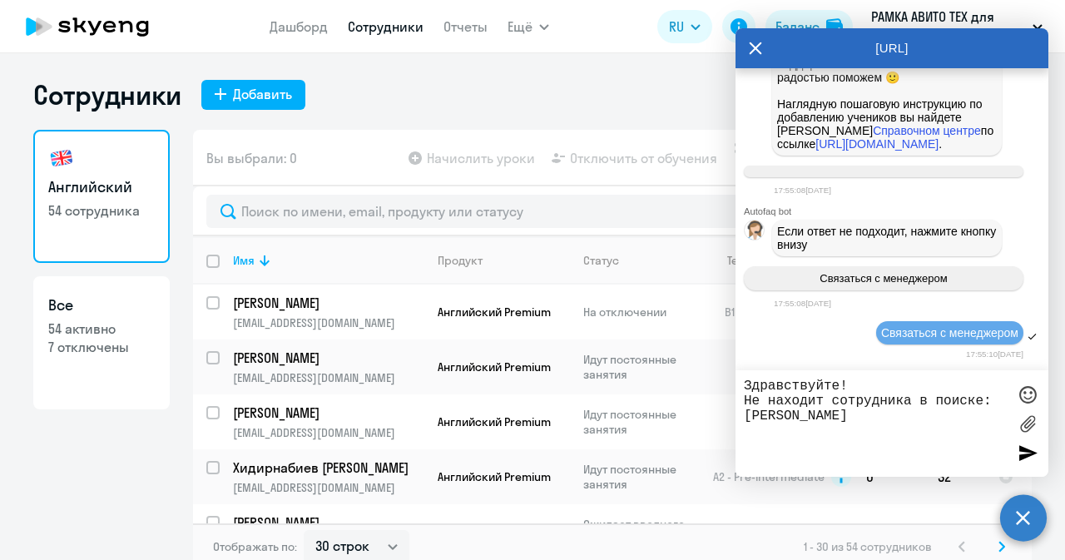
paste textarea "[EMAIL_ADDRESS][DOMAIN_NAME]"
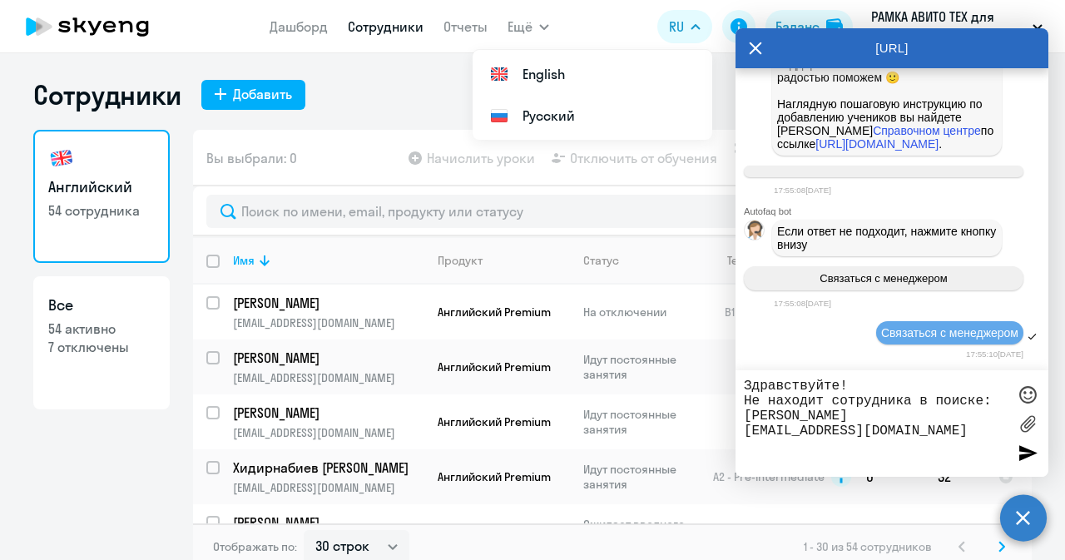
paste textarea "79197263515"
click at [801, 449] on textarea "Здравствуйте! Не находит сотрудника в поиске: [PERSON_NAME] [EMAIL_ADDRESS][DOM…" at bounding box center [875, 424] width 263 height 90
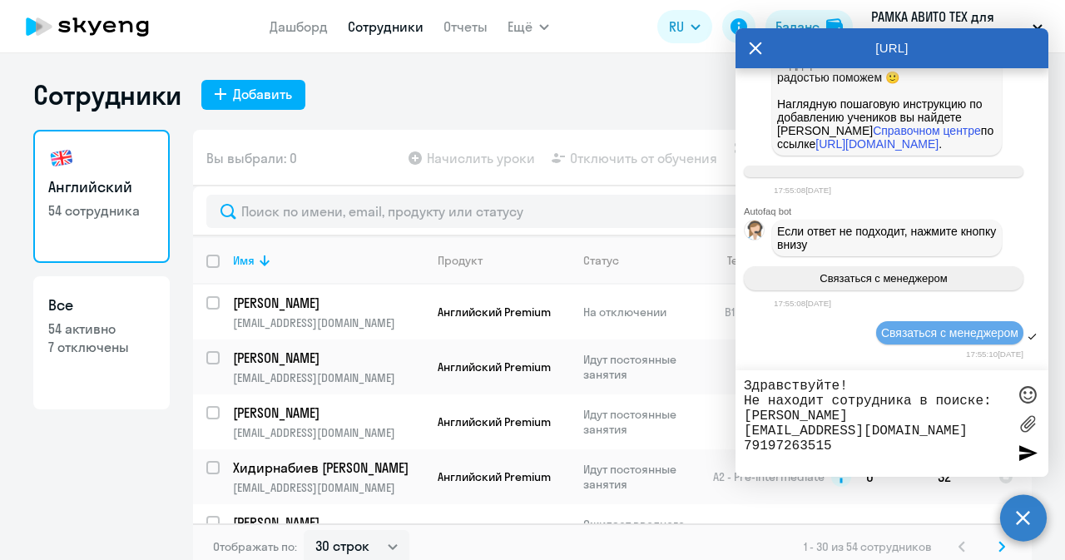
click at [837, 447] on textarea "Здравствуйте! Не находит сотрудника в поиске: [PERSON_NAME] [EMAIL_ADDRESS][DOM…" at bounding box center [875, 424] width 263 height 90
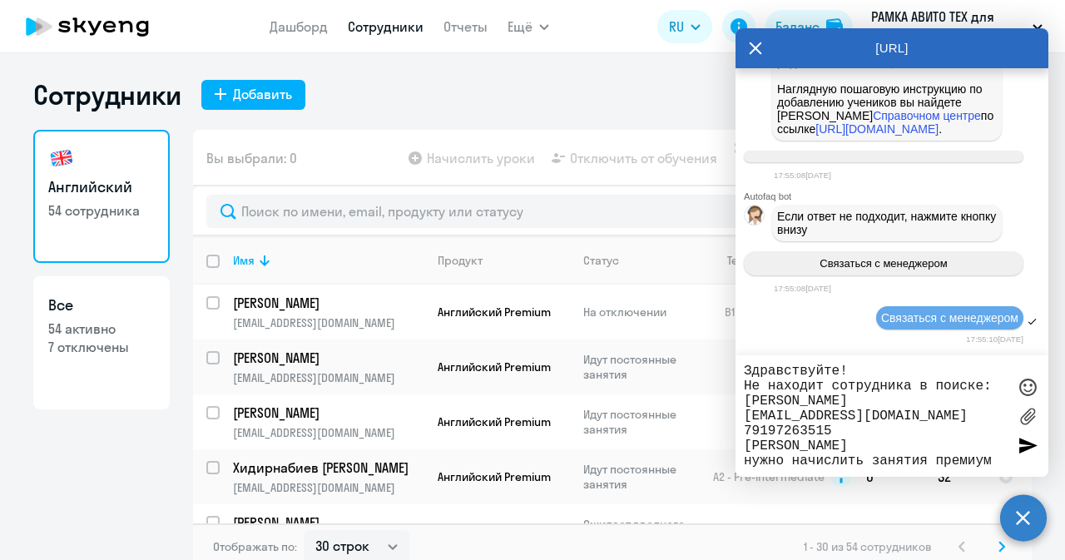
type textarea "Здравствуйте! Не находит сотрудника в поиске: [PERSON_NAME] [EMAIL_ADDRESS][DOM…"
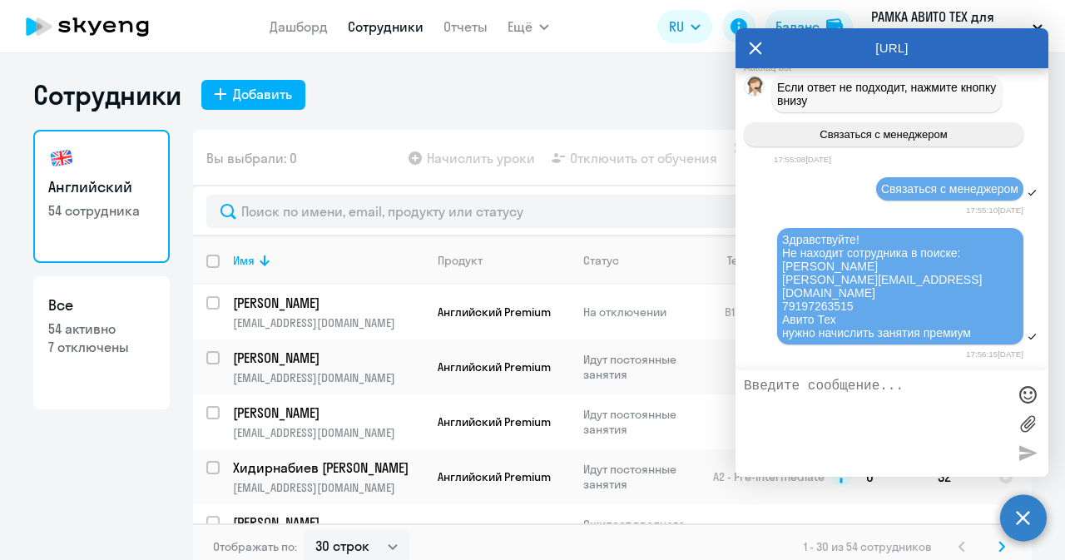
scroll to position [66632, 0]
